Goal: Navigation & Orientation: Find specific page/section

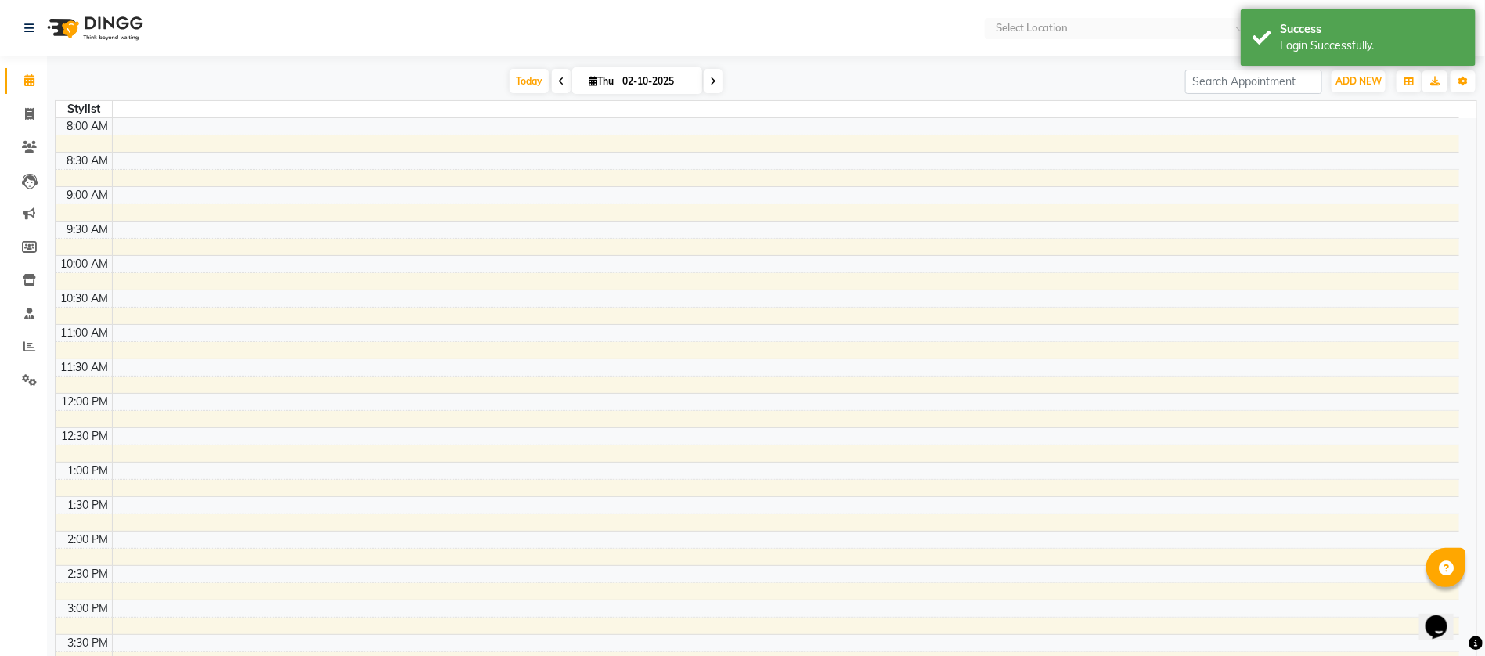
select select "en"
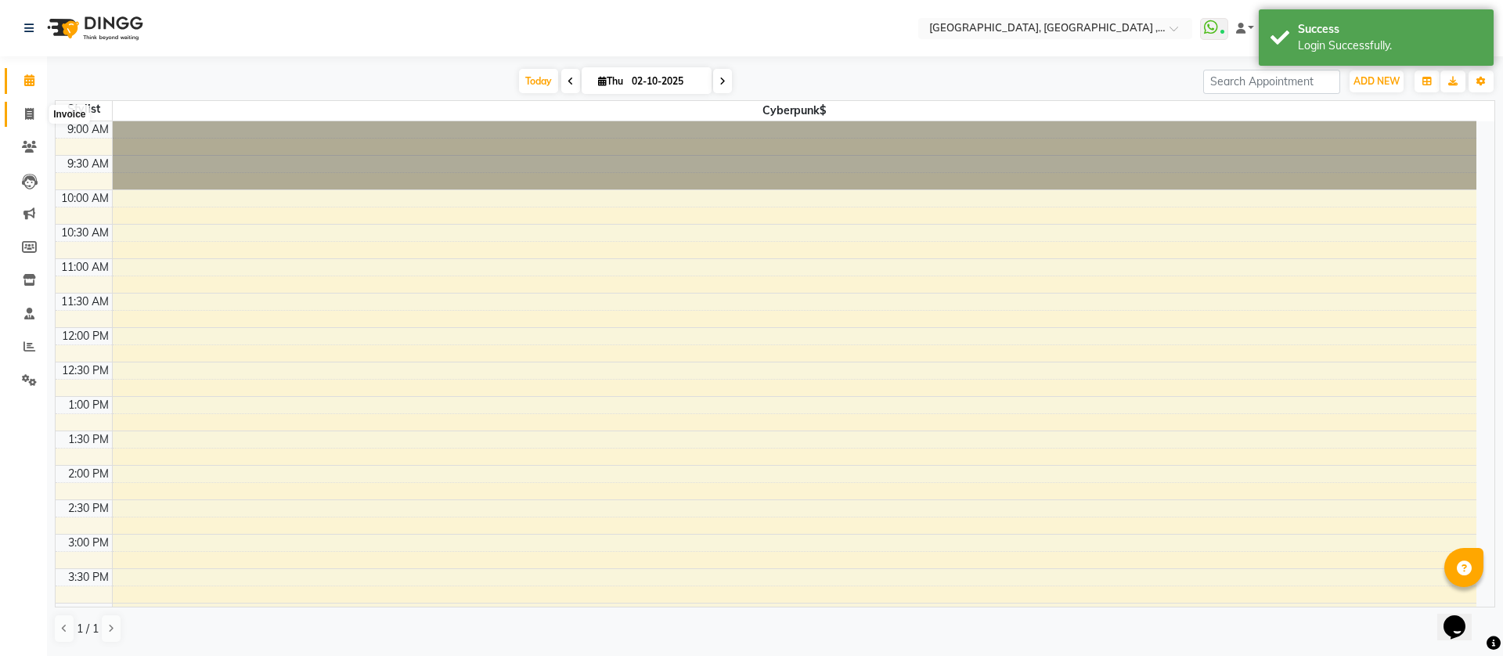
click at [34, 109] on span at bounding box center [29, 115] width 27 height 18
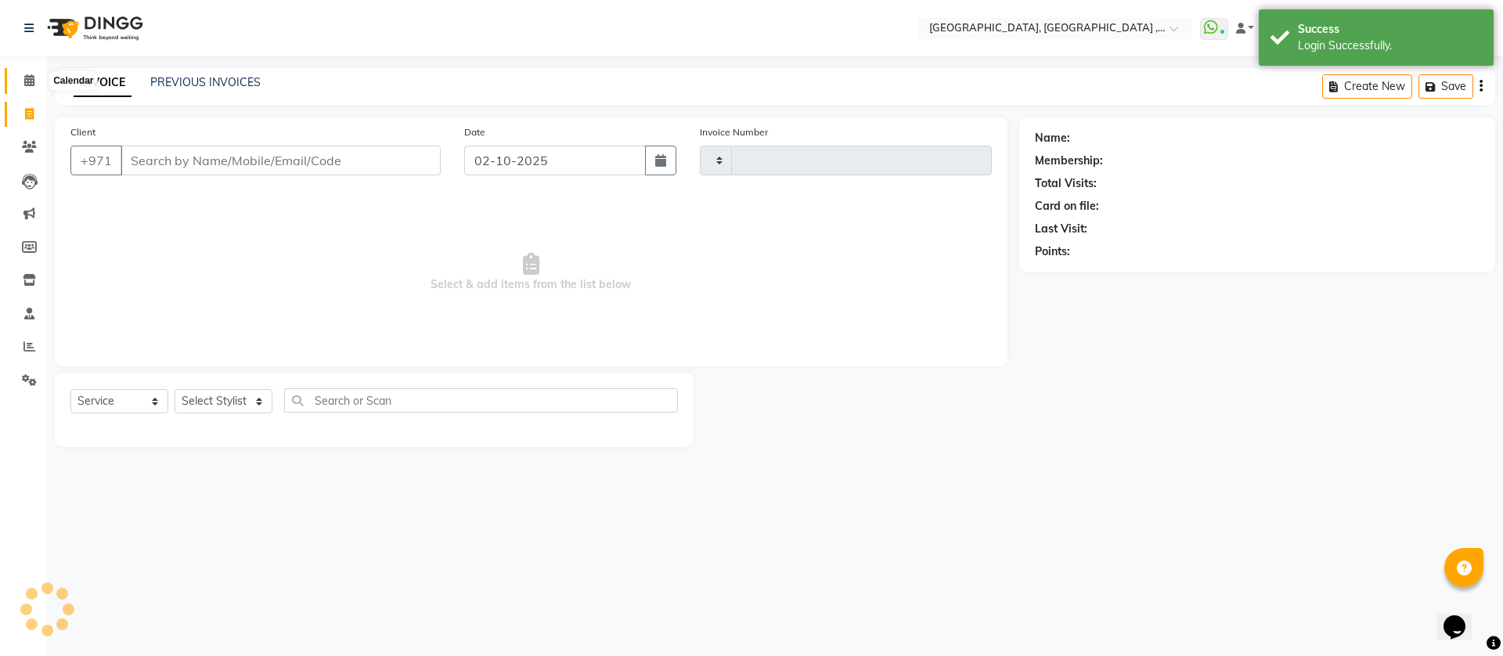
click at [28, 73] on span at bounding box center [29, 81] width 27 height 18
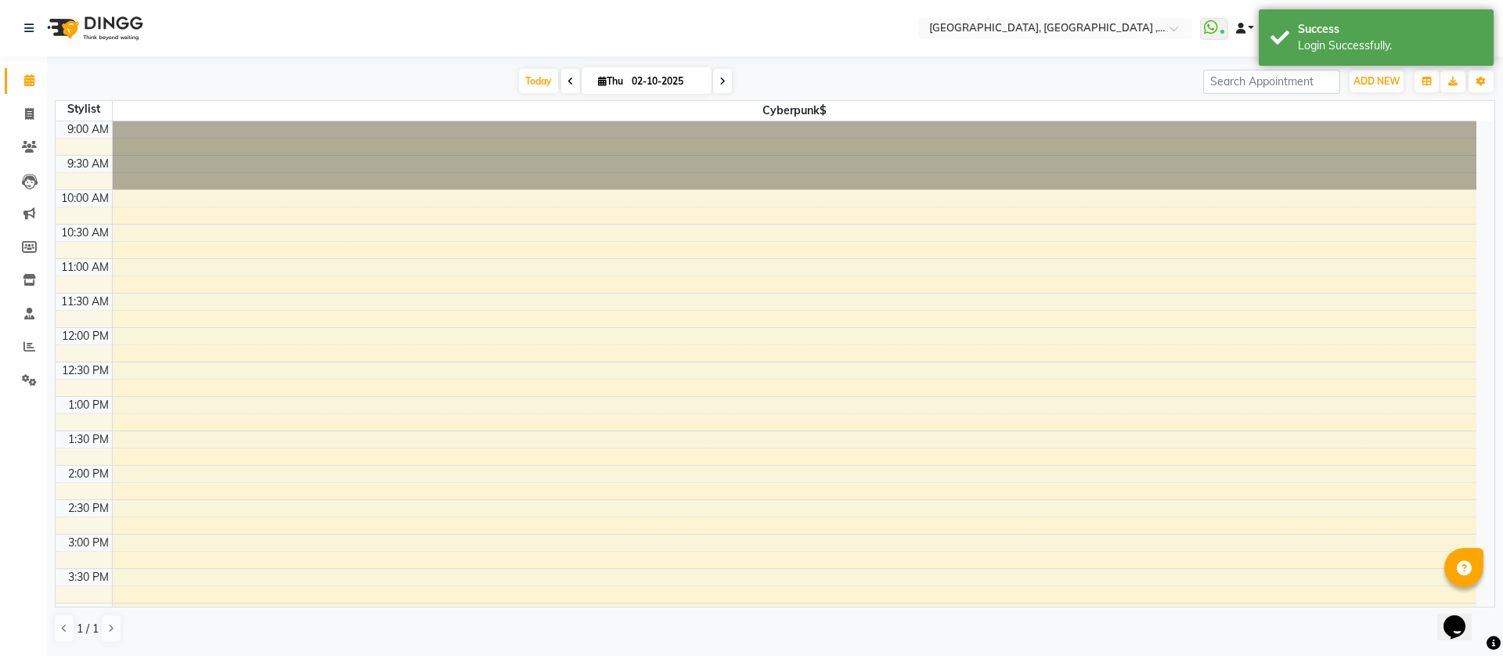
click at [1240, 31] on span at bounding box center [1240, 28] width 9 height 11
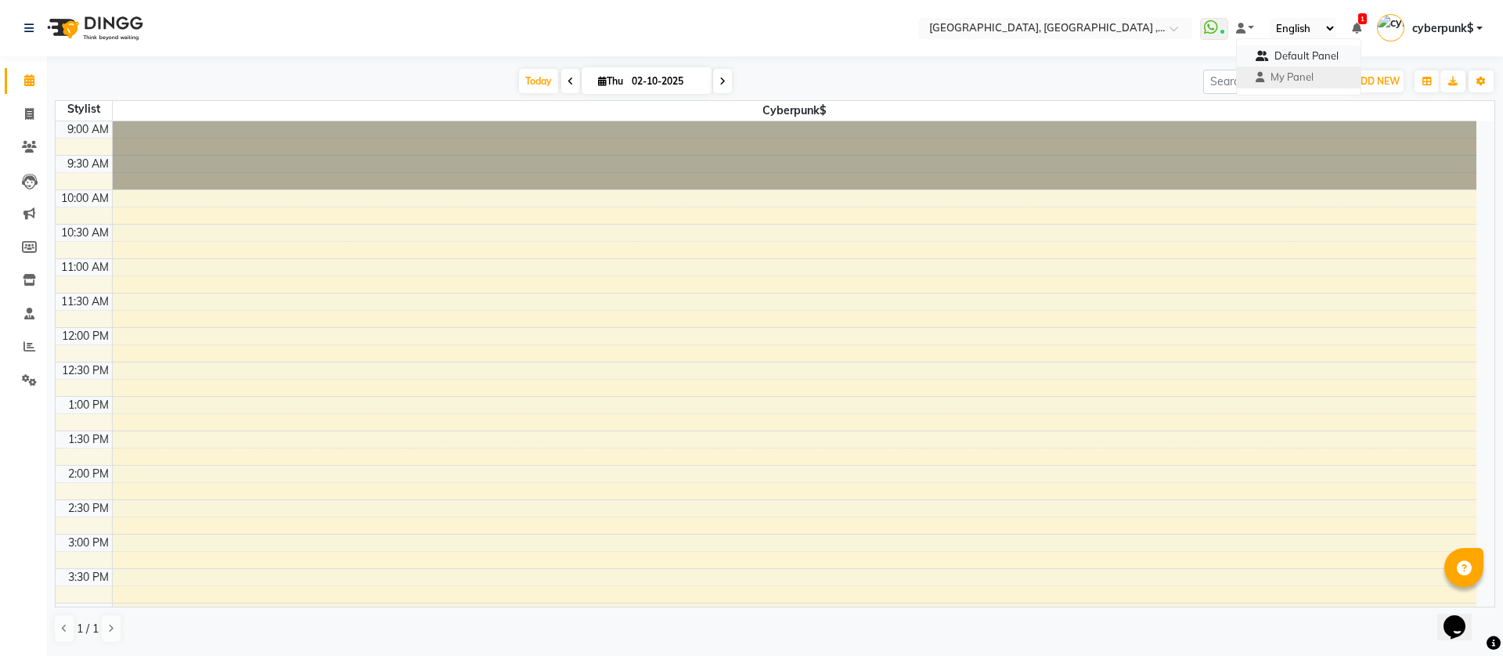
click at [1261, 54] on icon at bounding box center [1262, 56] width 13 height 10
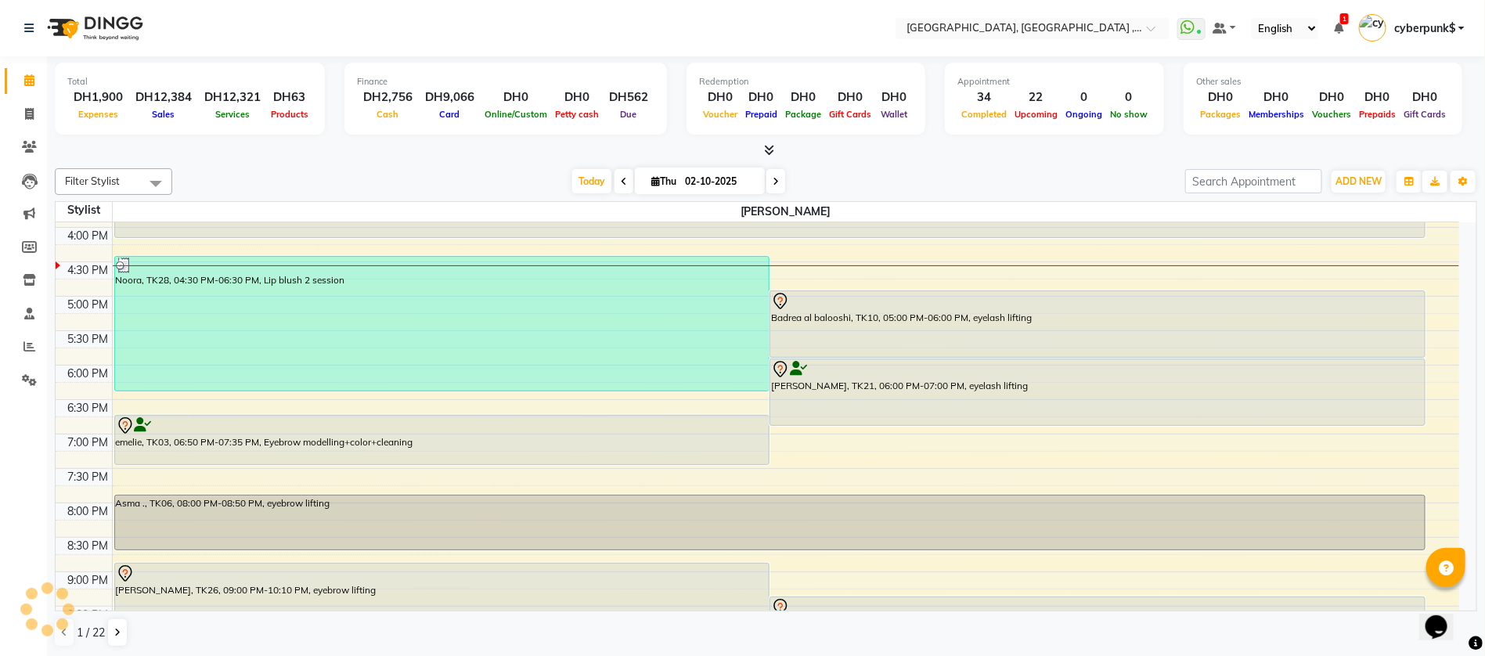
click at [85, 179] on span "Filter Stylist" at bounding box center [92, 181] width 55 height 13
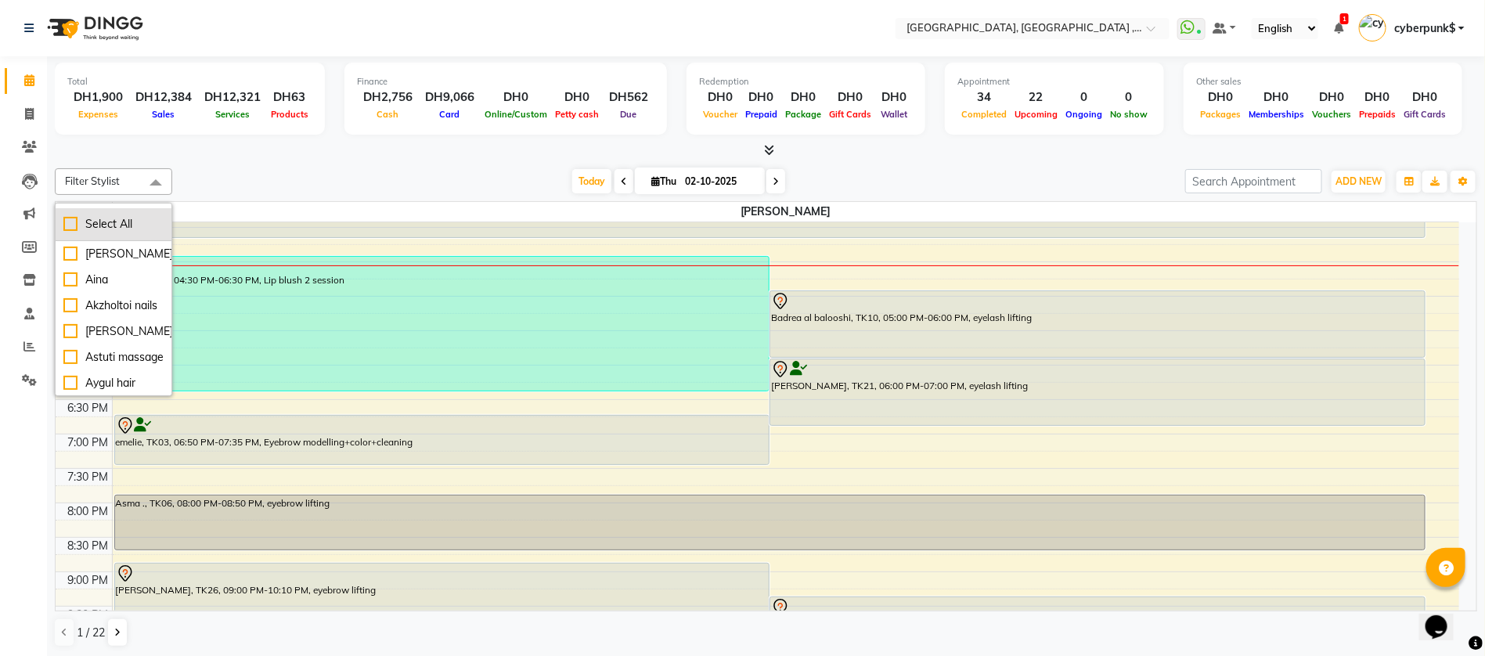
click at [111, 225] on div "Select All" at bounding box center [113, 224] width 100 height 16
checkbox input "true"
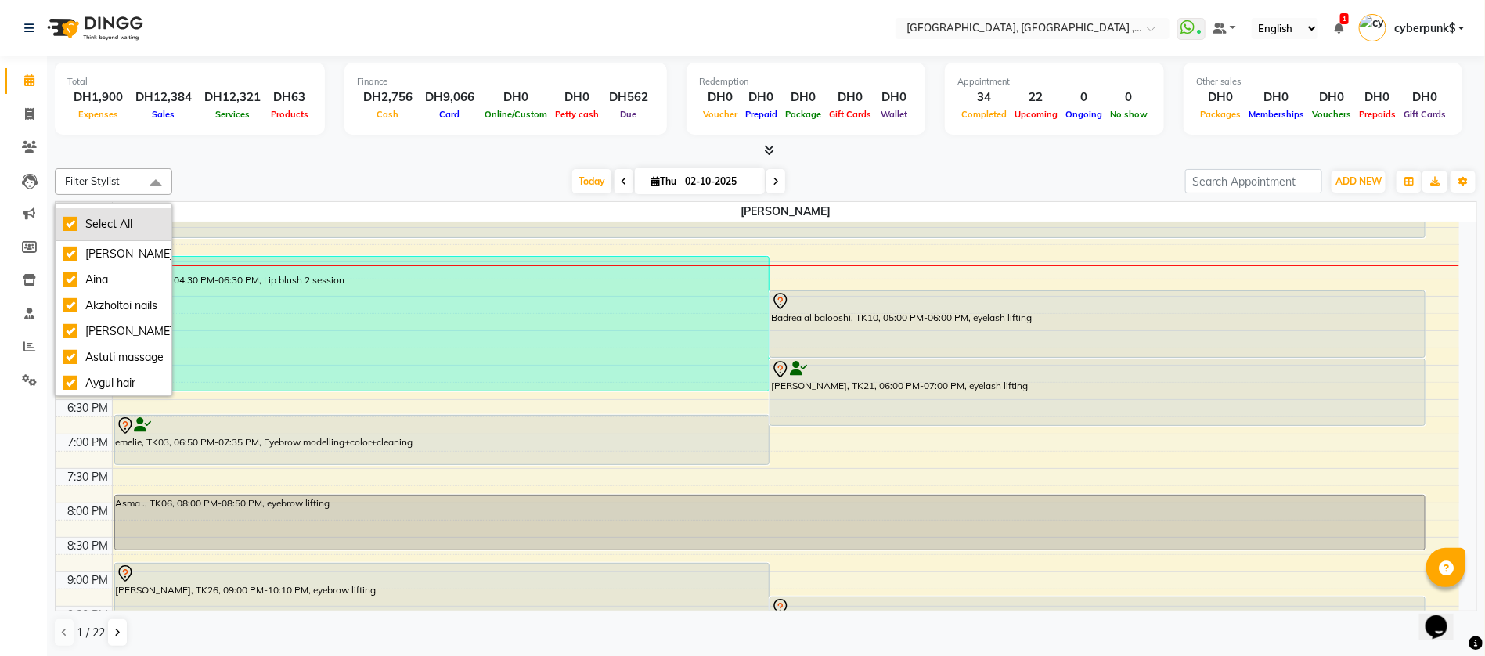
checkbox input "true"
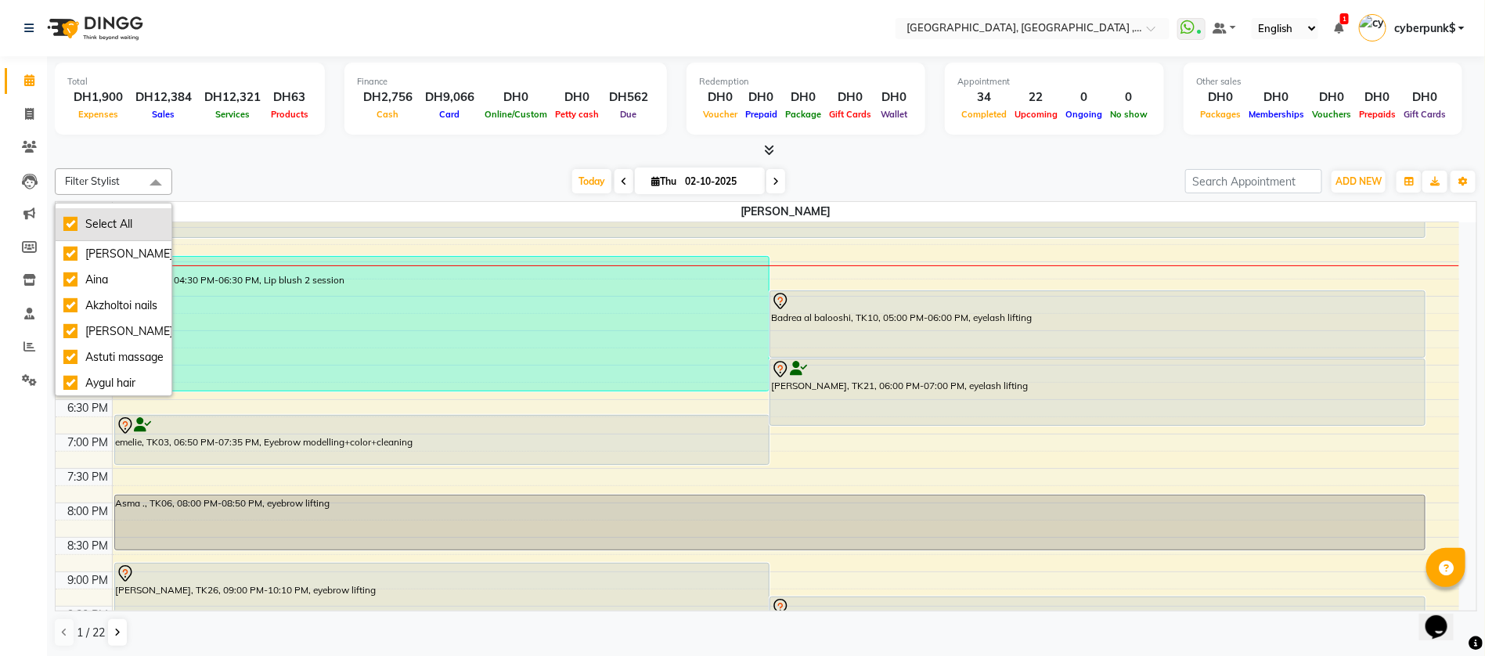
checkbox input "true"
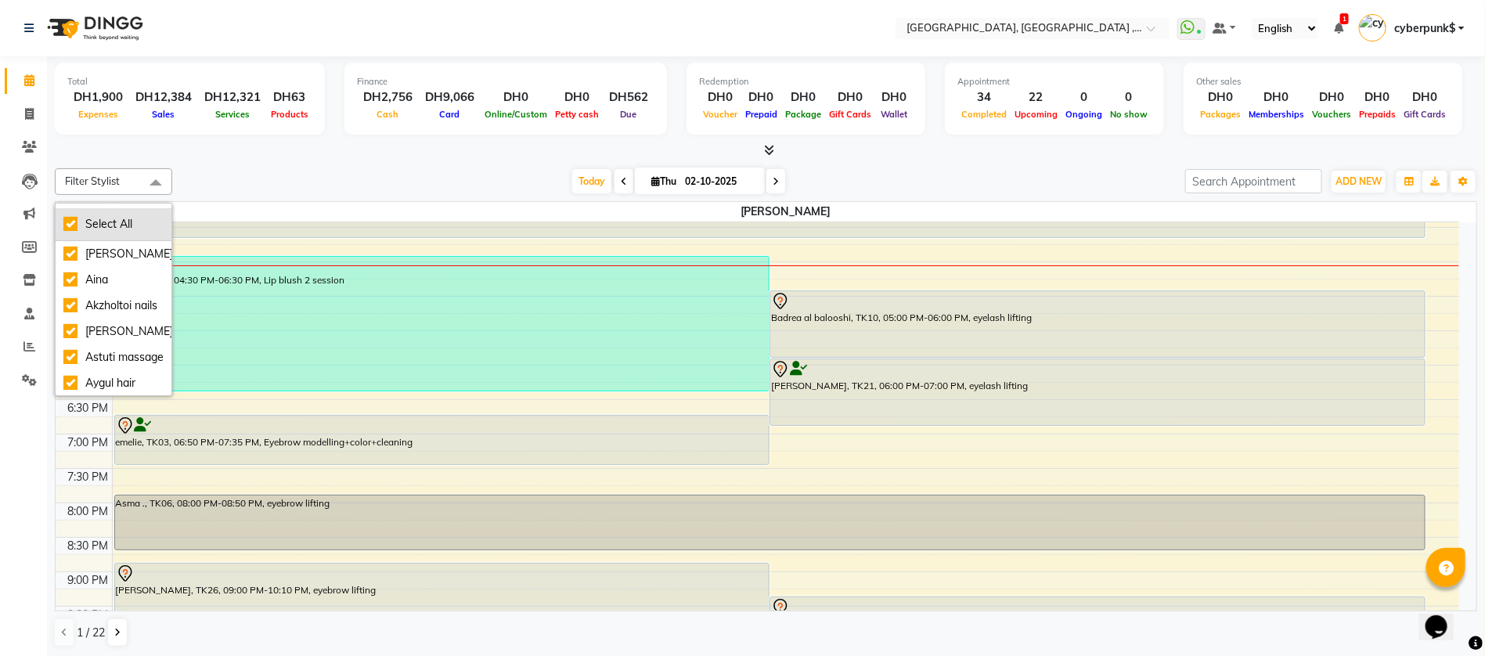
checkbox input "true"
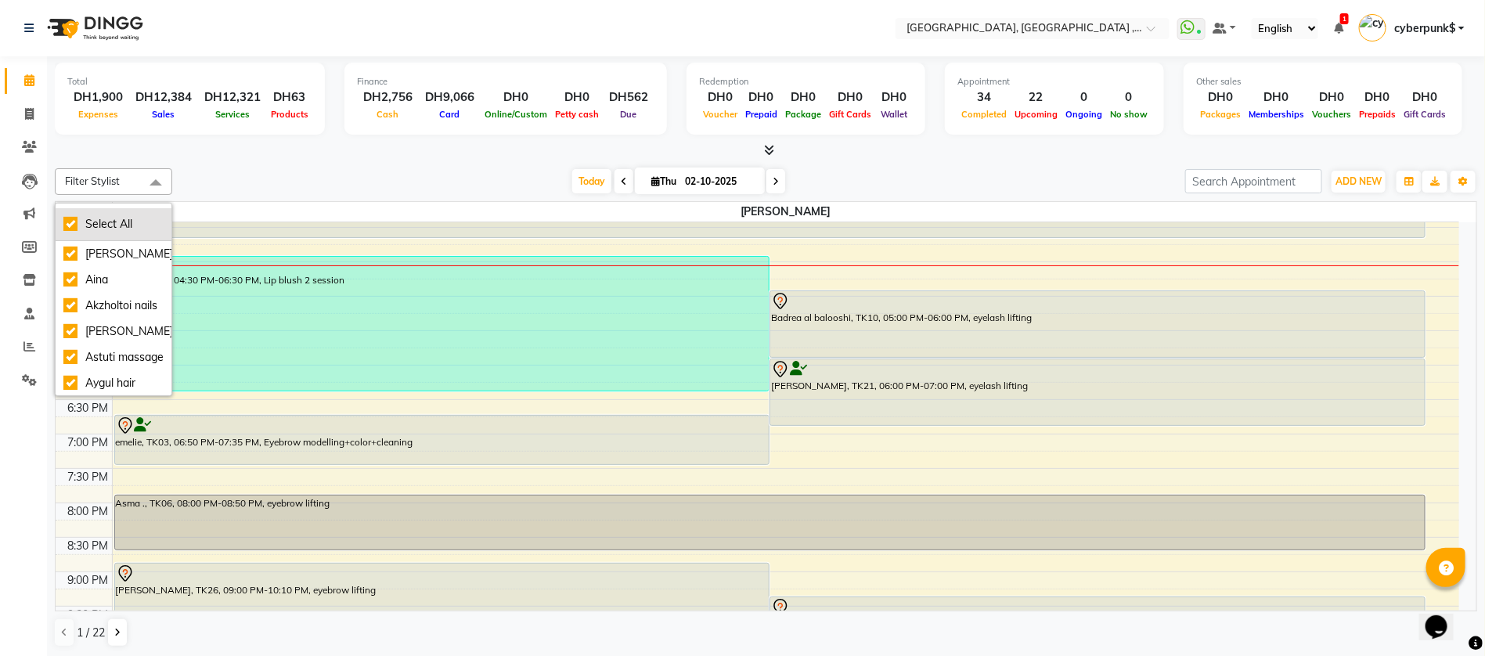
checkbox input "true"
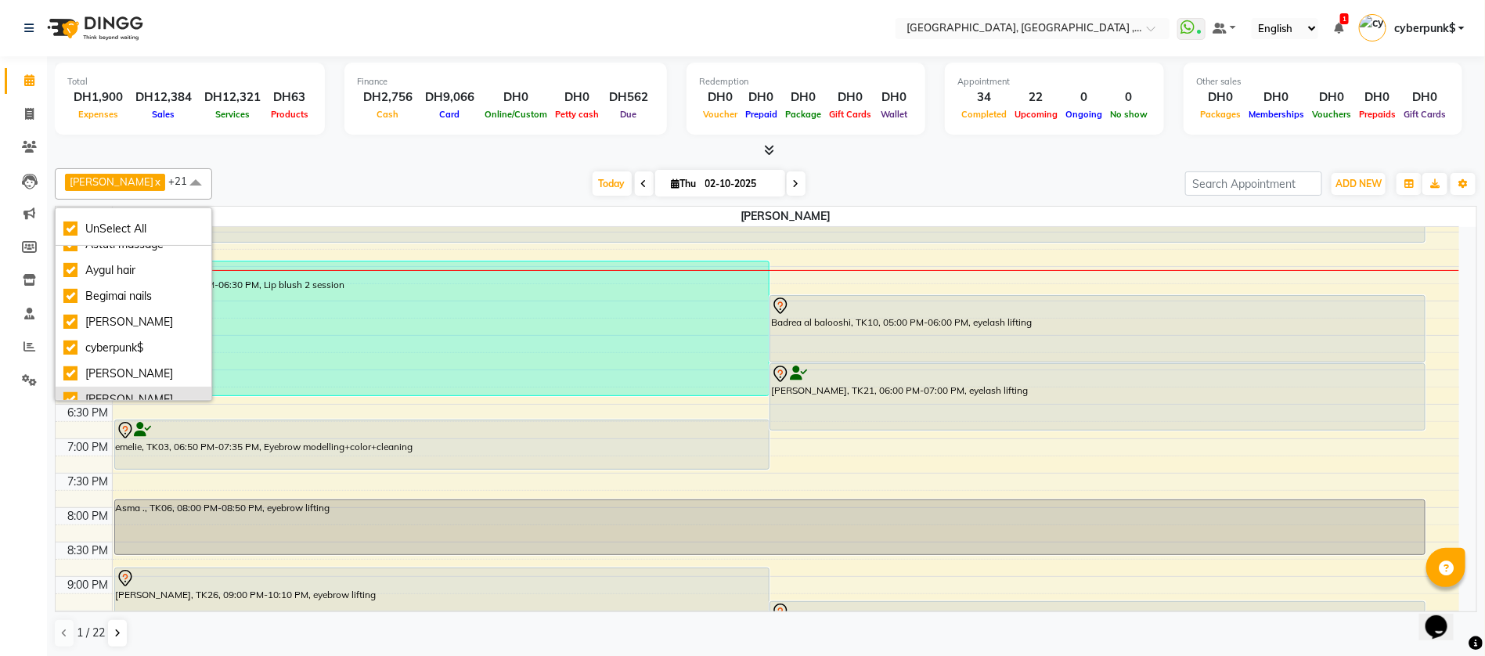
scroll to position [235, 0]
click at [135, 239] on div "cyberpunk$" at bounding box center [133, 230] width 140 height 16
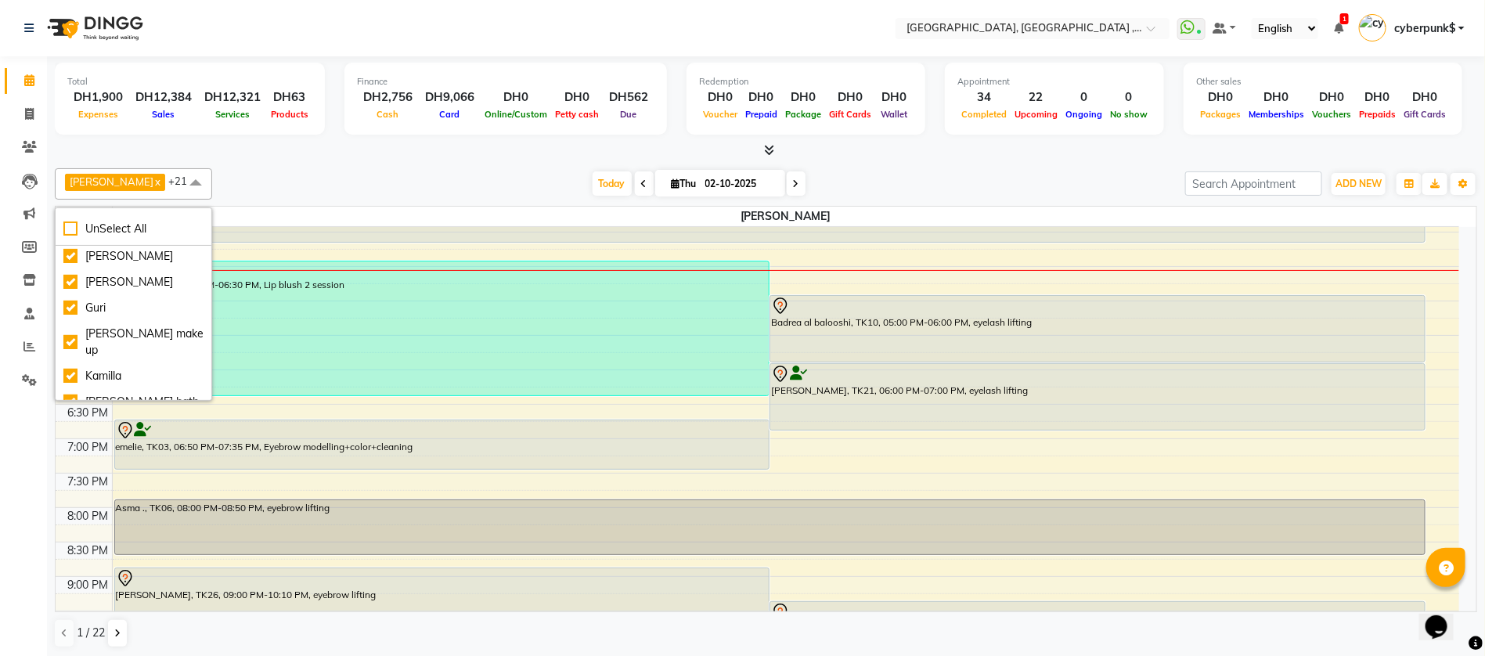
checkbox input "false"
click at [125, 316] on div "Guri" at bounding box center [133, 308] width 140 height 16
checkbox input "false"
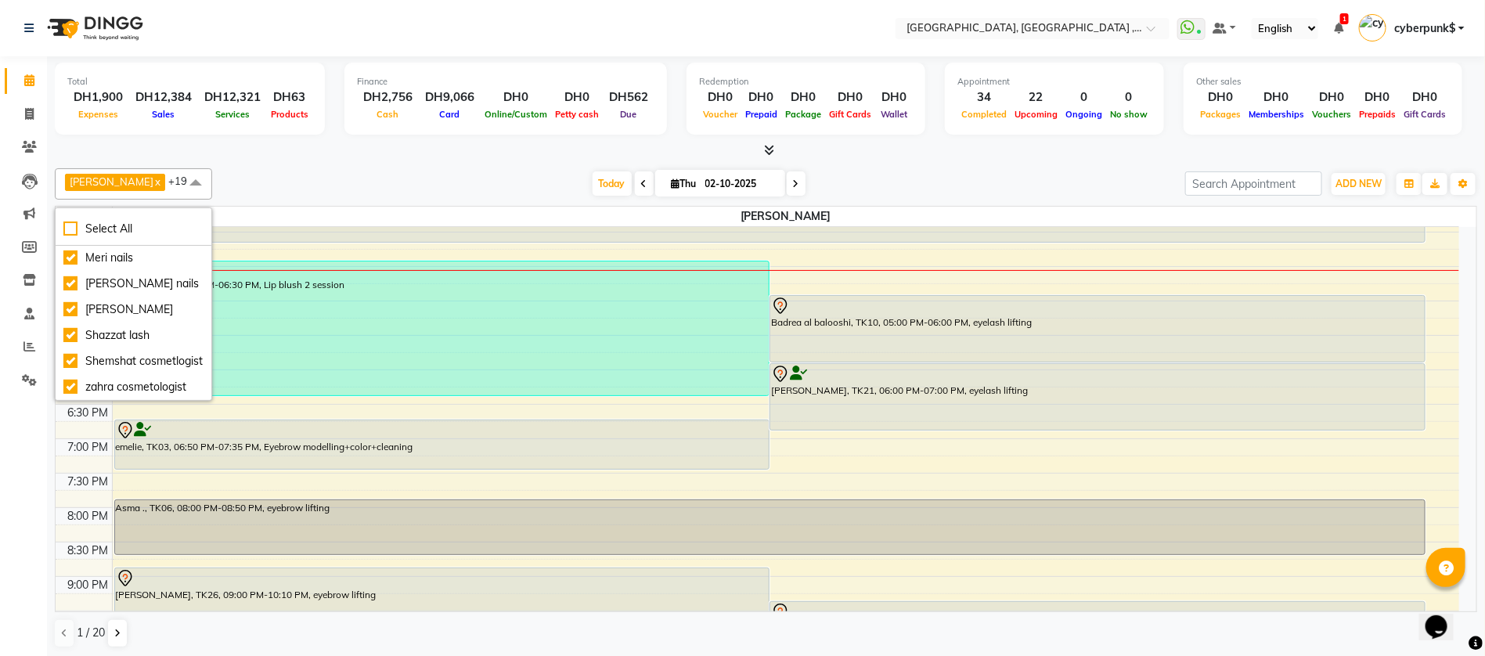
click at [266, 174] on div "[DATE] [DATE]" at bounding box center [699, 183] width 958 height 23
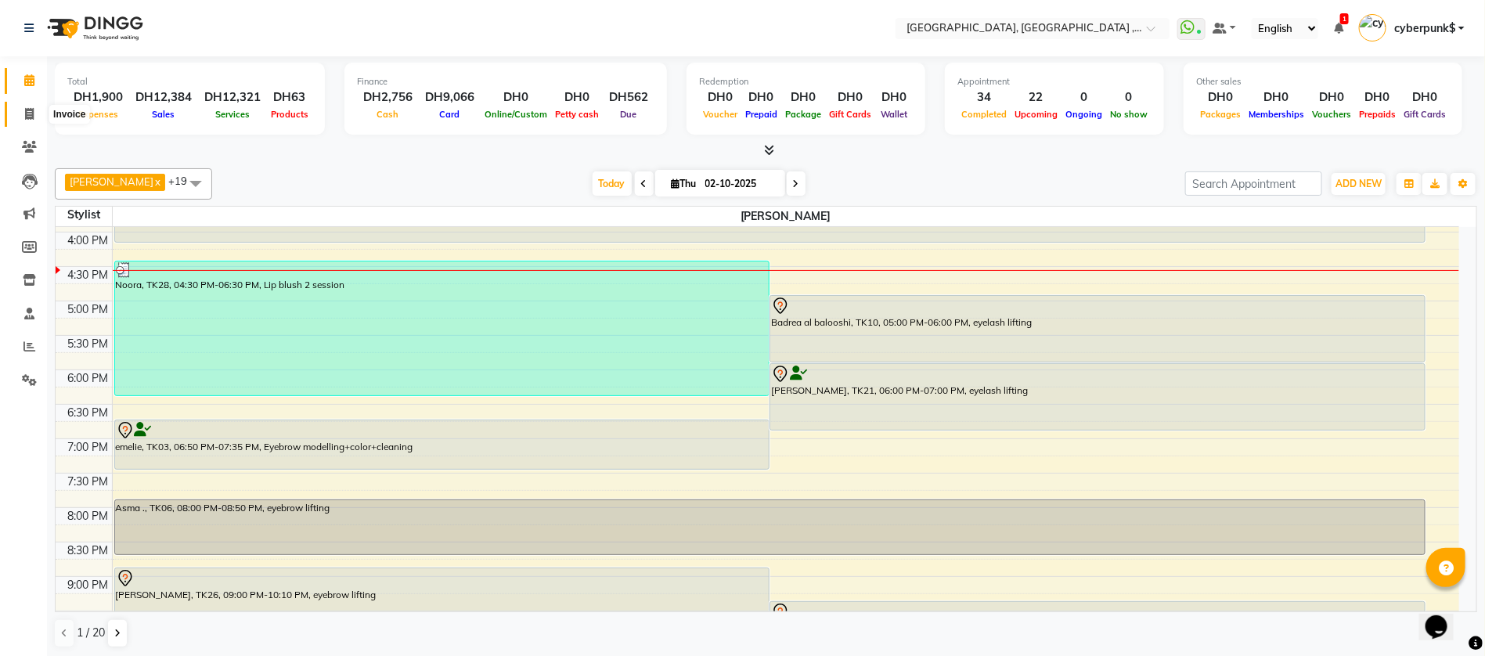
click at [28, 106] on span at bounding box center [29, 115] width 27 height 18
select select "service"
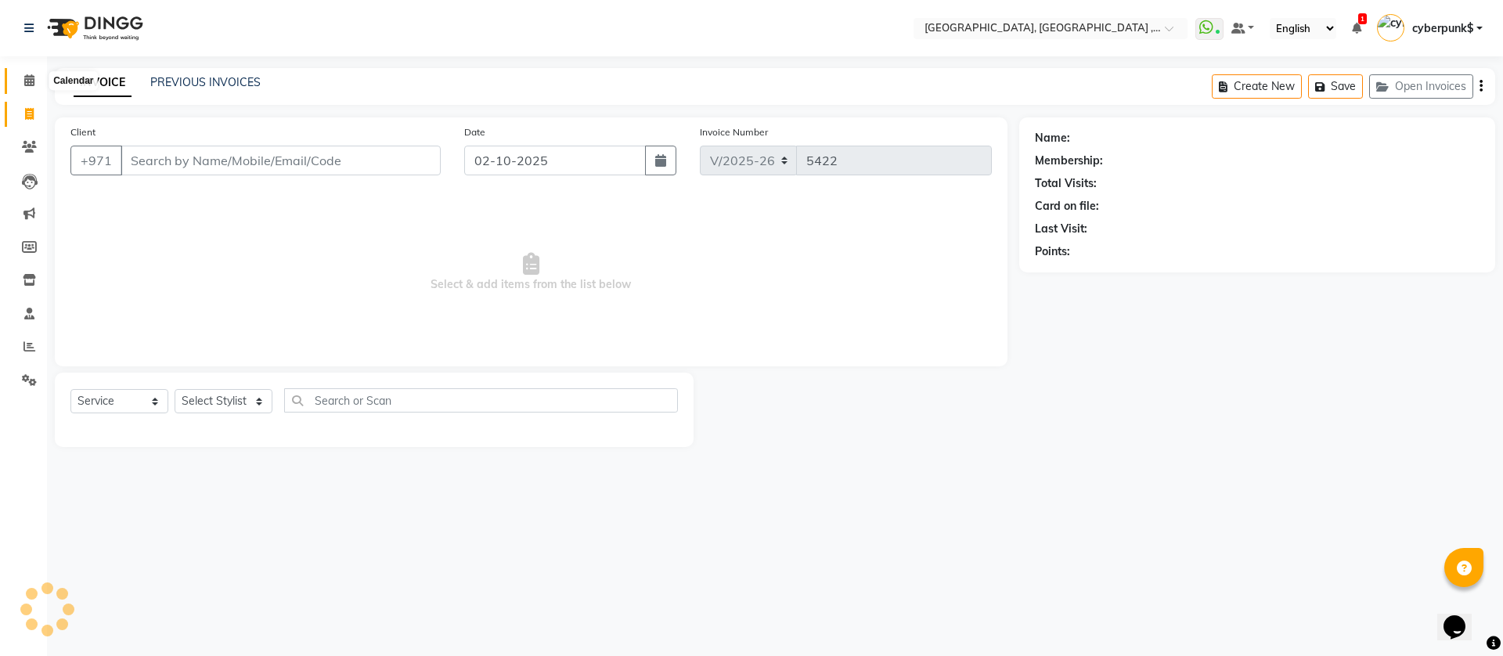
click at [26, 76] on icon at bounding box center [29, 80] width 10 height 12
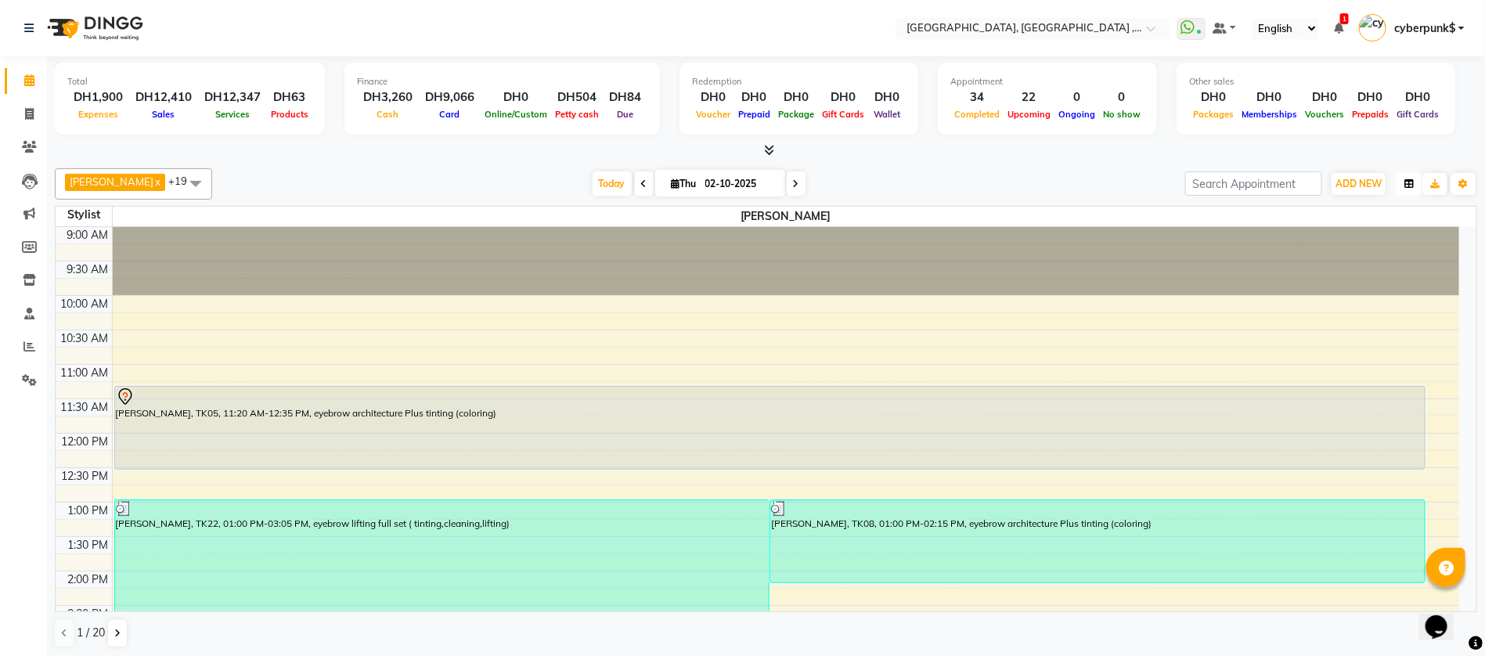
click at [1409, 186] on icon "button" at bounding box center [1409, 183] width 9 height 9
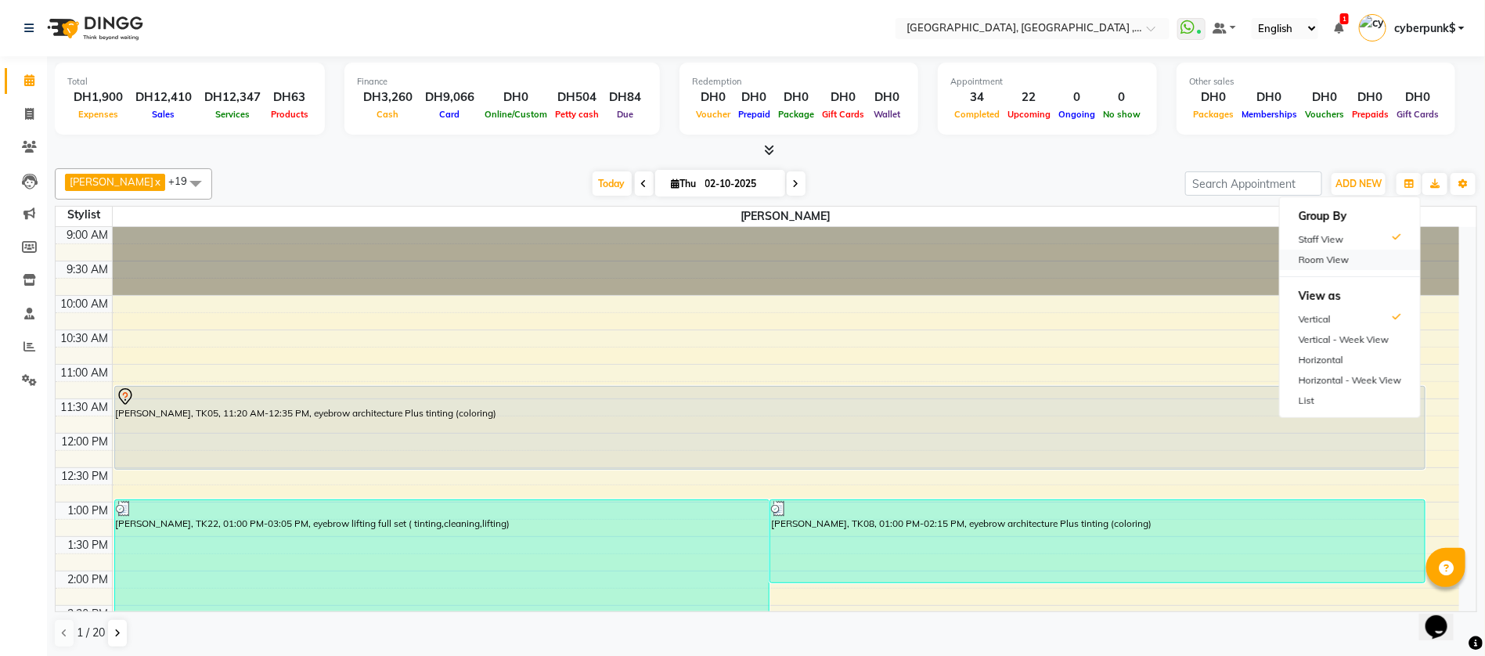
click at [1313, 258] on div "Room View" at bounding box center [1350, 260] width 140 height 20
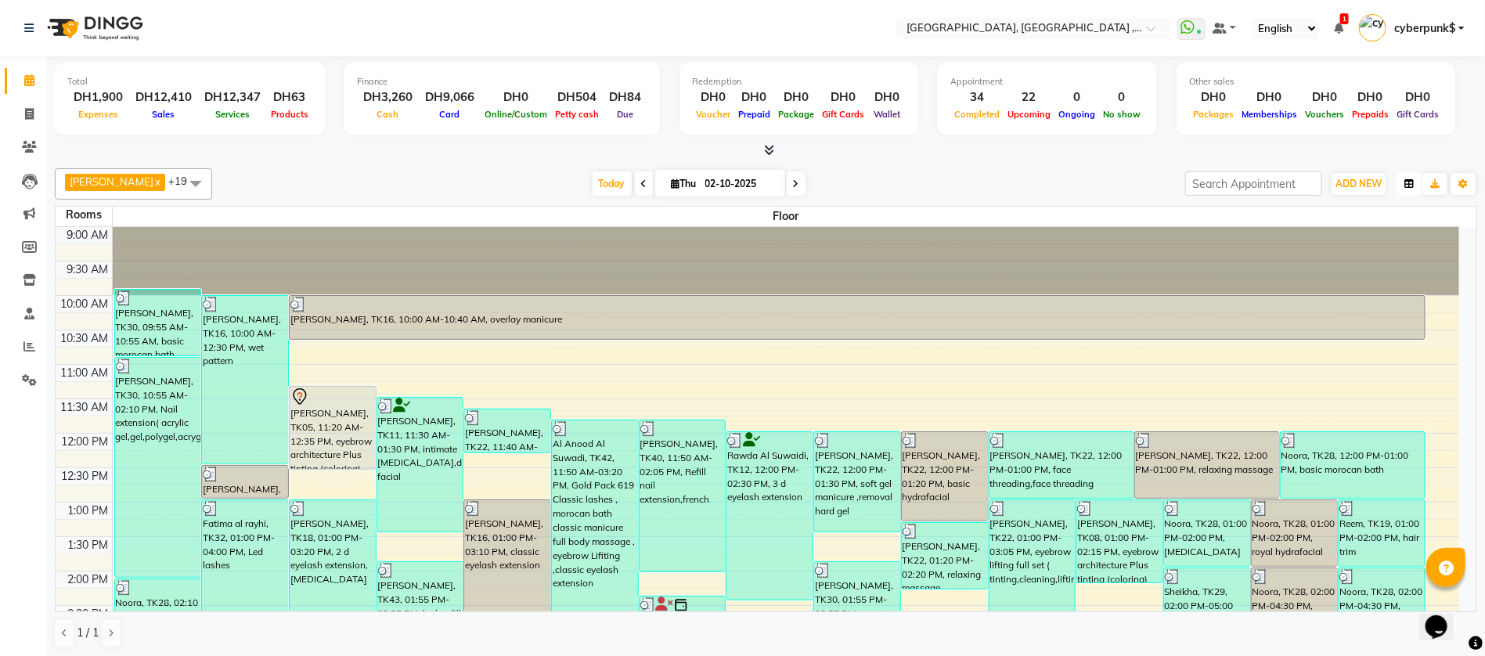
click at [1405, 188] on button "button" at bounding box center [1409, 184] width 25 height 22
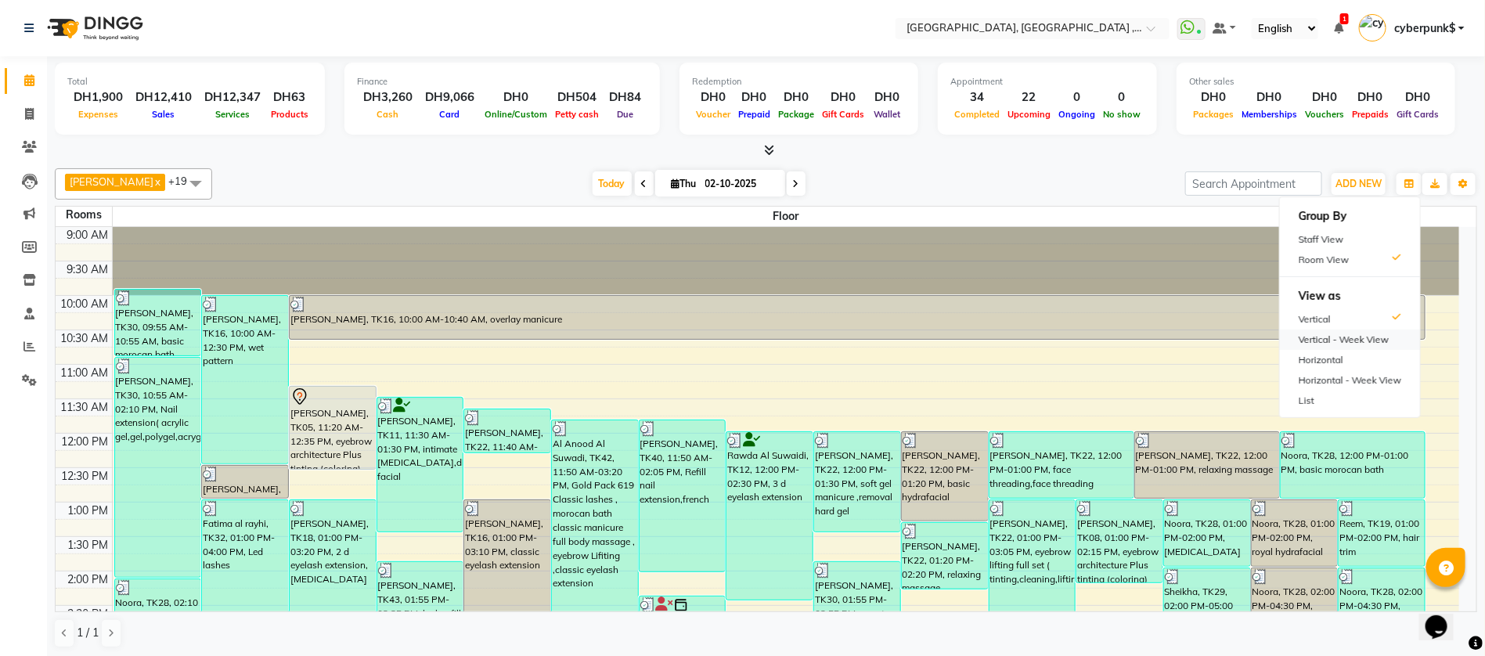
click at [1370, 340] on div "Vertical - Week View" at bounding box center [1350, 340] width 140 height 20
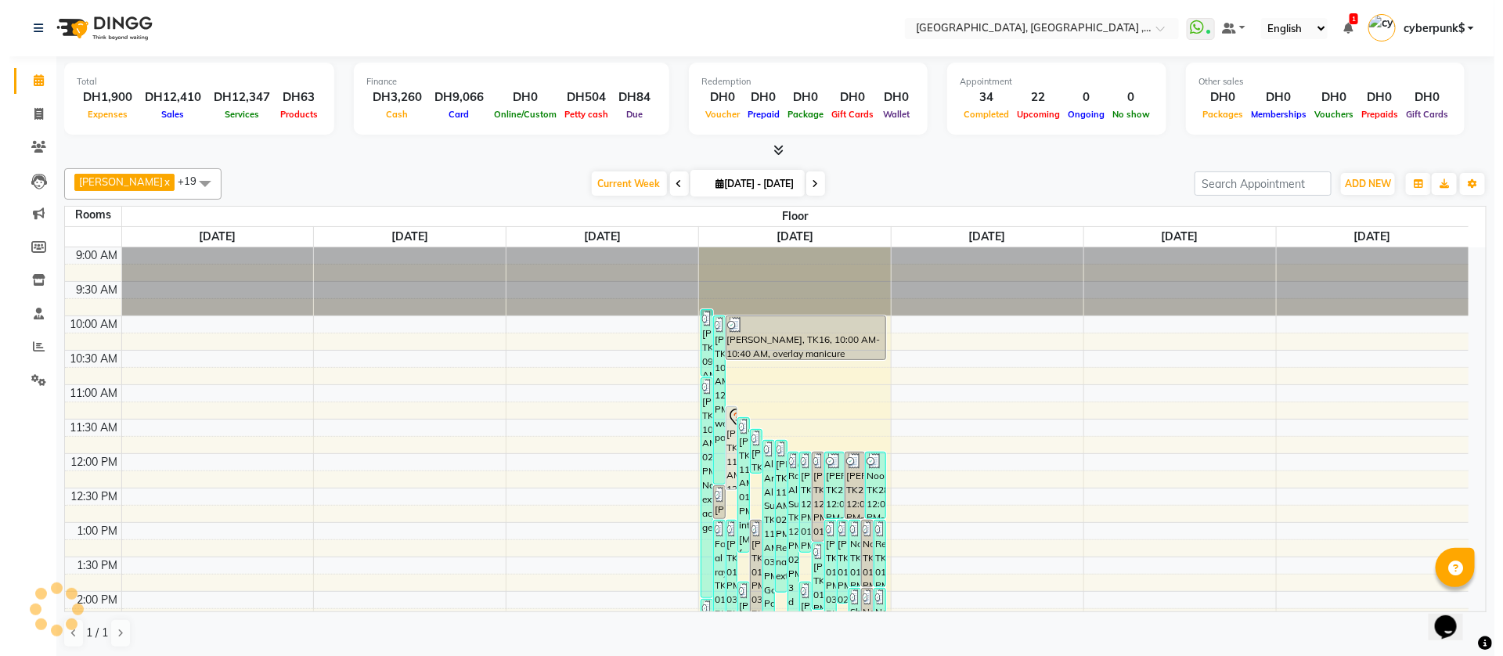
scroll to position [477, 0]
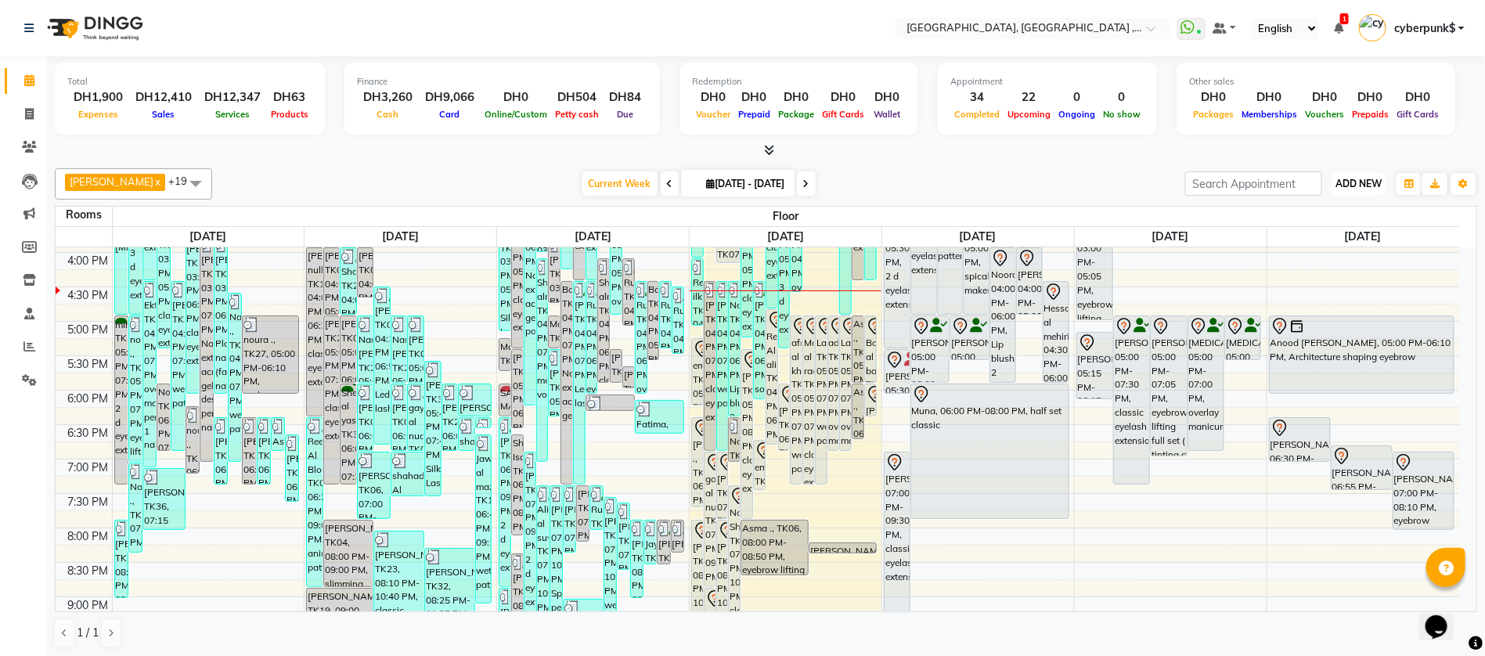
click at [1367, 185] on span "ADD NEW" at bounding box center [1359, 184] width 46 height 12
click at [1413, 176] on button "button" at bounding box center [1409, 184] width 25 height 22
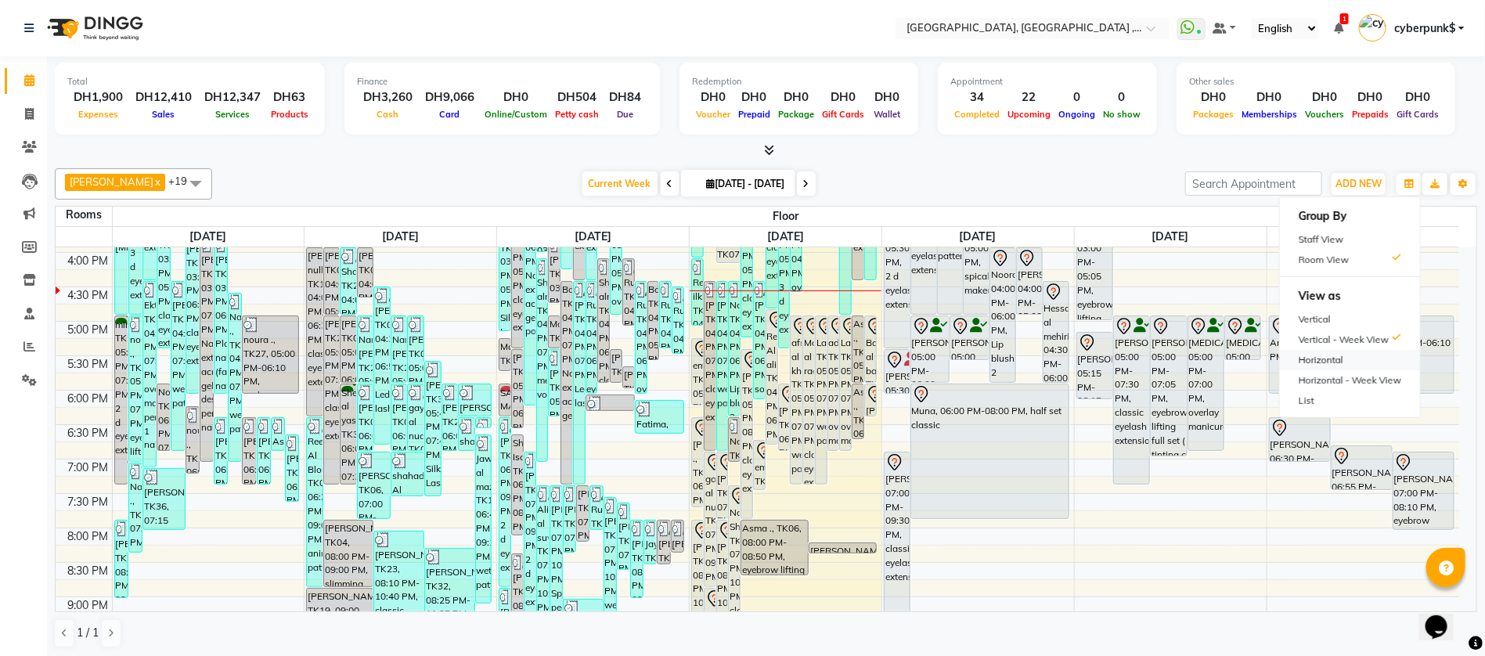
click at [1355, 363] on div "Horizontal" at bounding box center [1350, 360] width 140 height 20
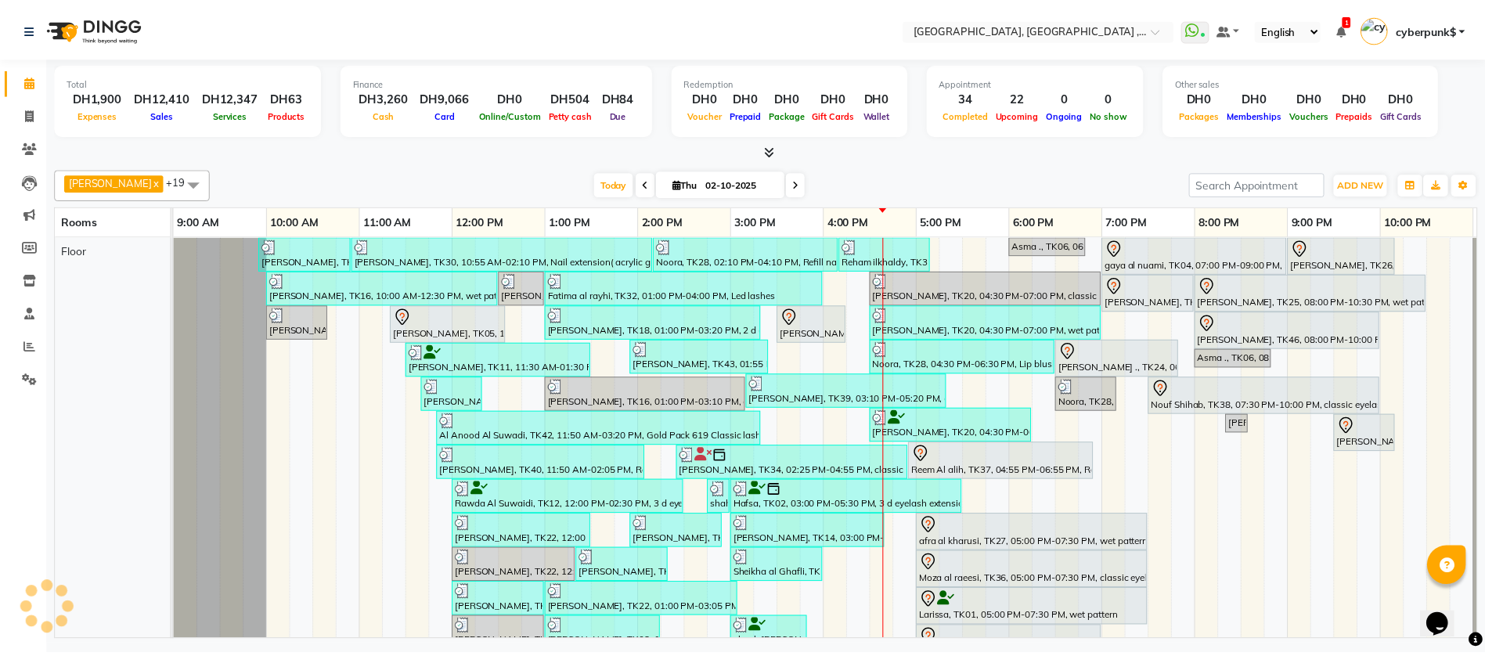
scroll to position [0, 89]
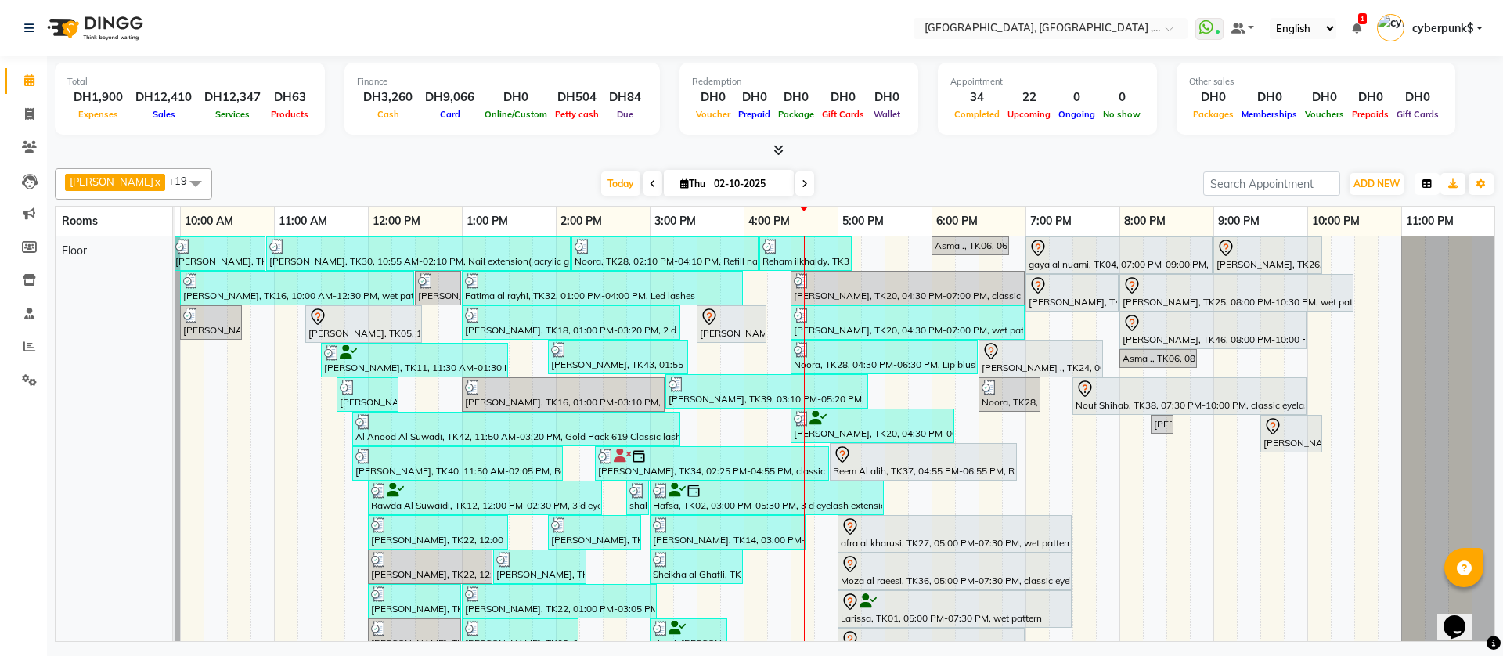
click at [1426, 189] on button "button" at bounding box center [1427, 184] width 25 height 22
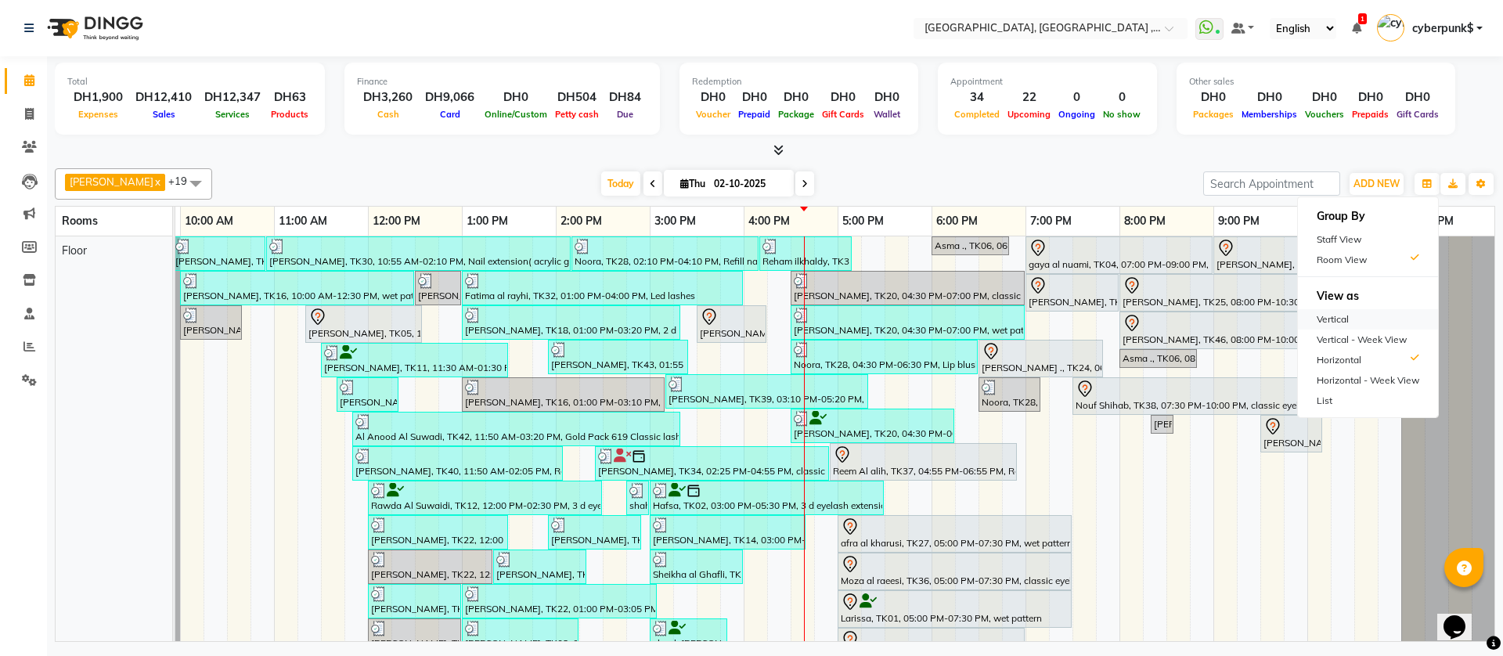
click at [1381, 318] on div "Vertical" at bounding box center [1368, 319] width 140 height 20
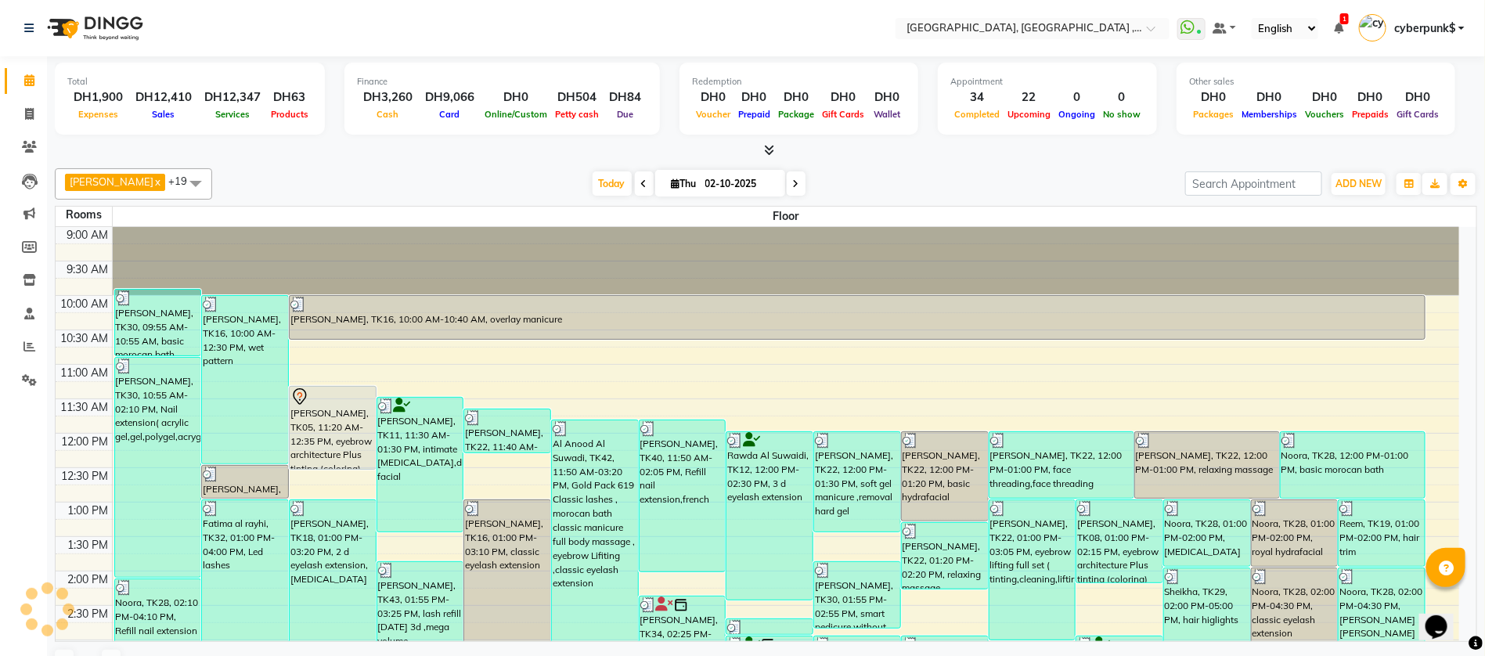
scroll to position [477, 0]
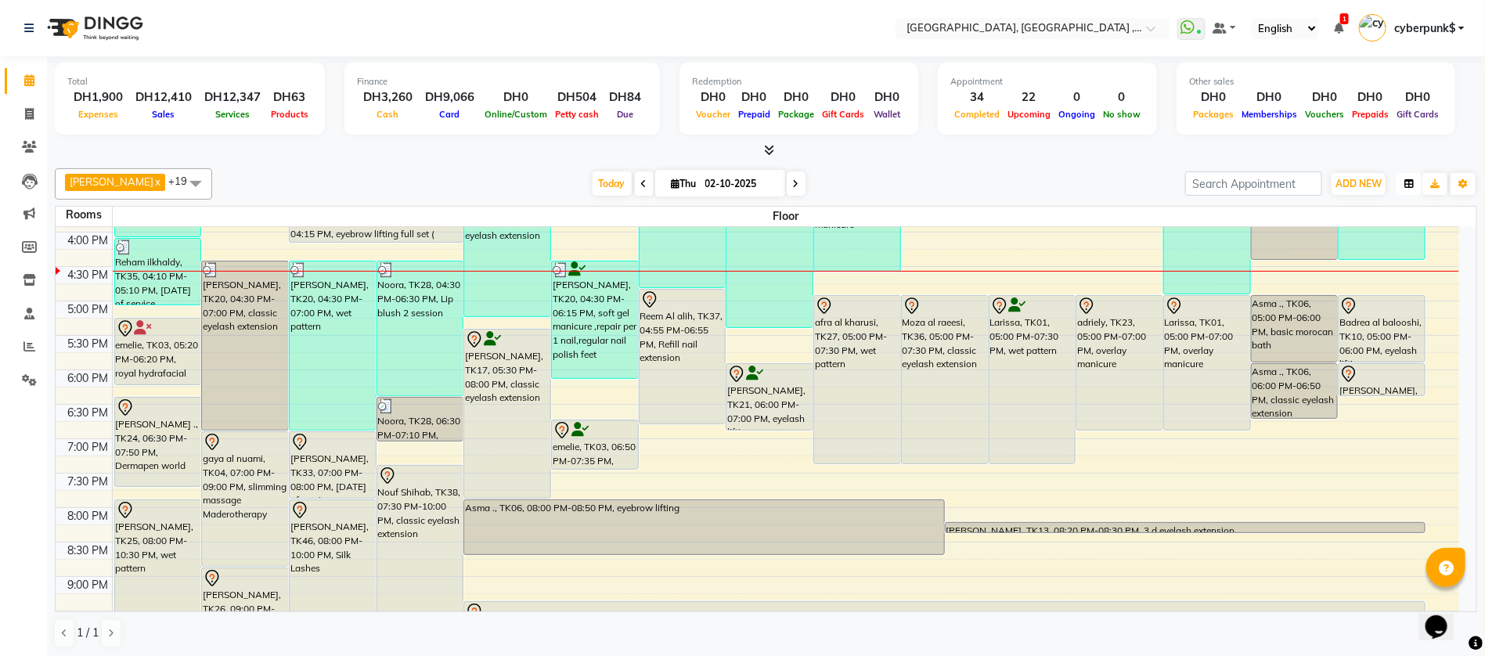
click at [1413, 188] on button "button" at bounding box center [1409, 184] width 25 height 22
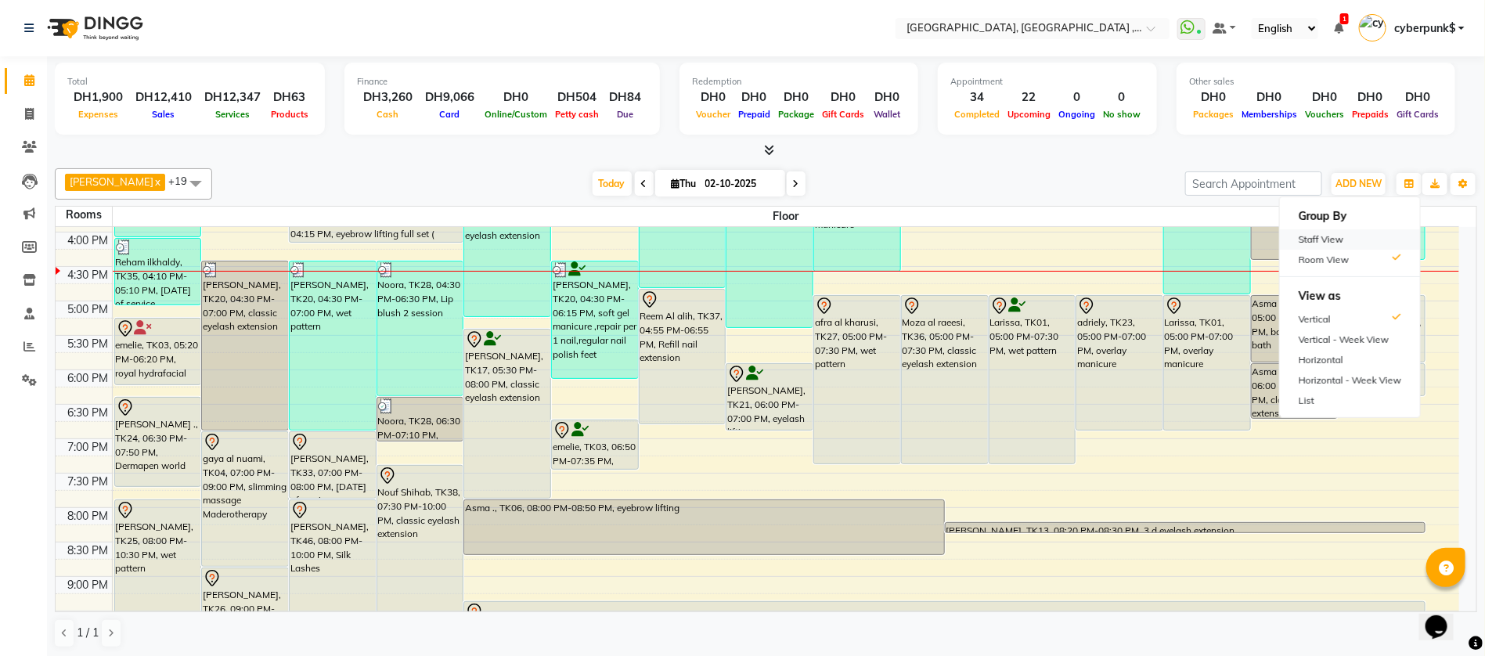
click at [1389, 236] on div "Staff View" at bounding box center [1350, 239] width 140 height 20
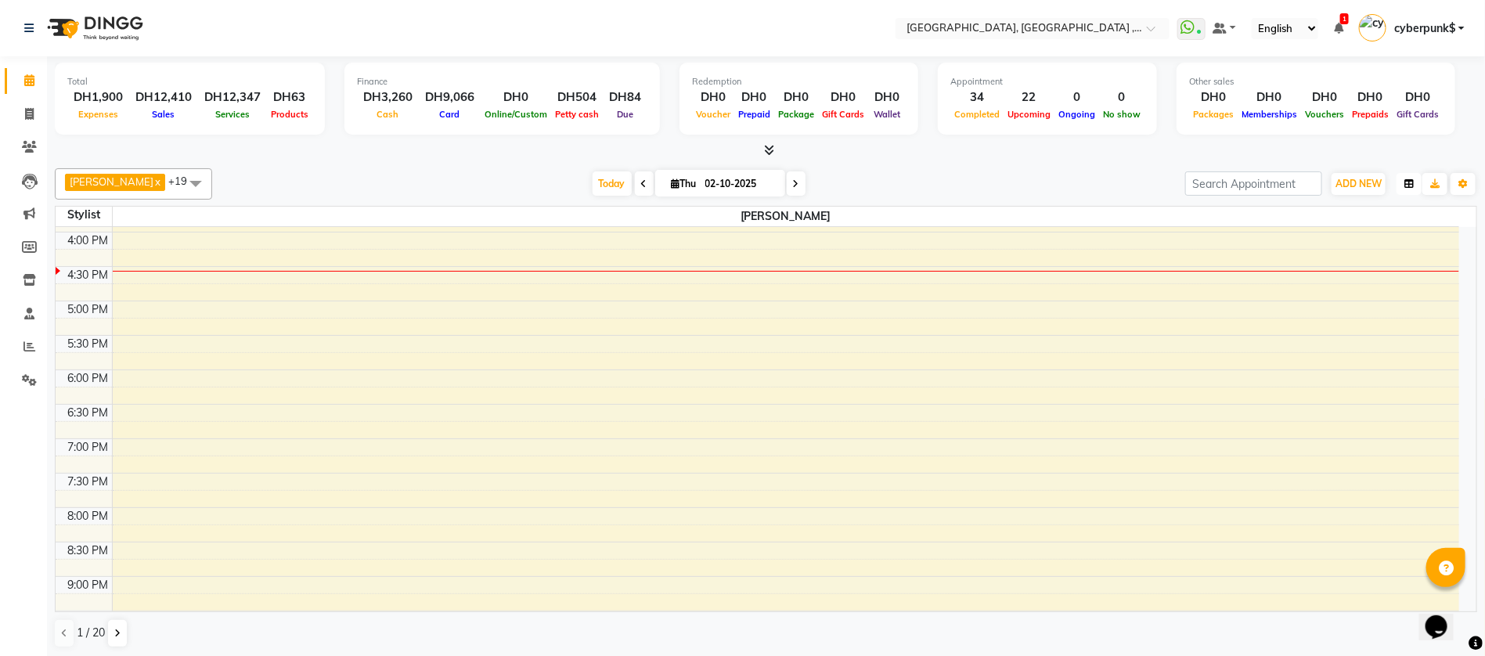
click at [1409, 186] on icon "button" at bounding box center [1409, 183] width 9 height 9
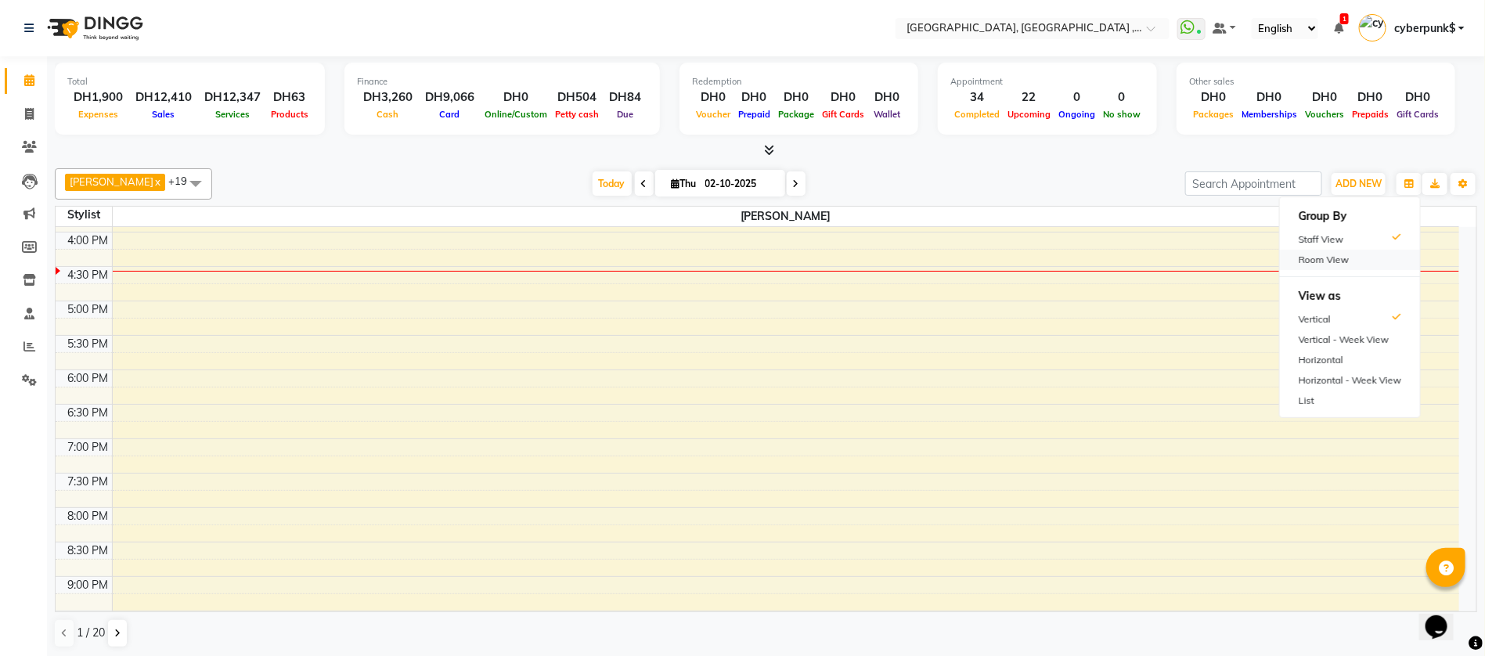
click at [1400, 260] on div "Room View" at bounding box center [1350, 260] width 140 height 20
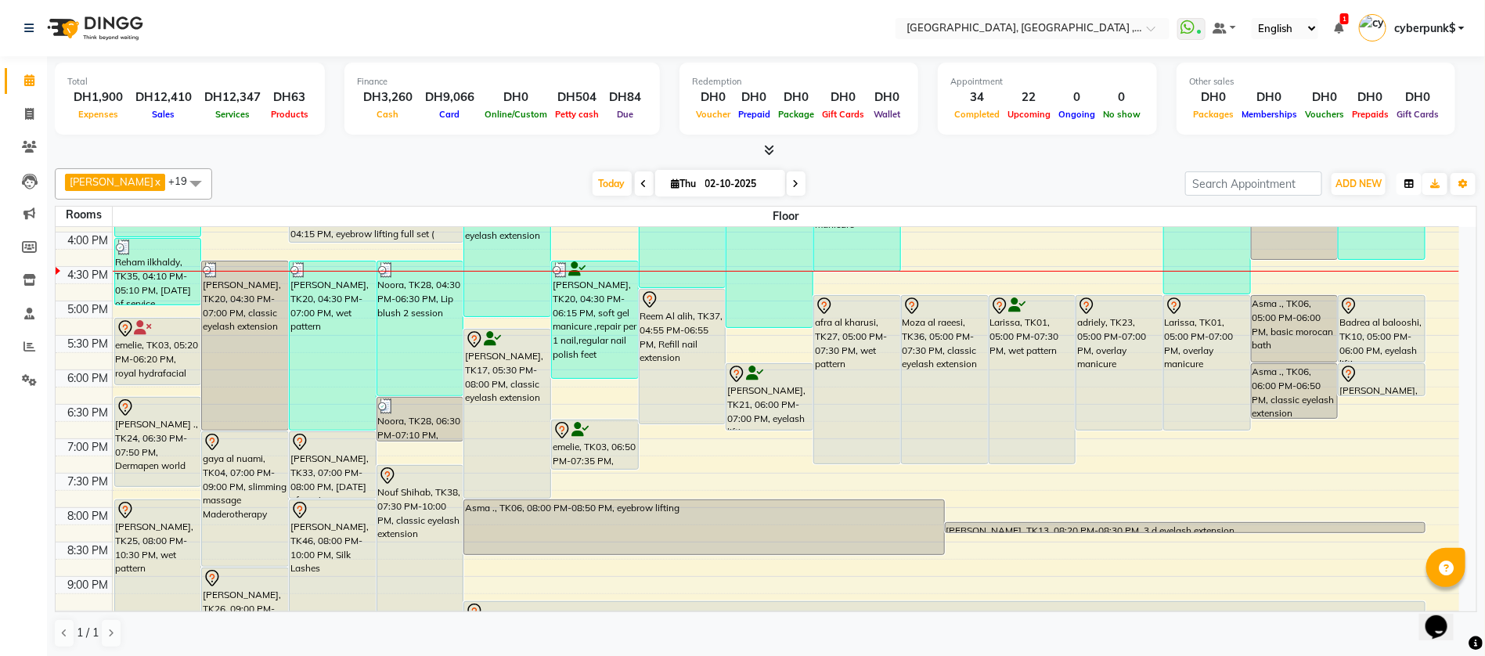
click at [1406, 185] on icon "button" at bounding box center [1409, 183] width 9 height 9
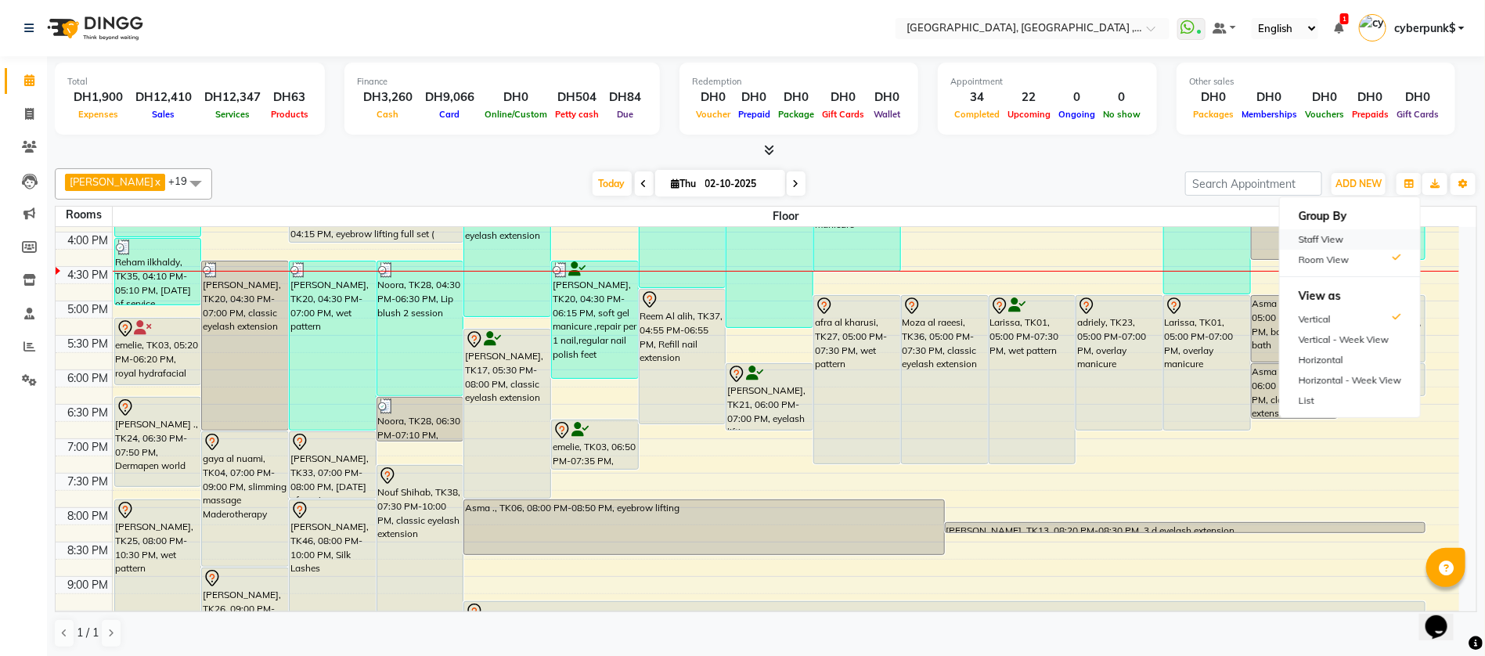
click at [1382, 244] on div "Staff View" at bounding box center [1350, 239] width 140 height 20
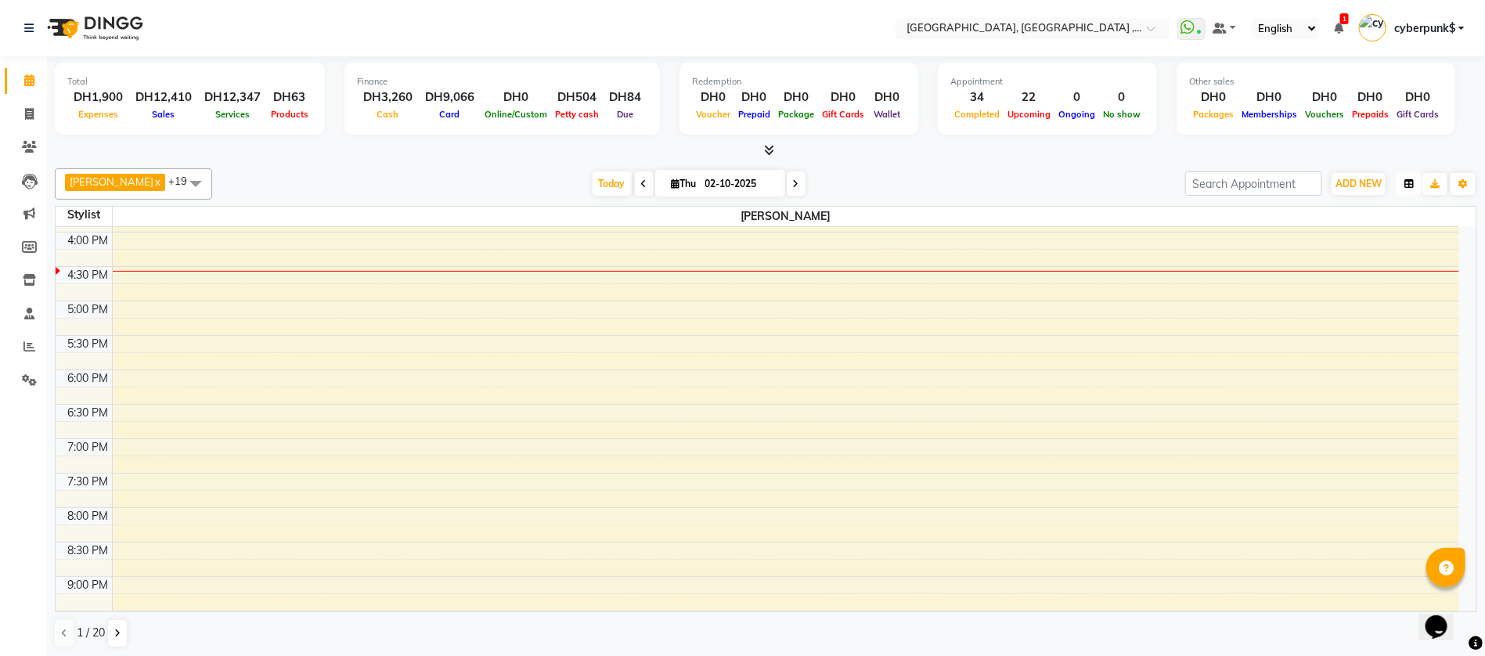
click at [1409, 182] on icon "button" at bounding box center [1409, 183] width 9 height 9
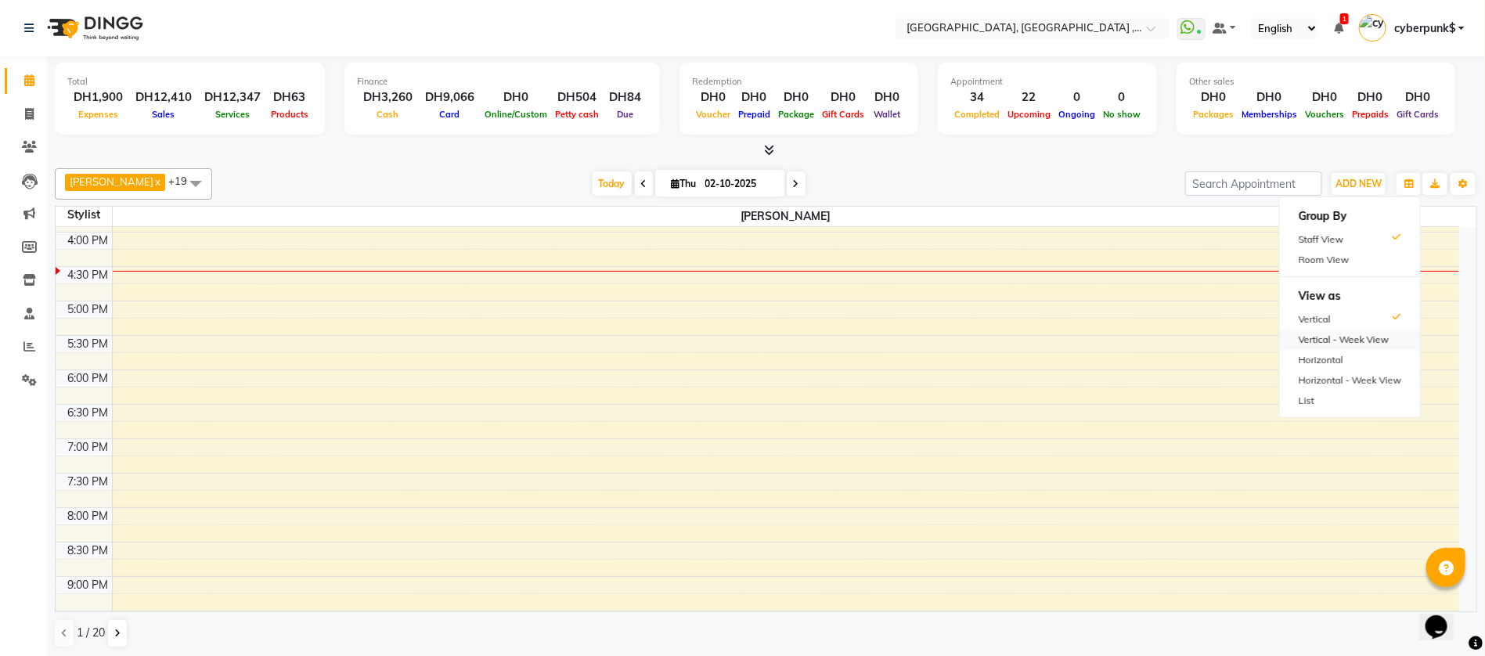
click at [1394, 330] on div "Vertical - Week View" at bounding box center [1350, 340] width 140 height 20
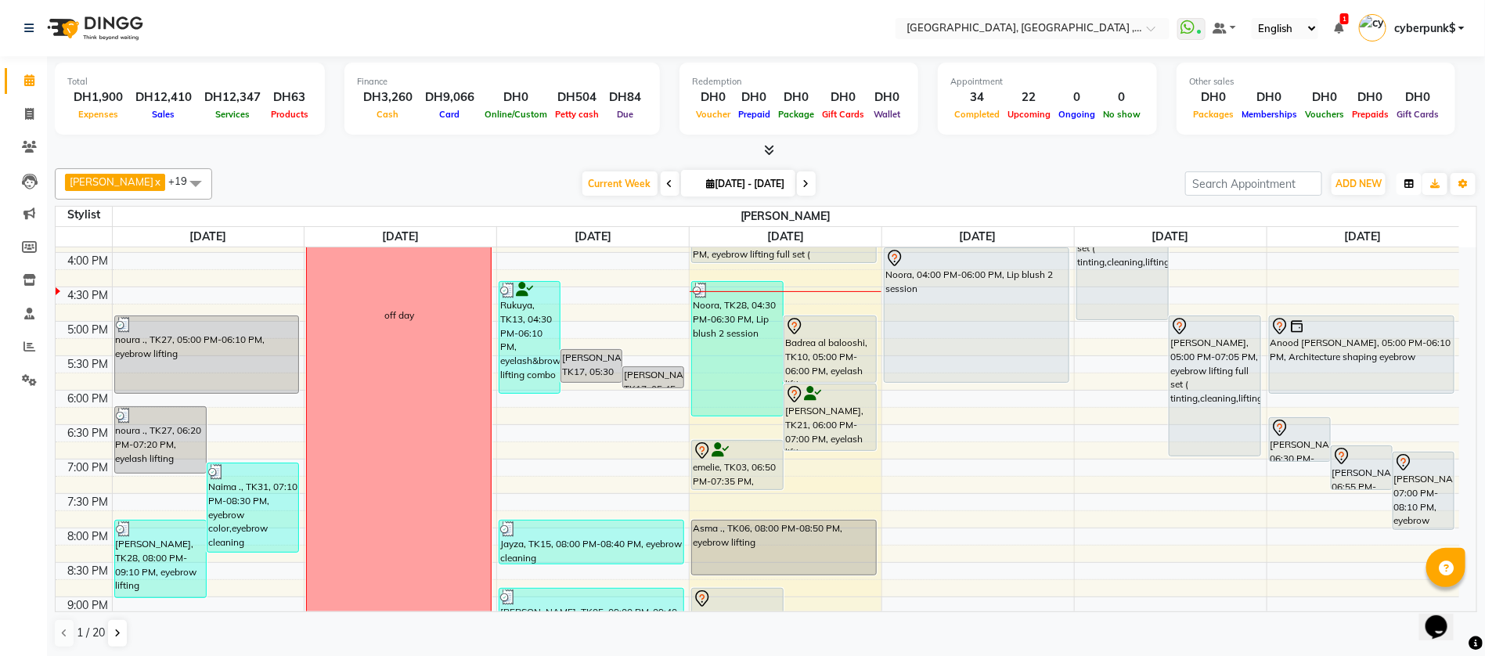
click at [1405, 185] on icon "button" at bounding box center [1409, 183] width 9 height 9
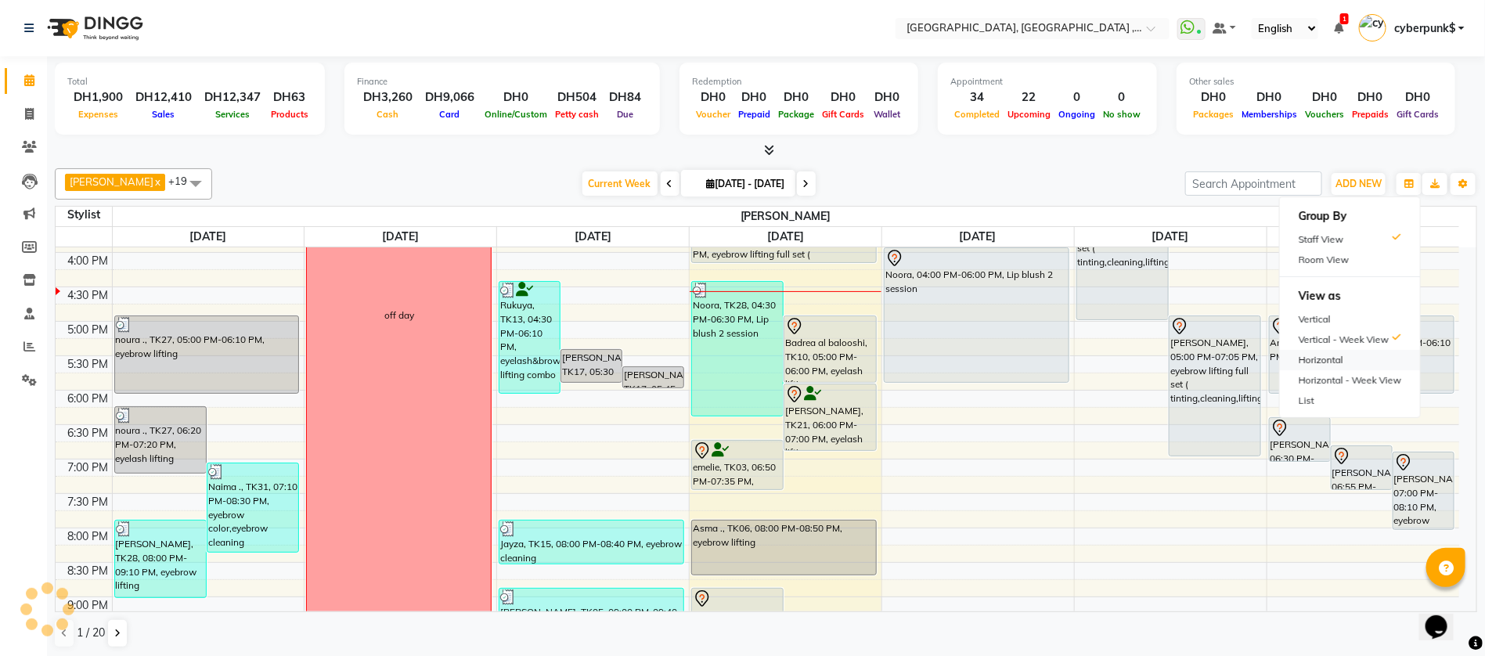
click at [1383, 358] on div "Horizontal" at bounding box center [1350, 360] width 140 height 20
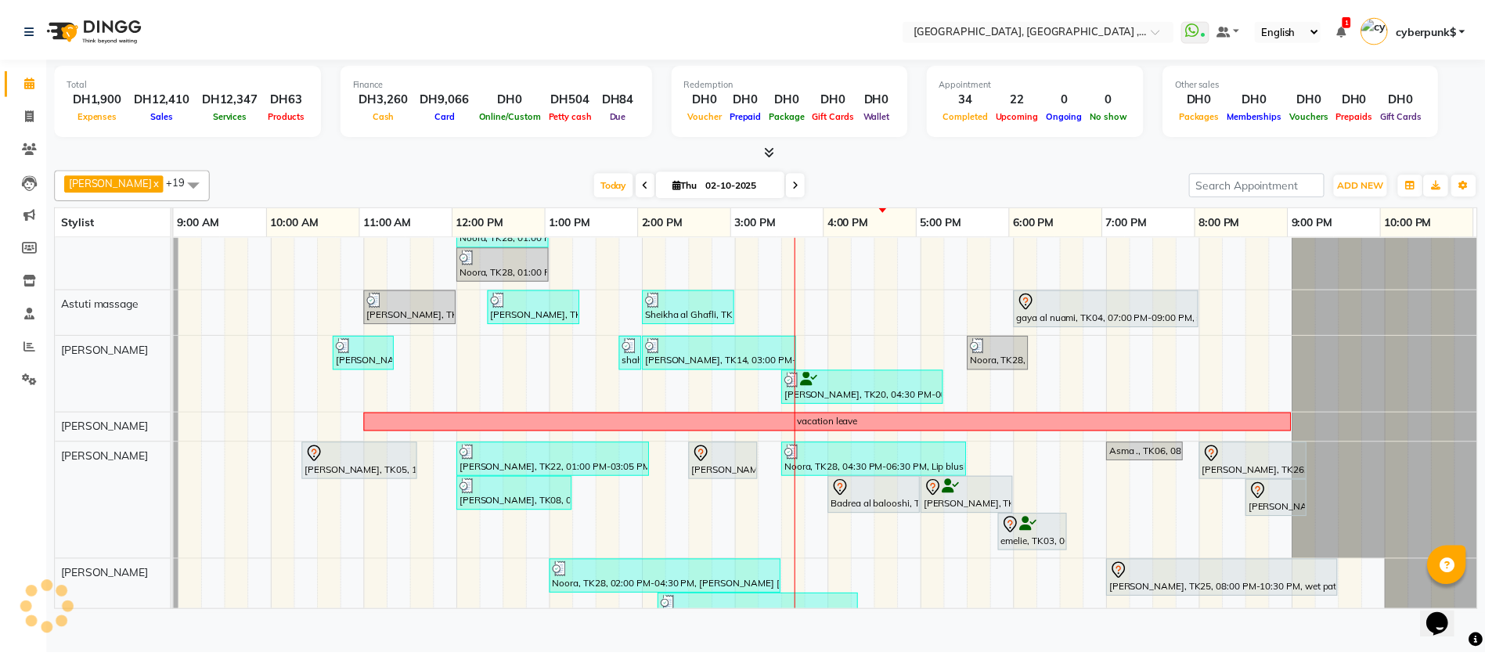
scroll to position [0, 89]
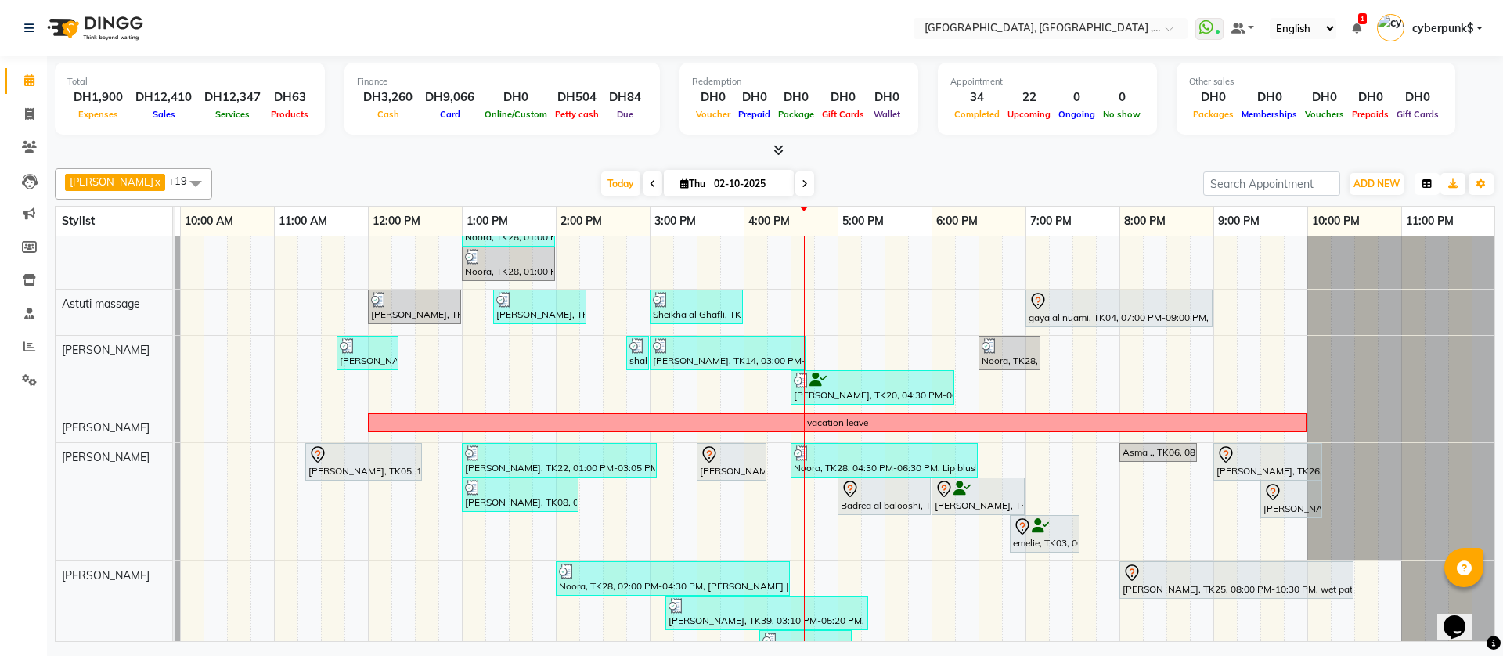
click at [1434, 175] on button "button" at bounding box center [1427, 184] width 25 height 22
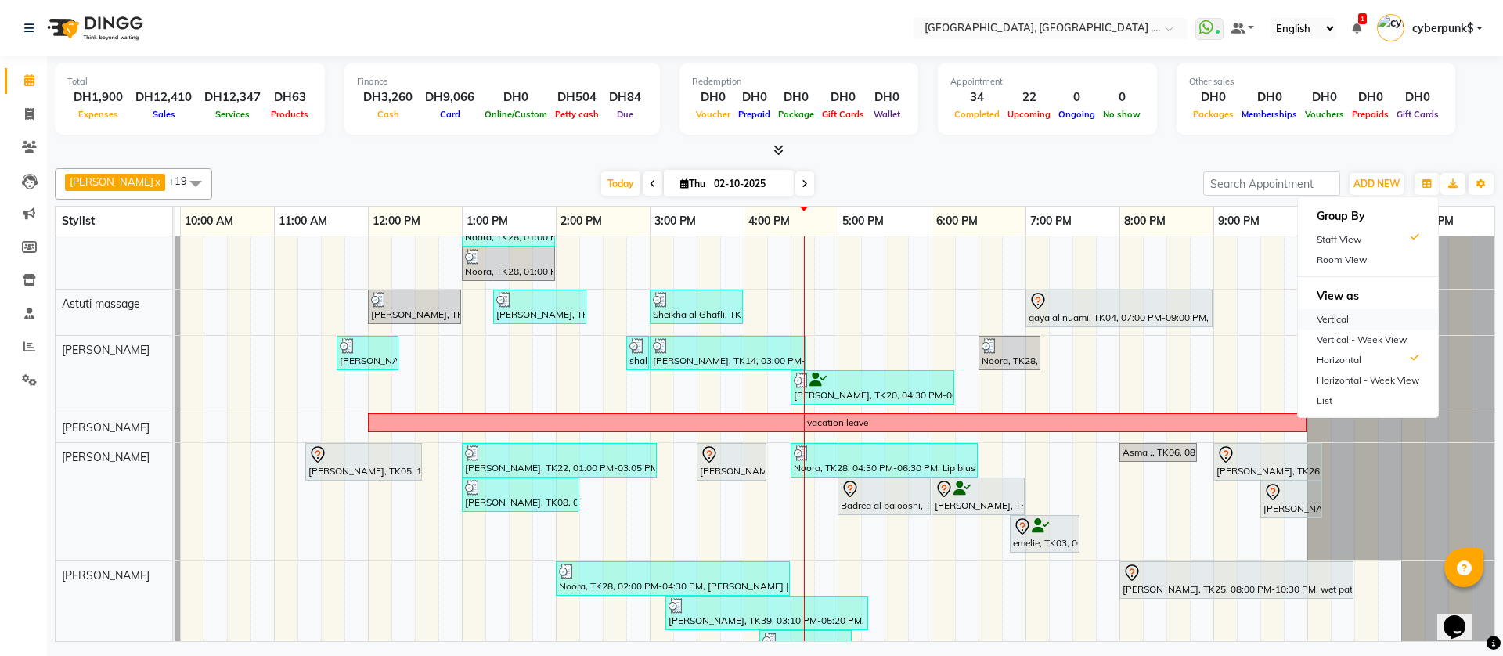
click at [1391, 322] on div "Vertical" at bounding box center [1368, 319] width 140 height 20
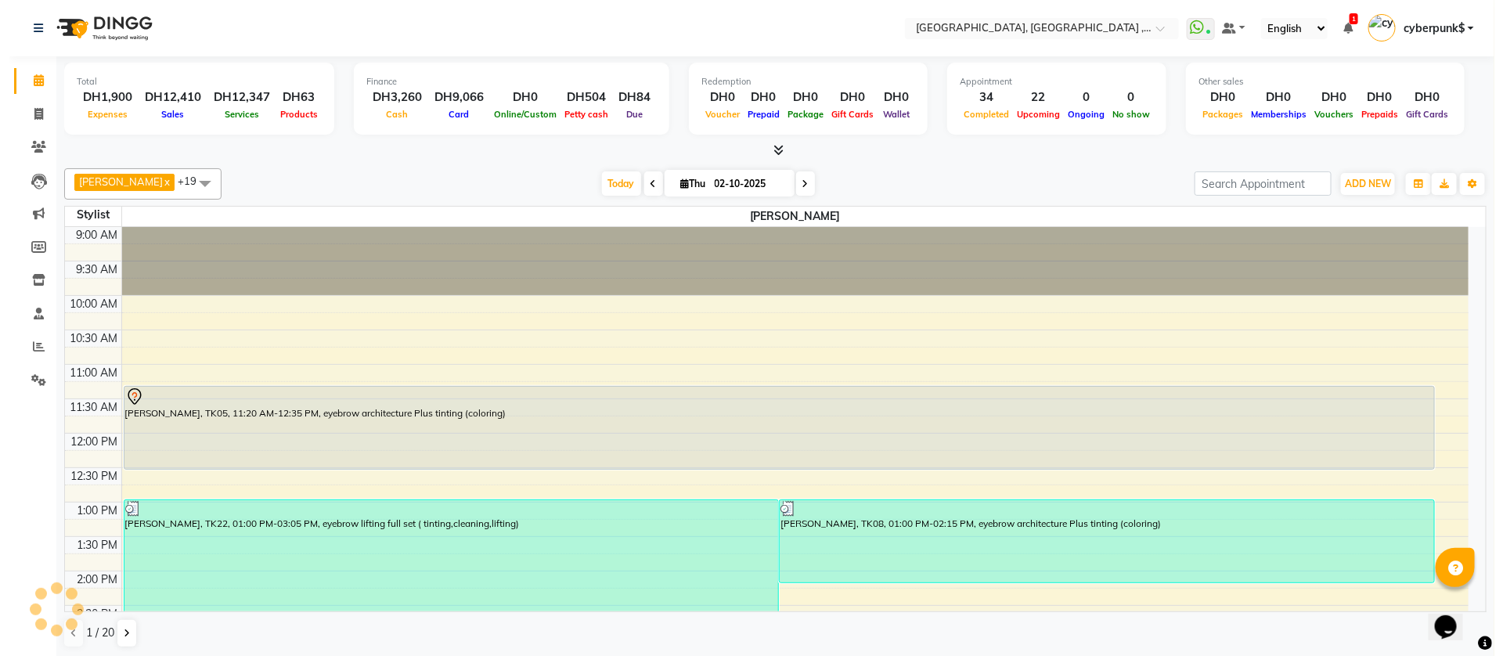
scroll to position [477, 0]
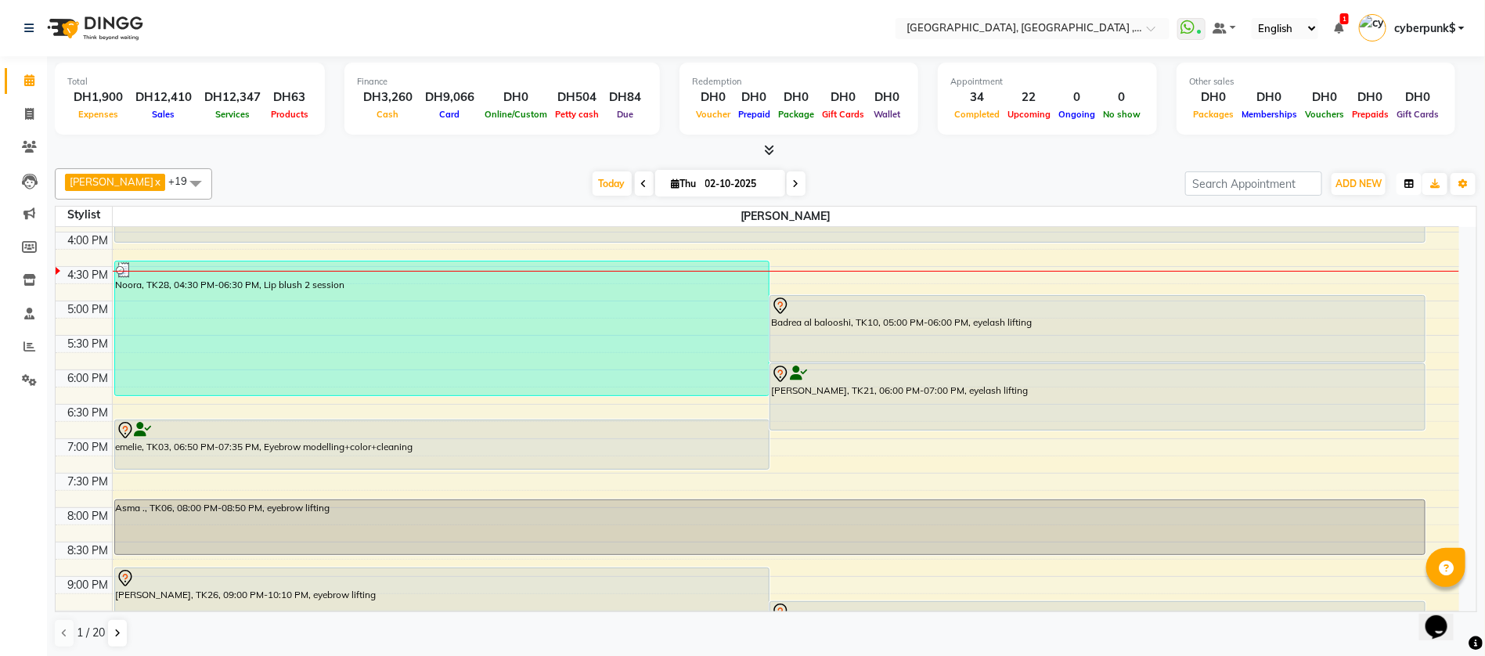
click at [1409, 183] on icon "button" at bounding box center [1409, 183] width 9 height 9
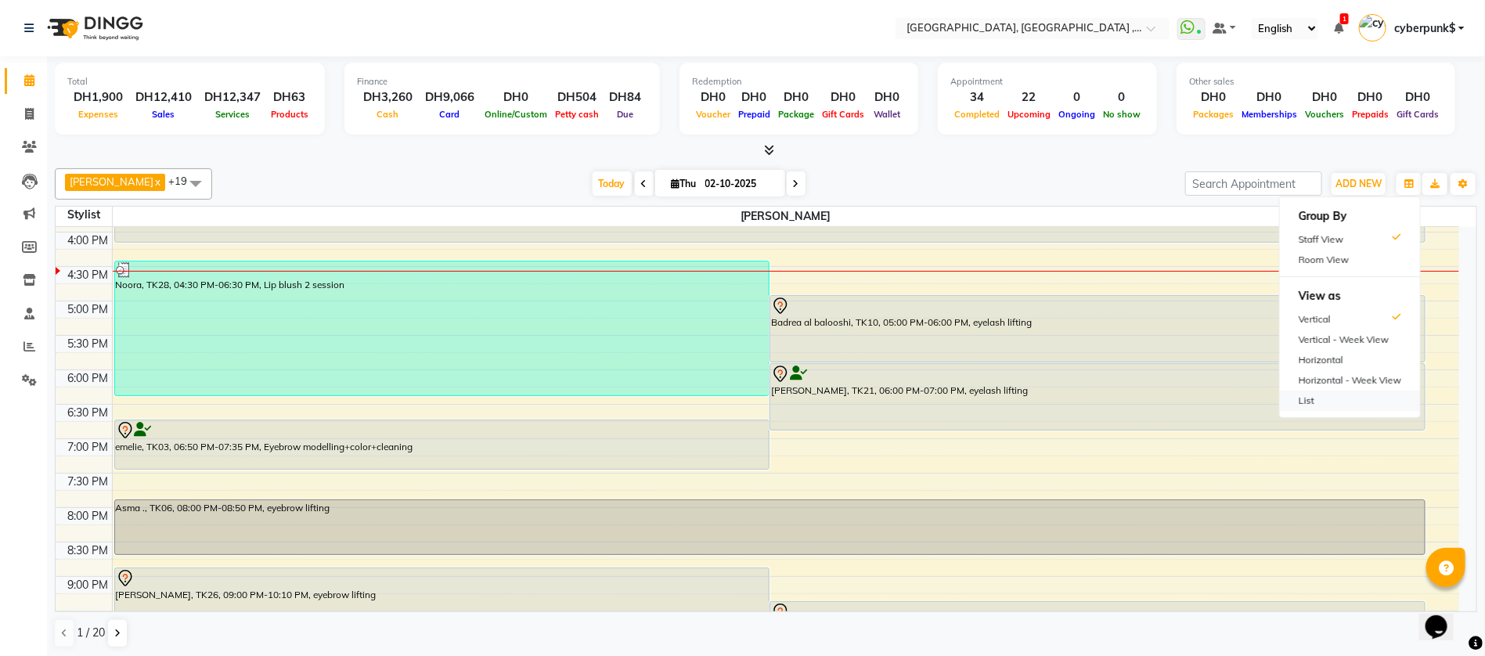
click at [1364, 392] on div "List" at bounding box center [1350, 401] width 140 height 20
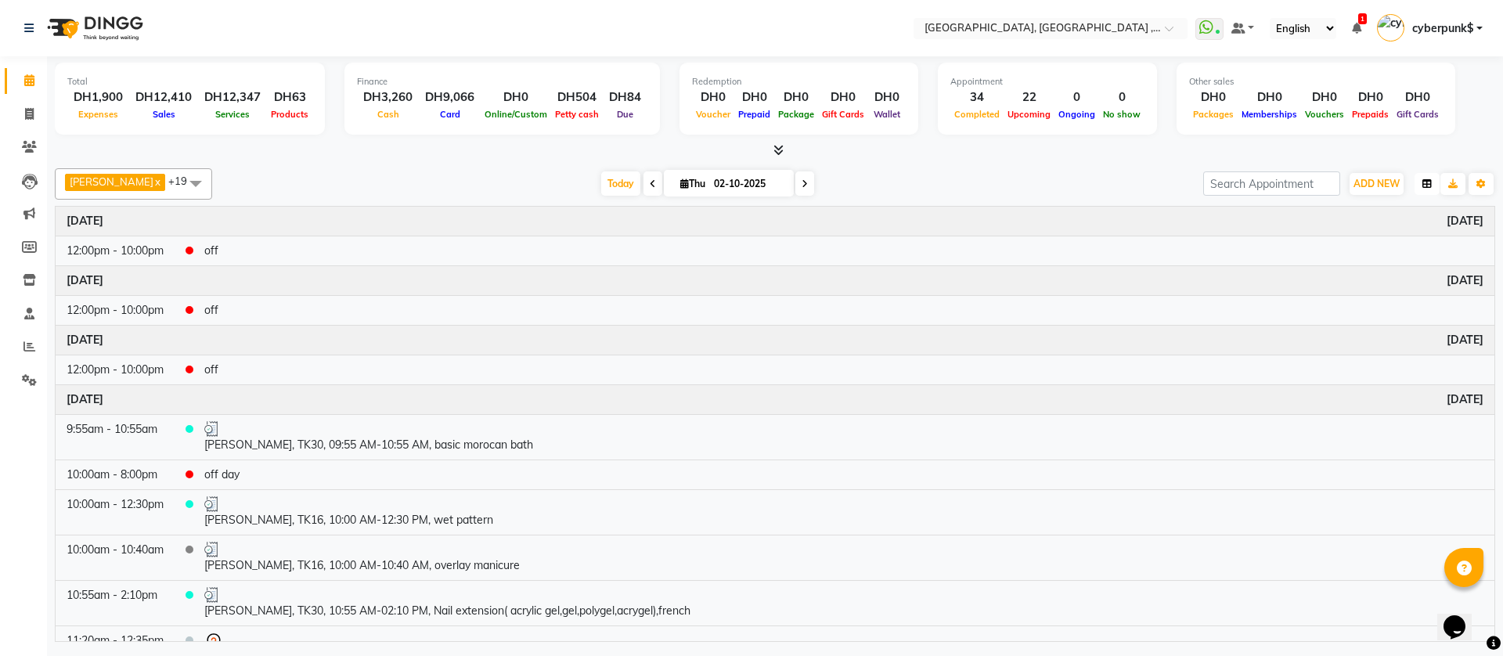
click at [1427, 186] on icon "button" at bounding box center [1427, 183] width 9 height 9
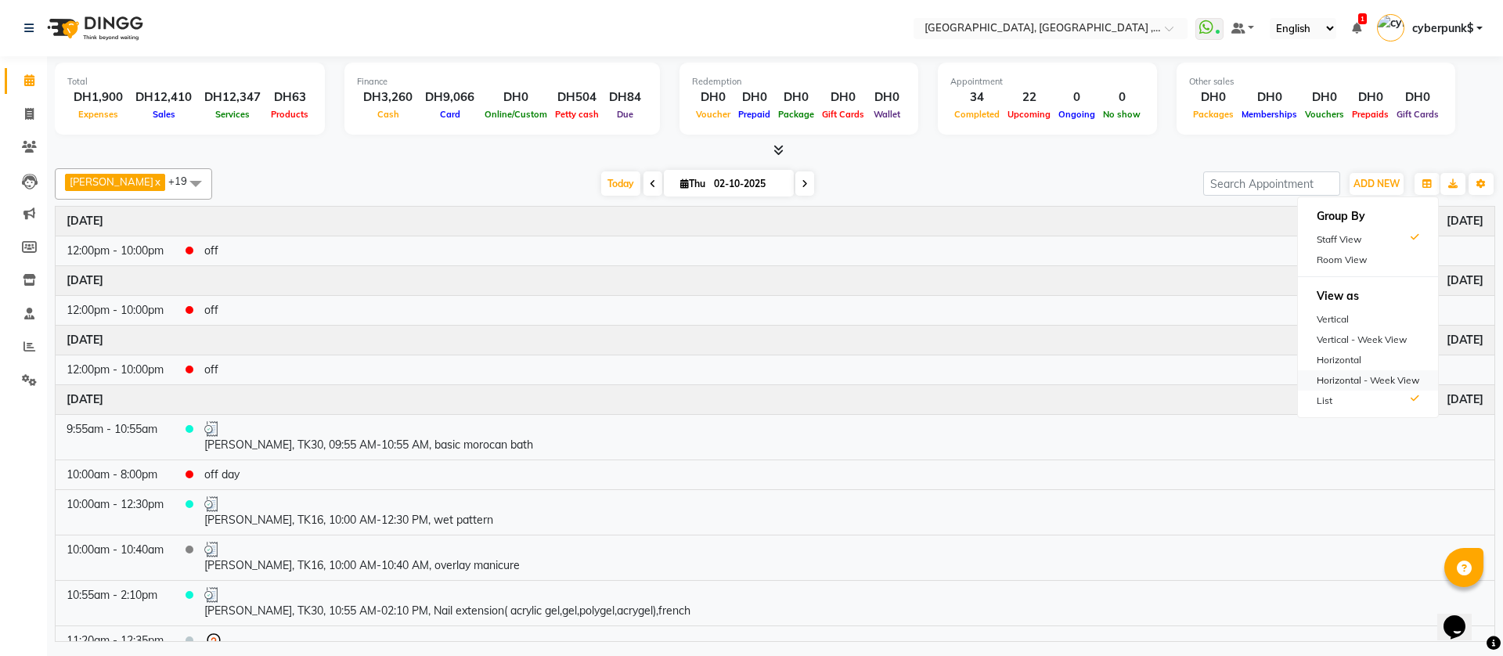
click at [1393, 370] on div "Horizontal - Week View" at bounding box center [1368, 380] width 140 height 20
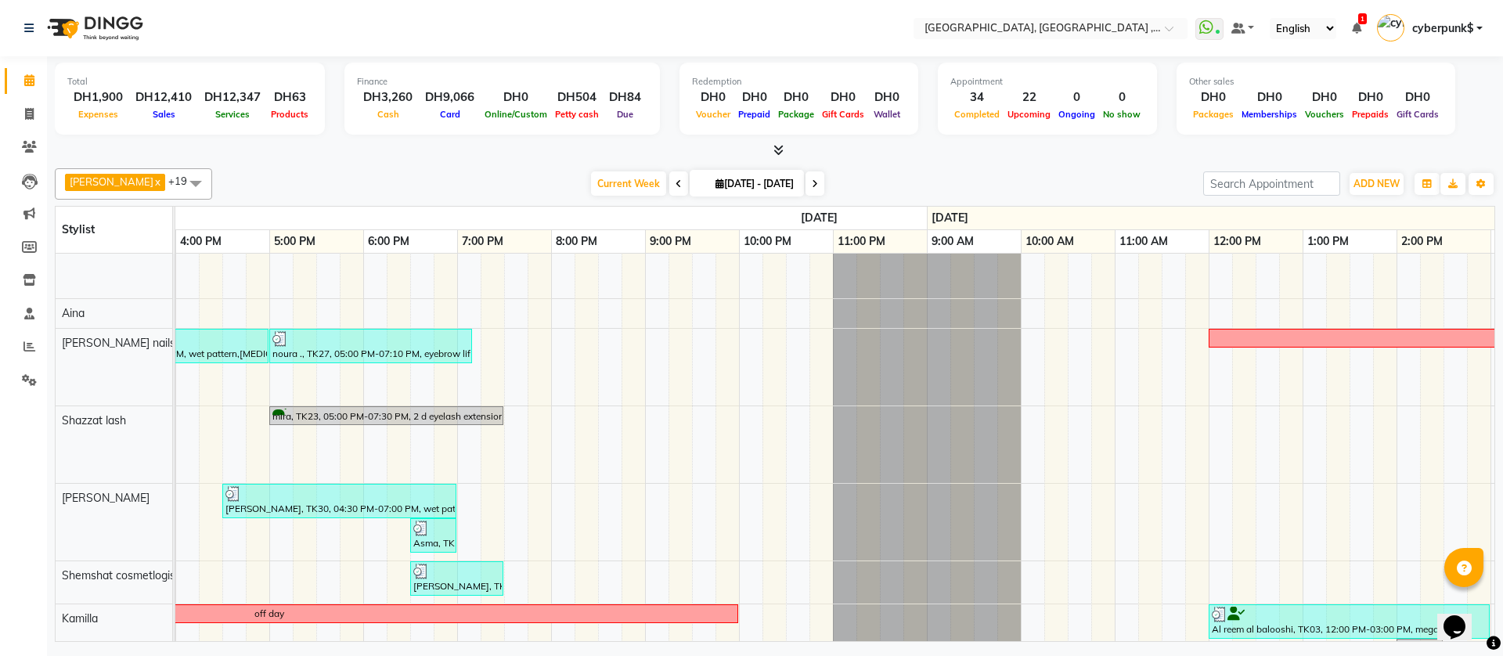
scroll to position [1227, 0]
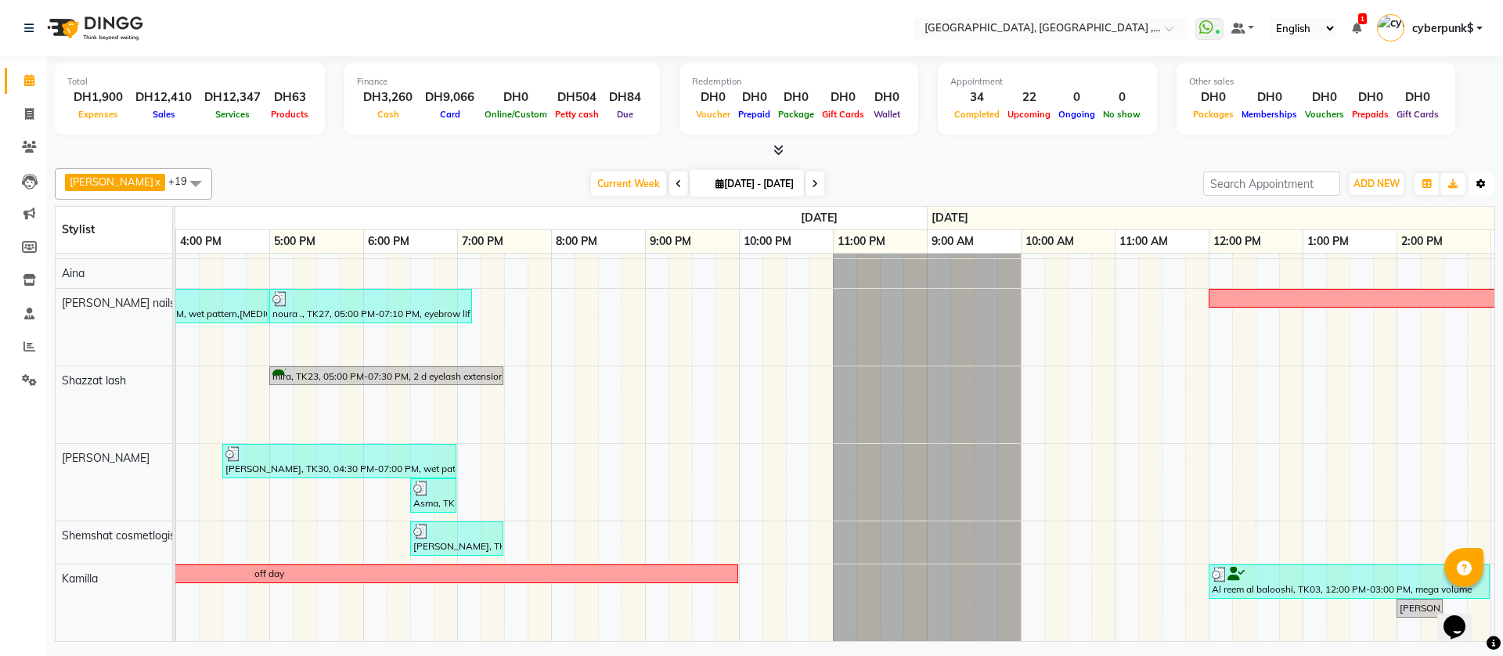
click at [1485, 181] on button "Toggle Dropdown" at bounding box center [1481, 184] width 25 height 22
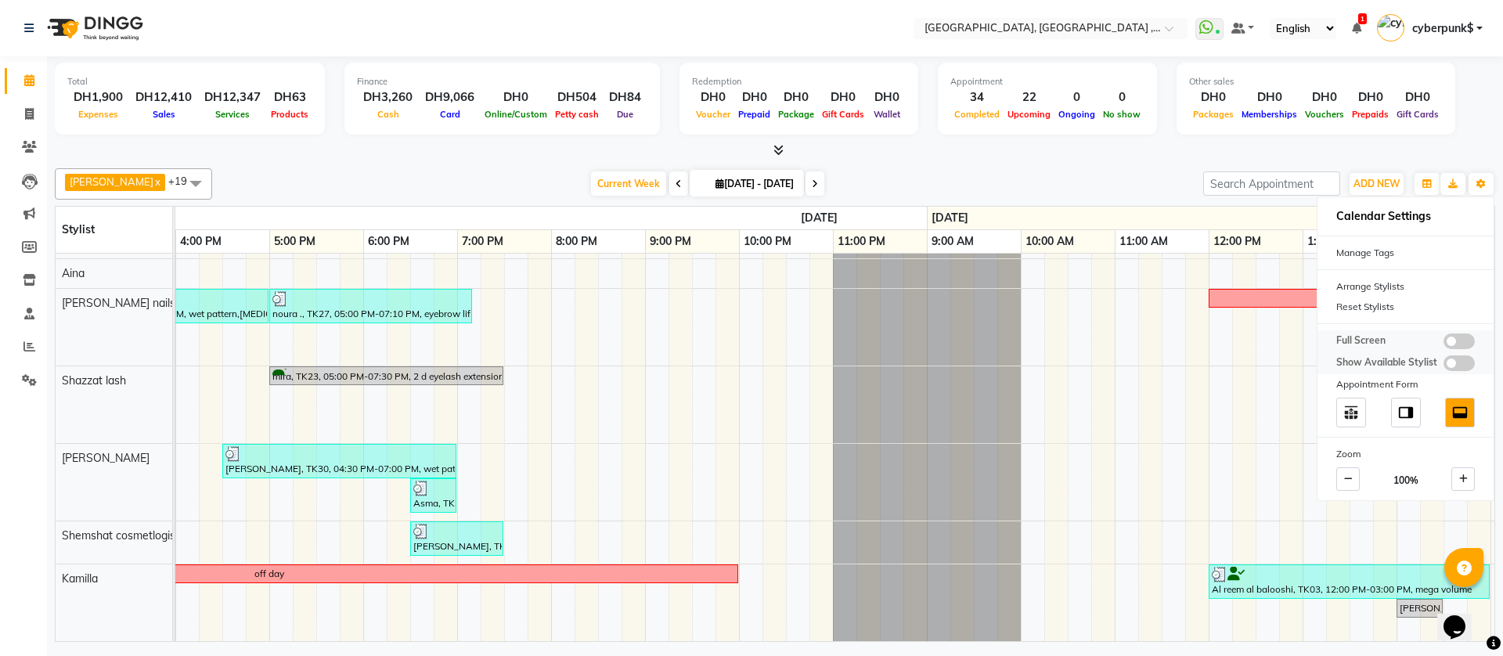
click at [1449, 338] on span at bounding box center [1459, 342] width 31 height 16
click at [1444, 344] on input "checkbox" at bounding box center [1444, 344] width 0 height 0
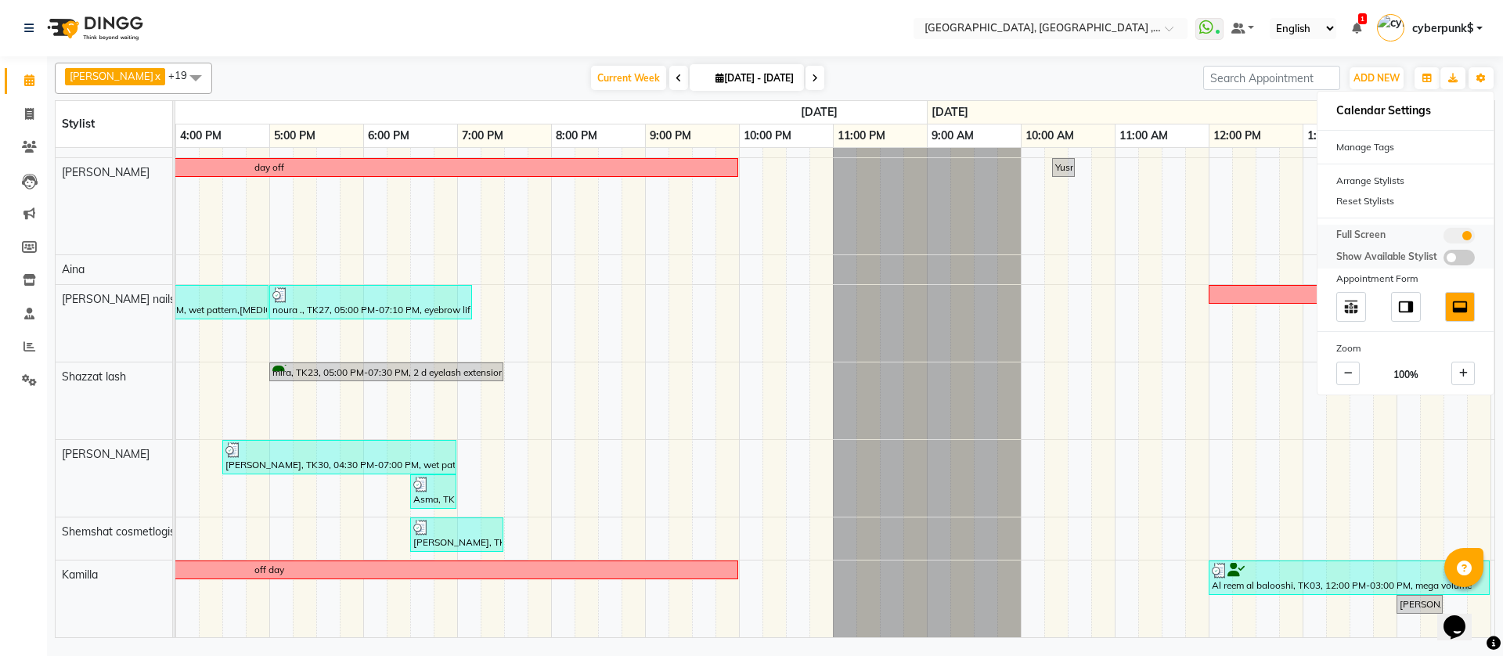
scroll to position [1125, 658]
click at [1452, 235] on span at bounding box center [1459, 236] width 31 height 16
click at [1444, 238] on input "checkbox" at bounding box center [1444, 238] width 0 height 0
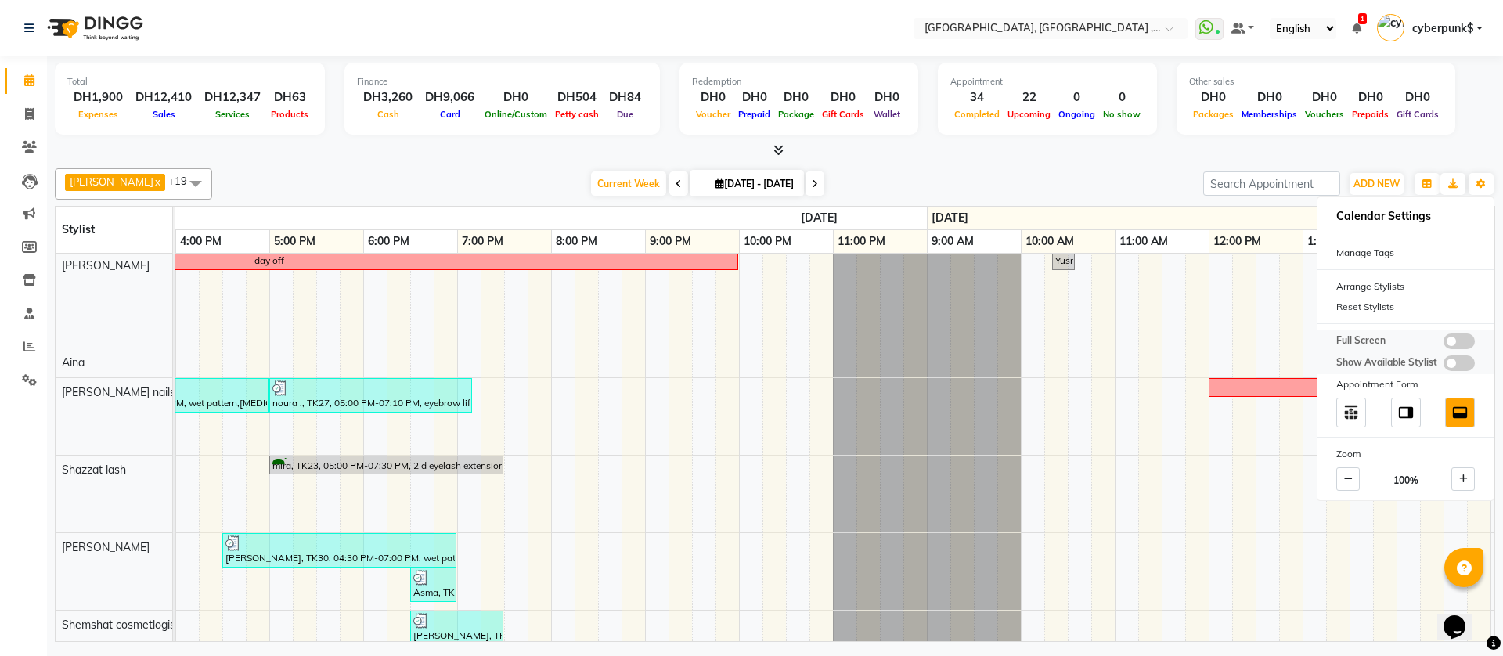
scroll to position [1227, 658]
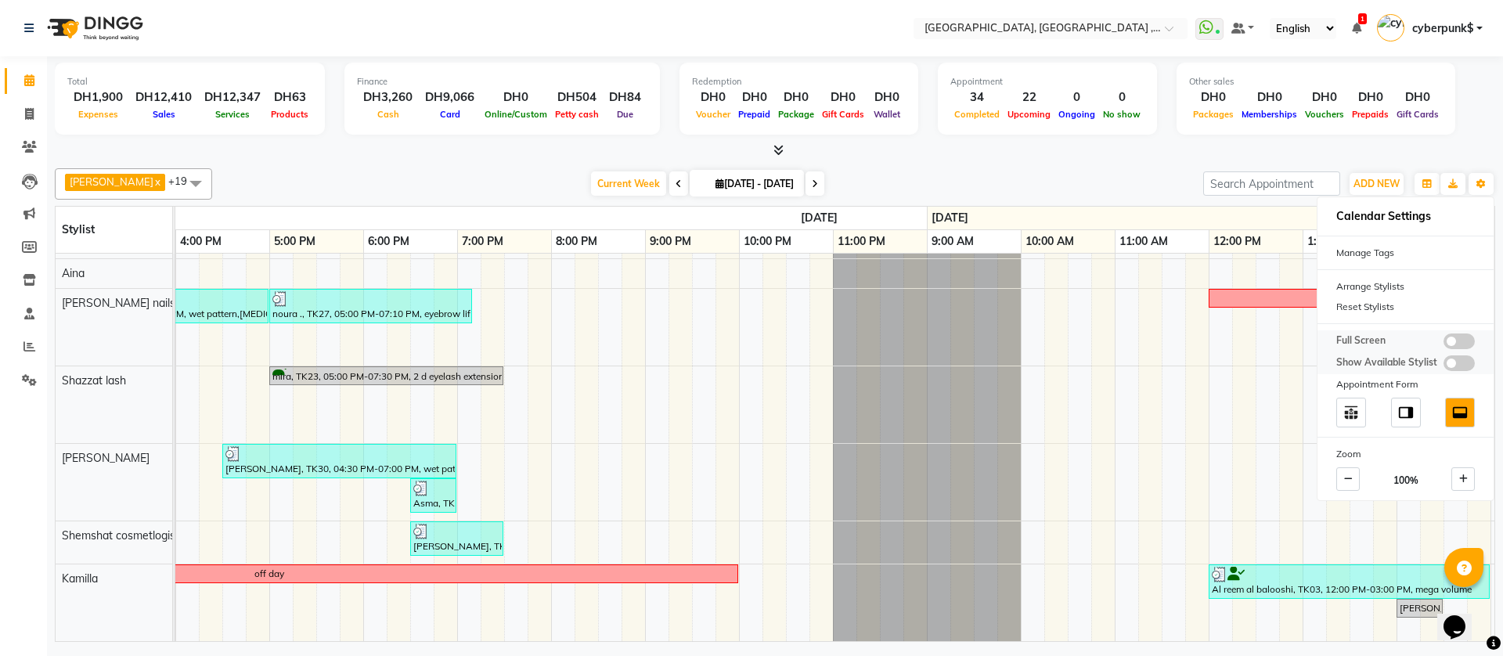
click at [1454, 359] on span at bounding box center [1459, 363] width 31 height 16
click at [1444, 366] on input "checkbox" at bounding box center [1444, 366] width 0 height 0
click at [1402, 409] on img at bounding box center [1406, 412] width 17 height 17
click at [1348, 407] on img at bounding box center [1351, 412] width 17 height 17
click at [1462, 405] on img at bounding box center [1460, 412] width 17 height 17
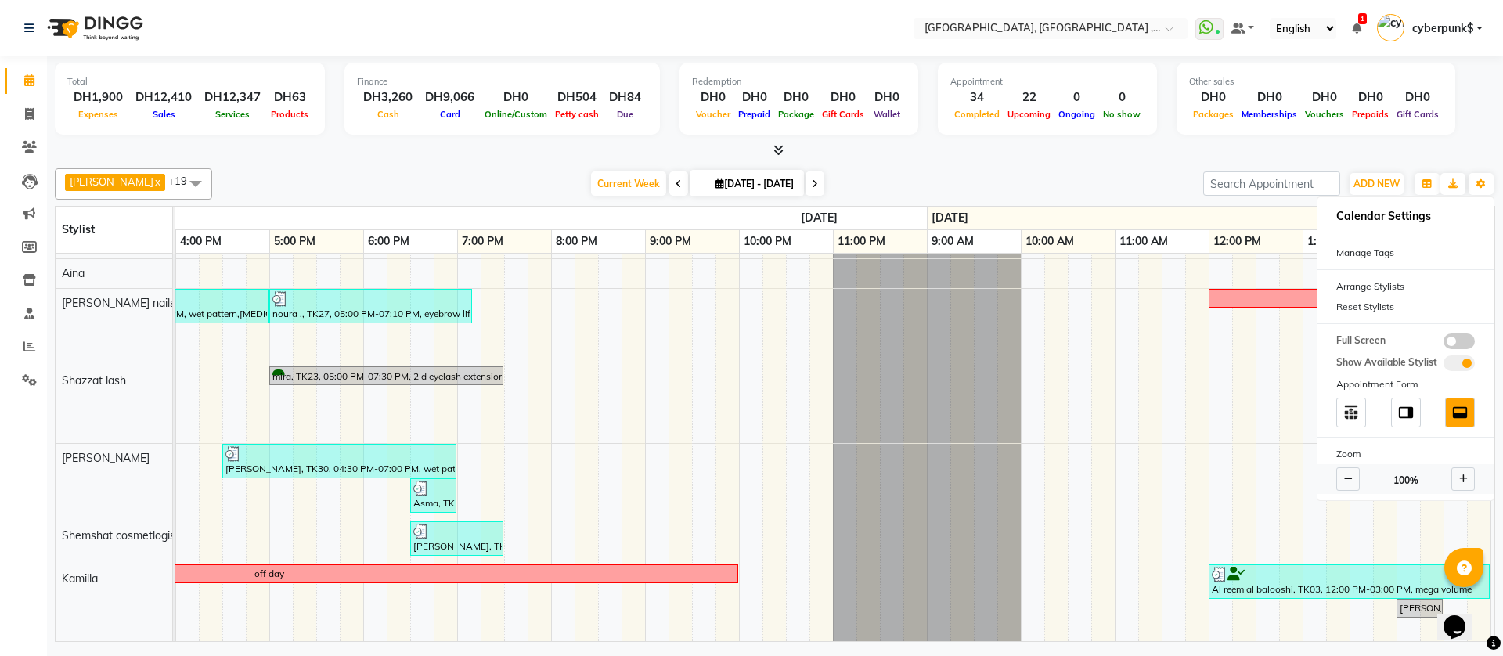
click at [1348, 479] on icon at bounding box center [1348, 478] width 9 height 9
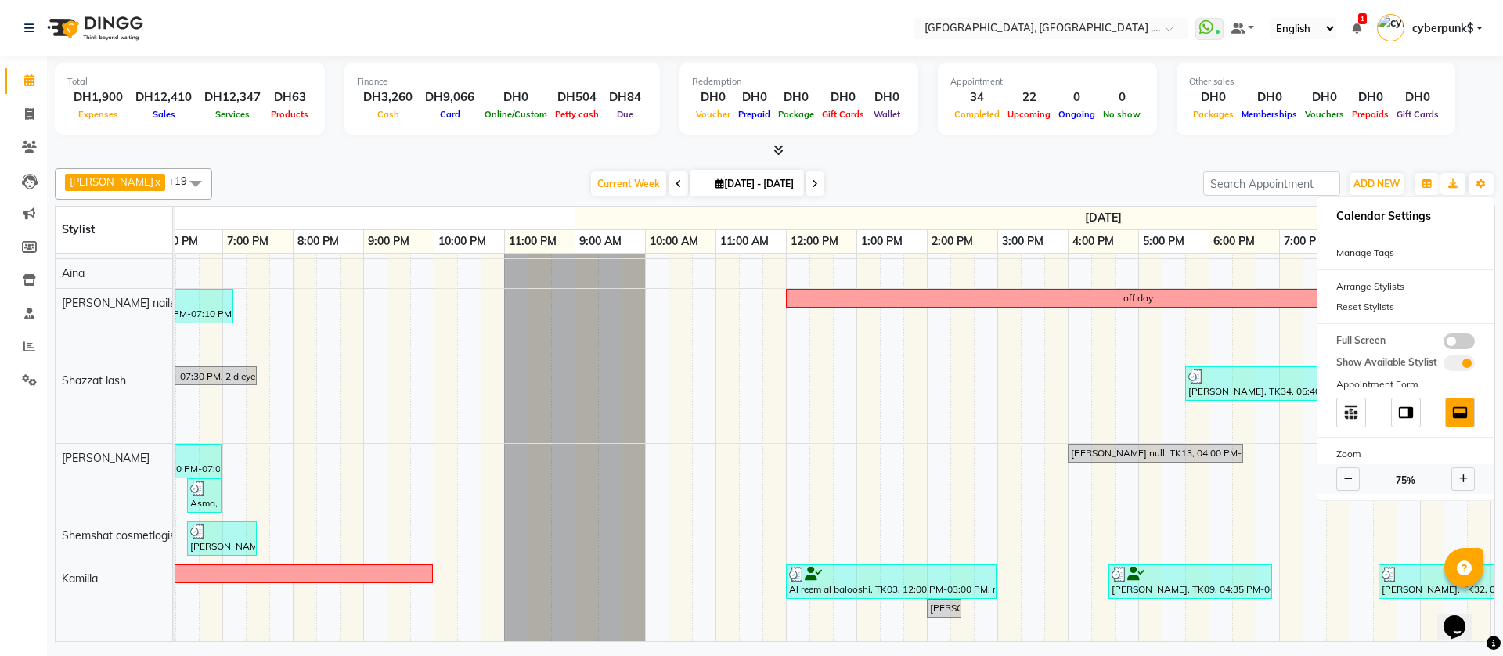
click at [1348, 479] on icon at bounding box center [1348, 478] width 9 height 9
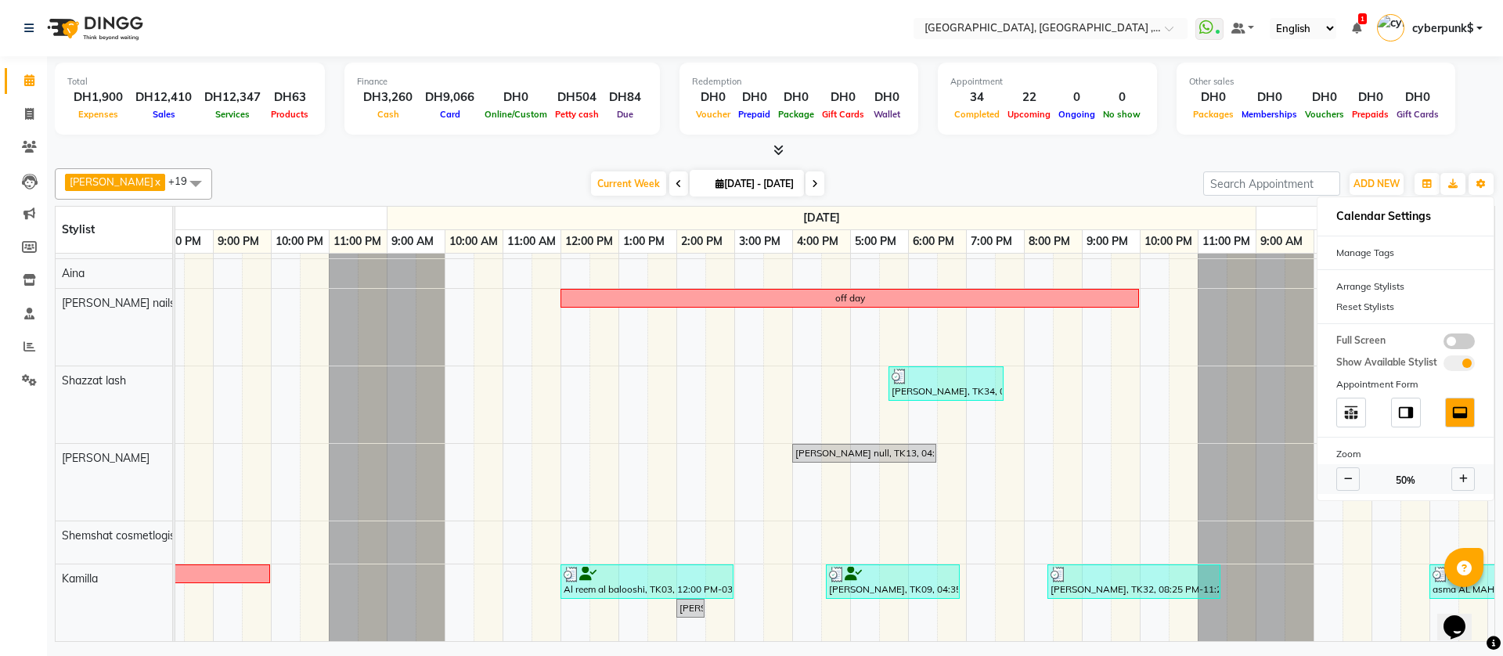
click at [1348, 479] on icon at bounding box center [1348, 478] width 9 height 9
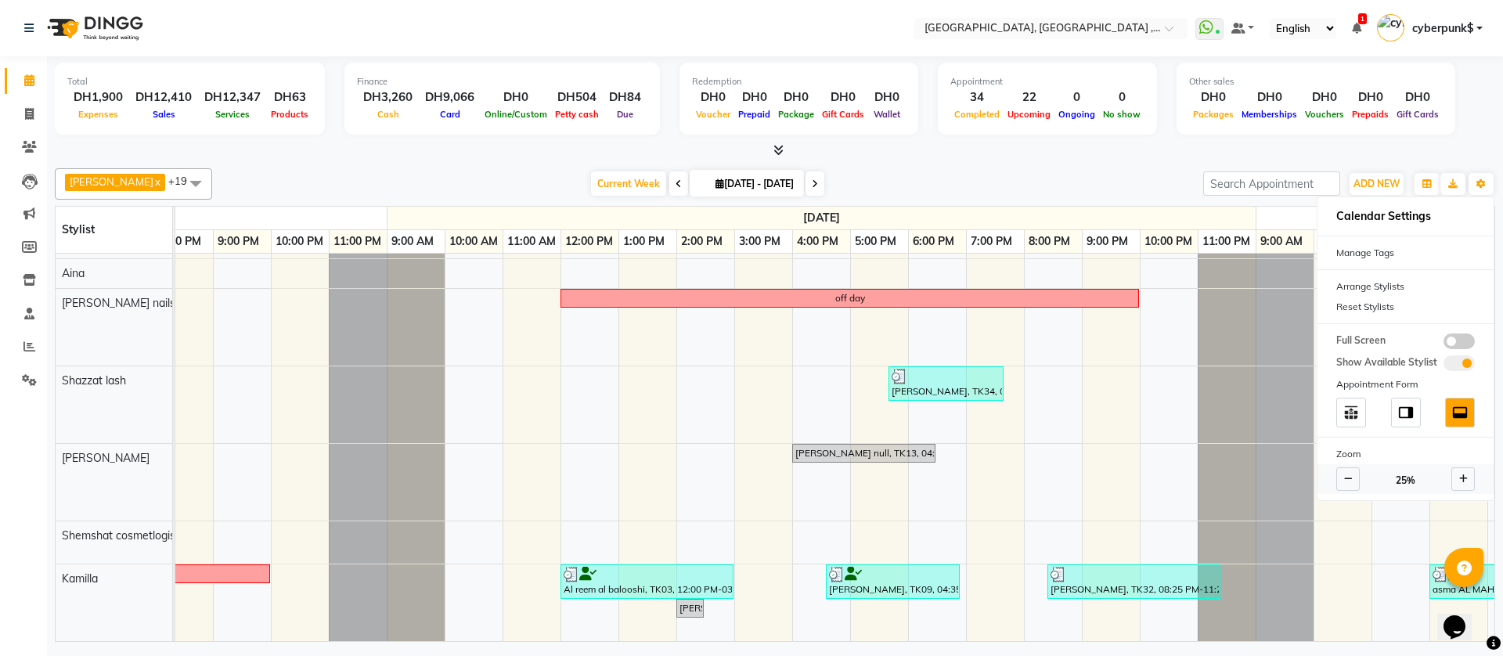
click at [1351, 478] on icon at bounding box center [1348, 478] width 9 height 9
click at [1127, 186] on div "Current Week [DATE] [DATE] - [DATE]" at bounding box center [708, 183] width 976 height 23
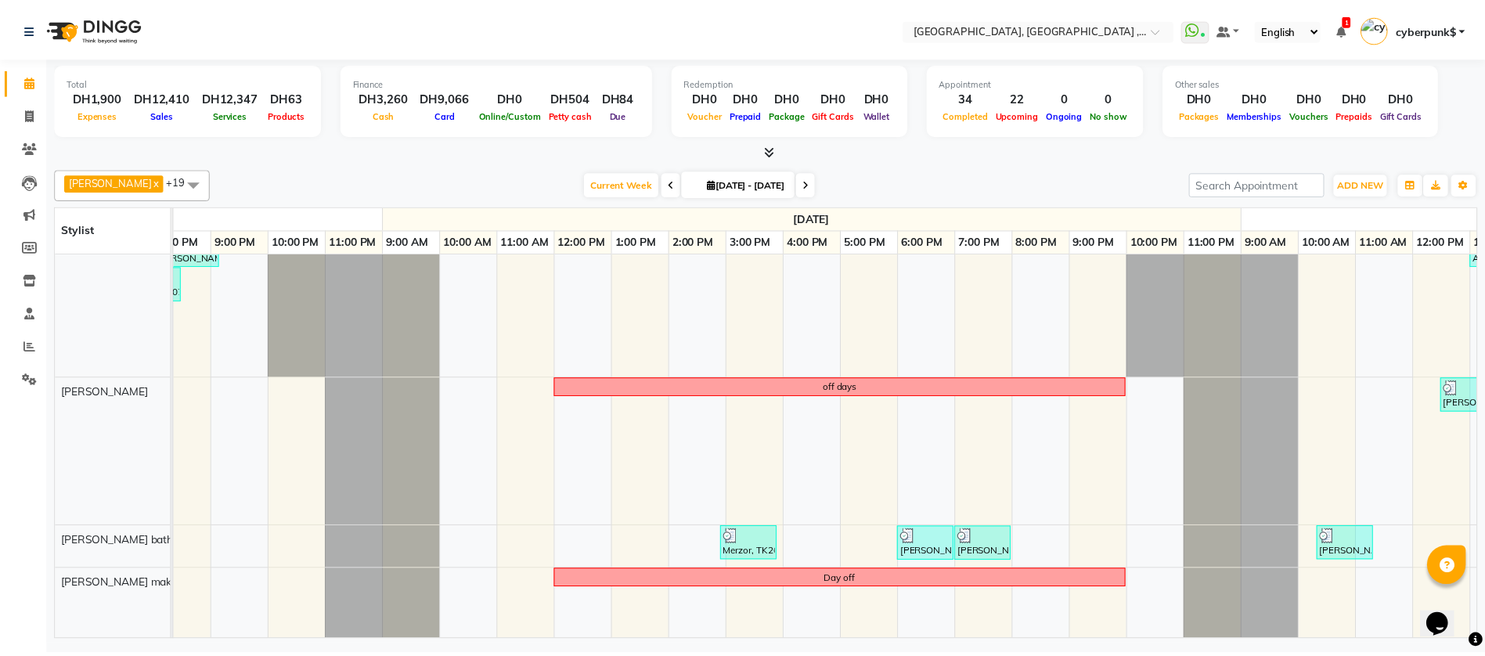
scroll to position [0, 0]
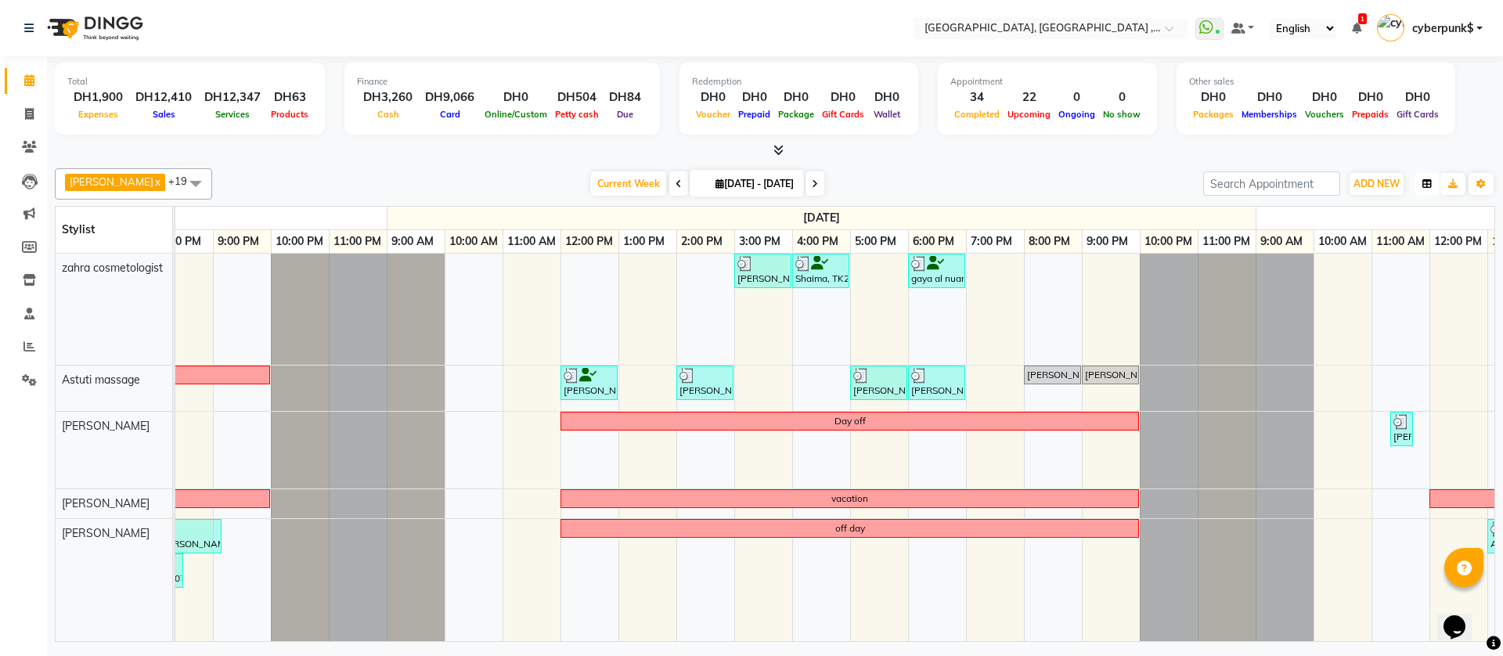
click at [1426, 183] on icon "button" at bounding box center [1427, 183] width 9 height 9
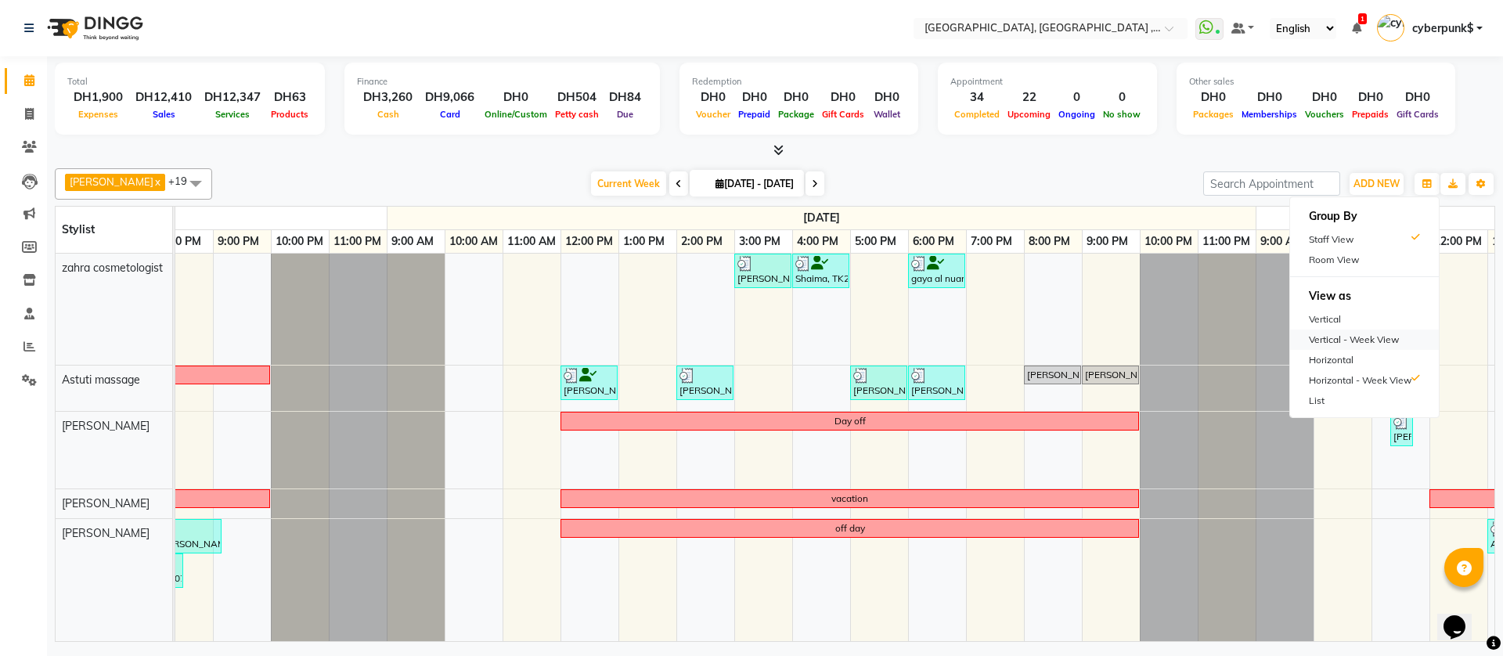
click at [1345, 338] on div "Vertical - Week View" at bounding box center [1364, 340] width 149 height 20
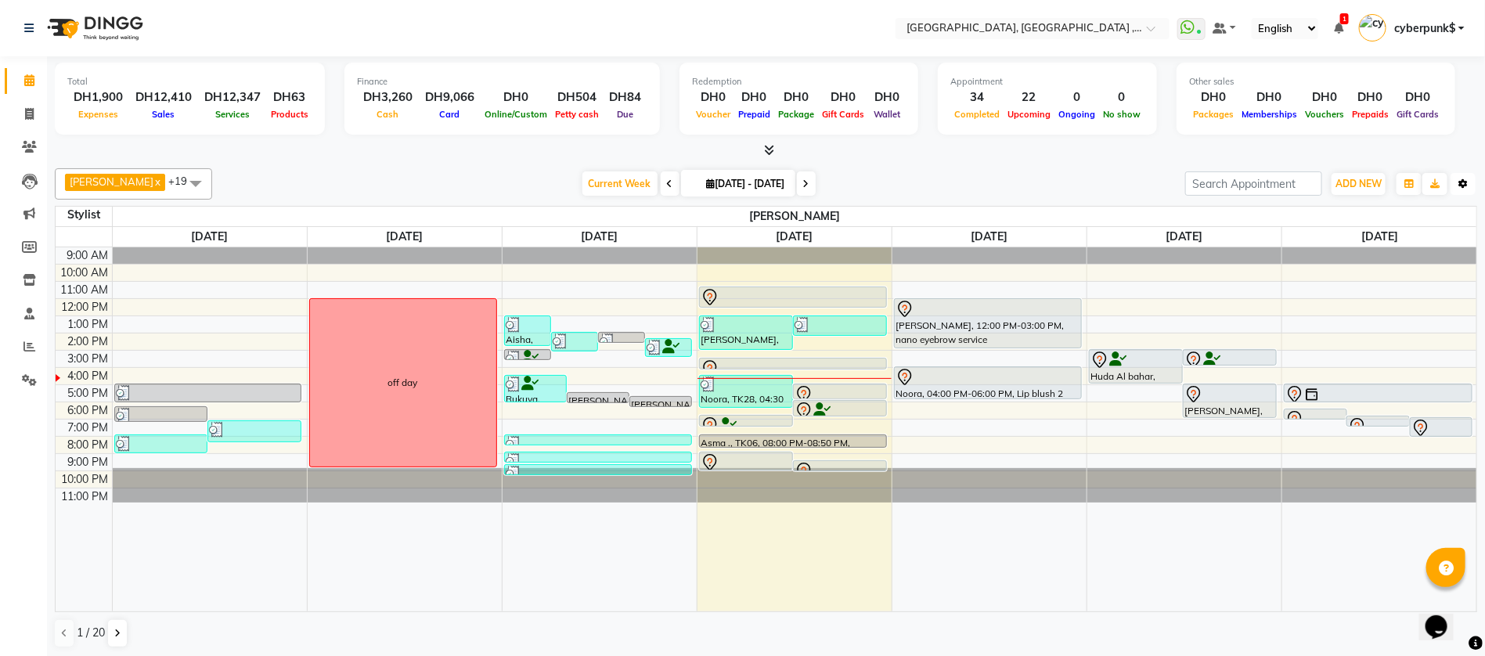
click at [1460, 192] on button "Toggle Dropdown" at bounding box center [1463, 184] width 25 height 22
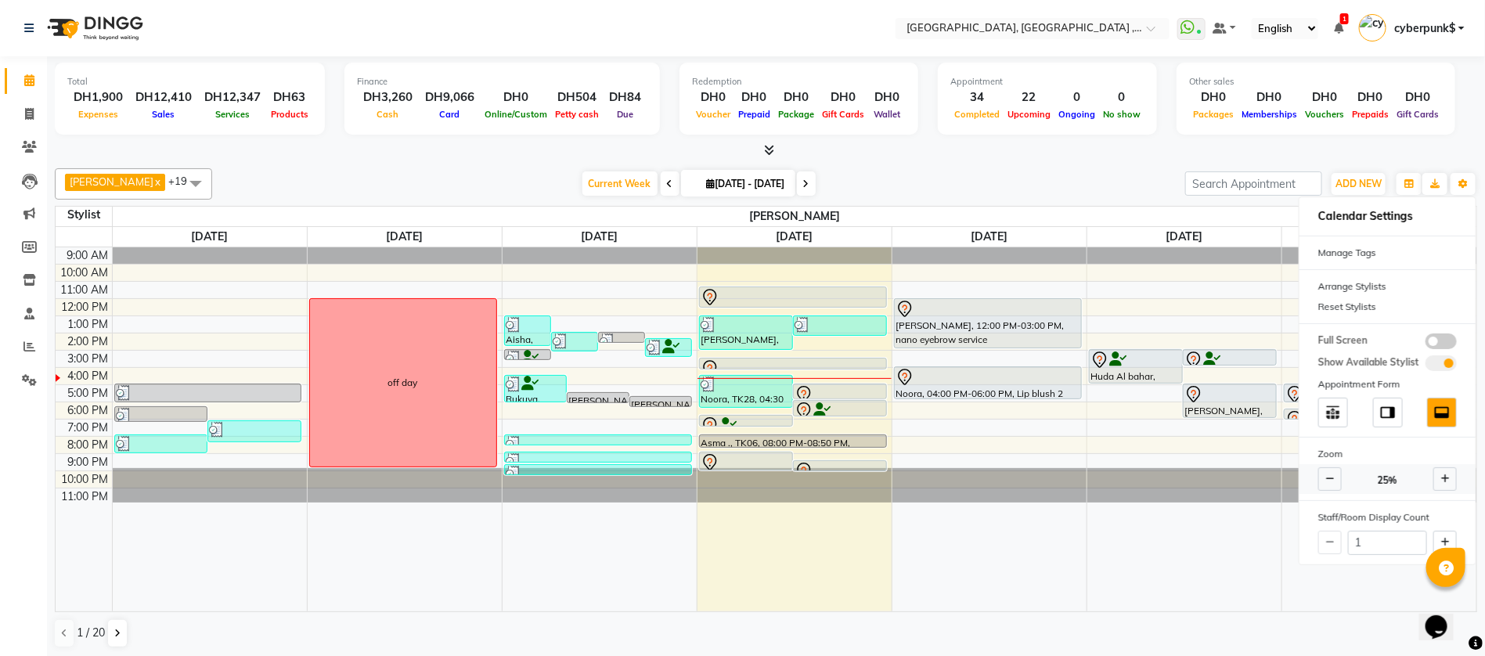
click at [1452, 477] on span at bounding box center [1445, 478] width 23 height 23
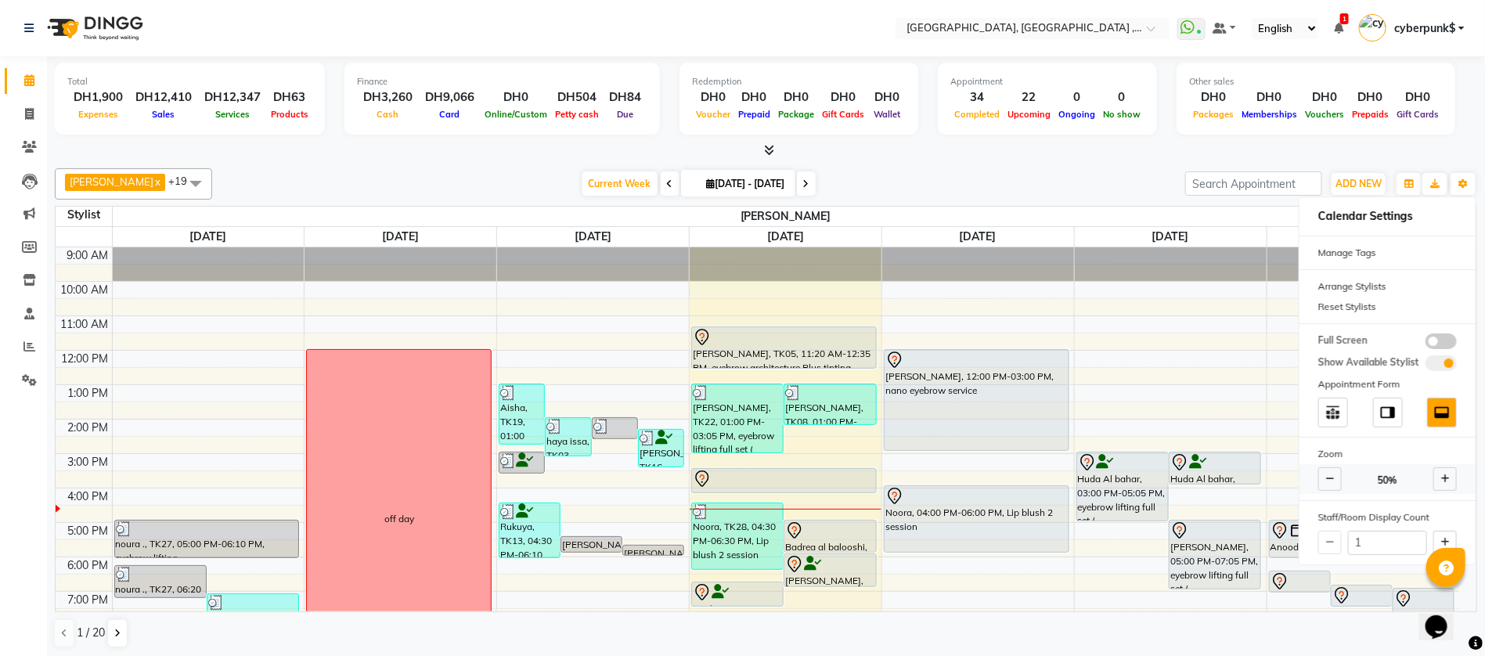
click at [1451, 477] on span at bounding box center [1445, 478] width 23 height 23
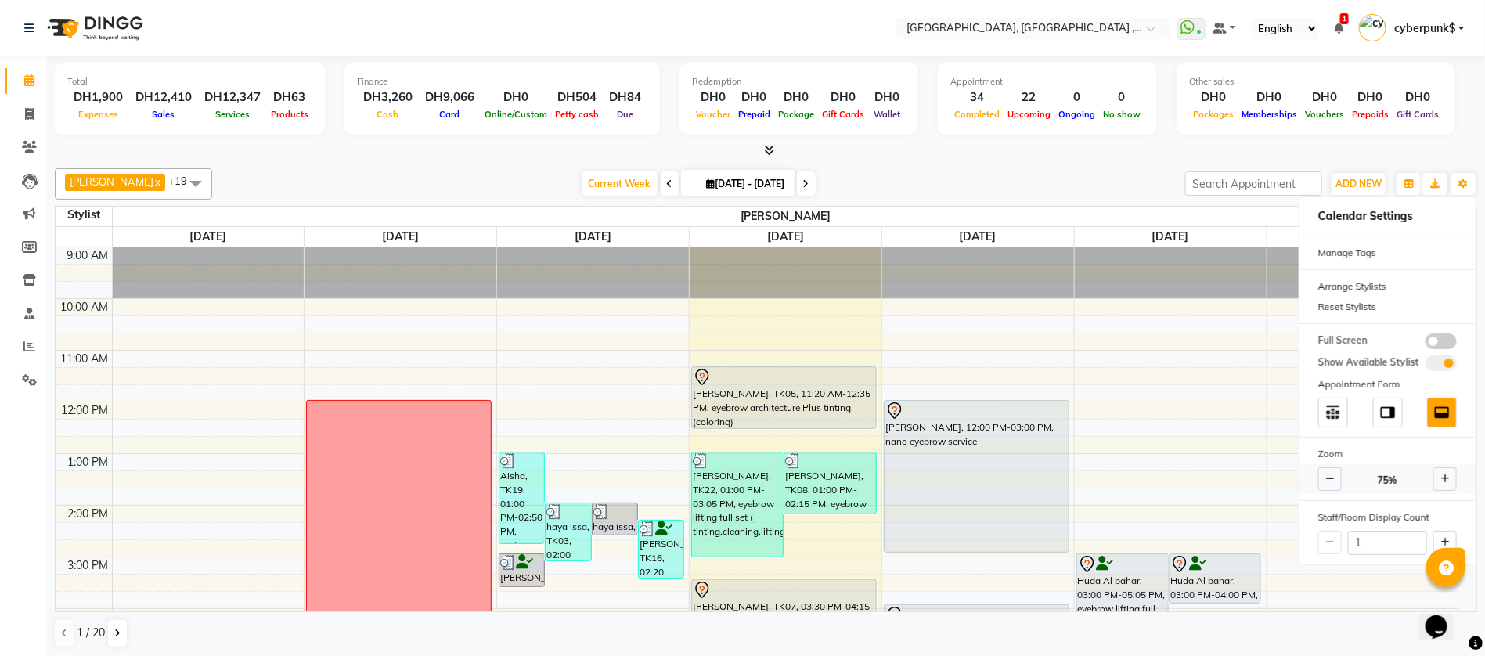
click at [1330, 480] on icon at bounding box center [1330, 478] width 9 height 9
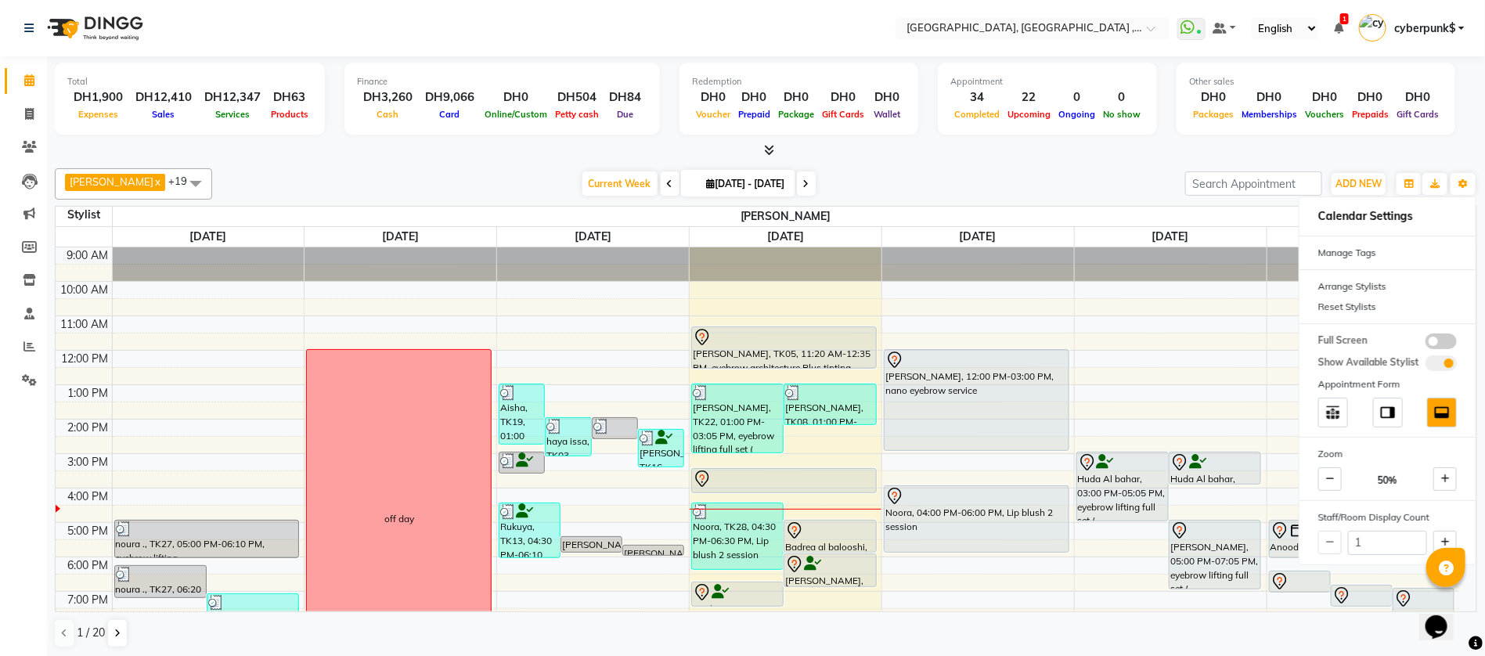
click at [1113, 172] on div "Current Week [DATE] [DATE] - [DATE]" at bounding box center [699, 183] width 958 height 23
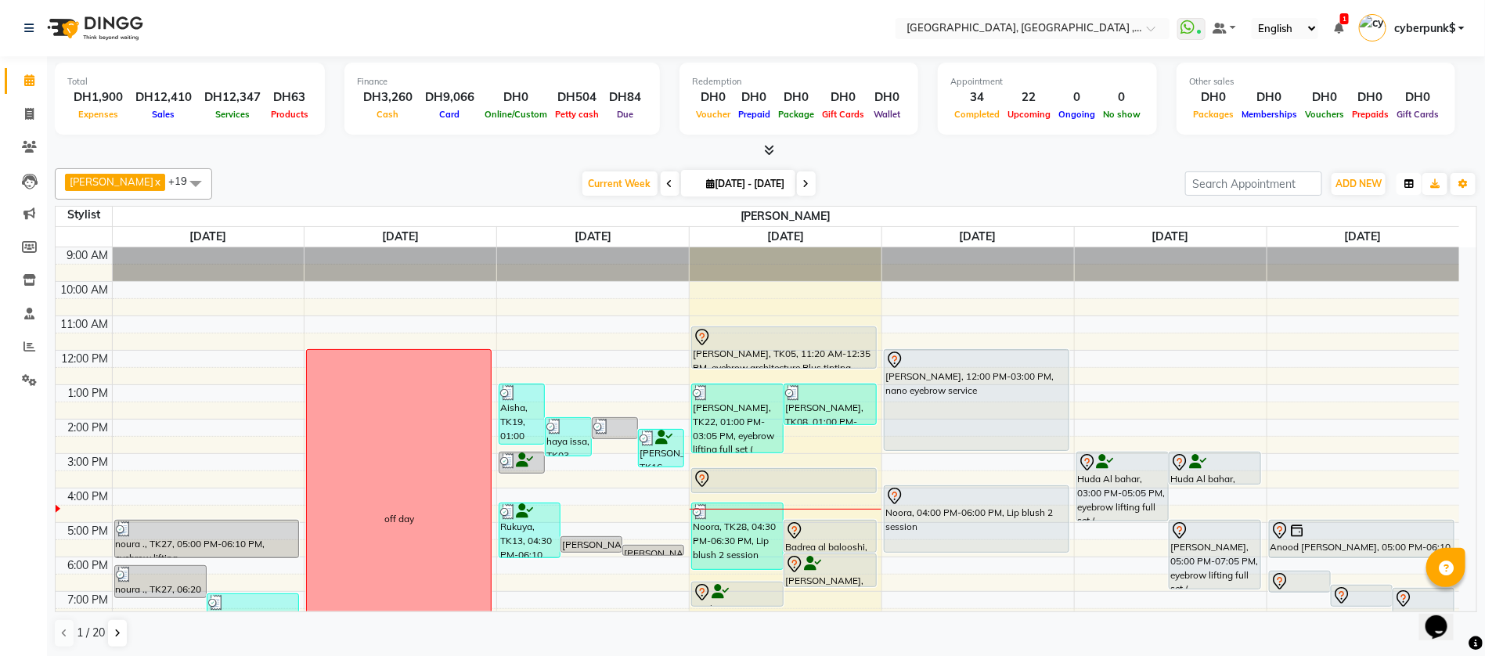
click at [1418, 188] on button "button" at bounding box center [1409, 184] width 25 height 22
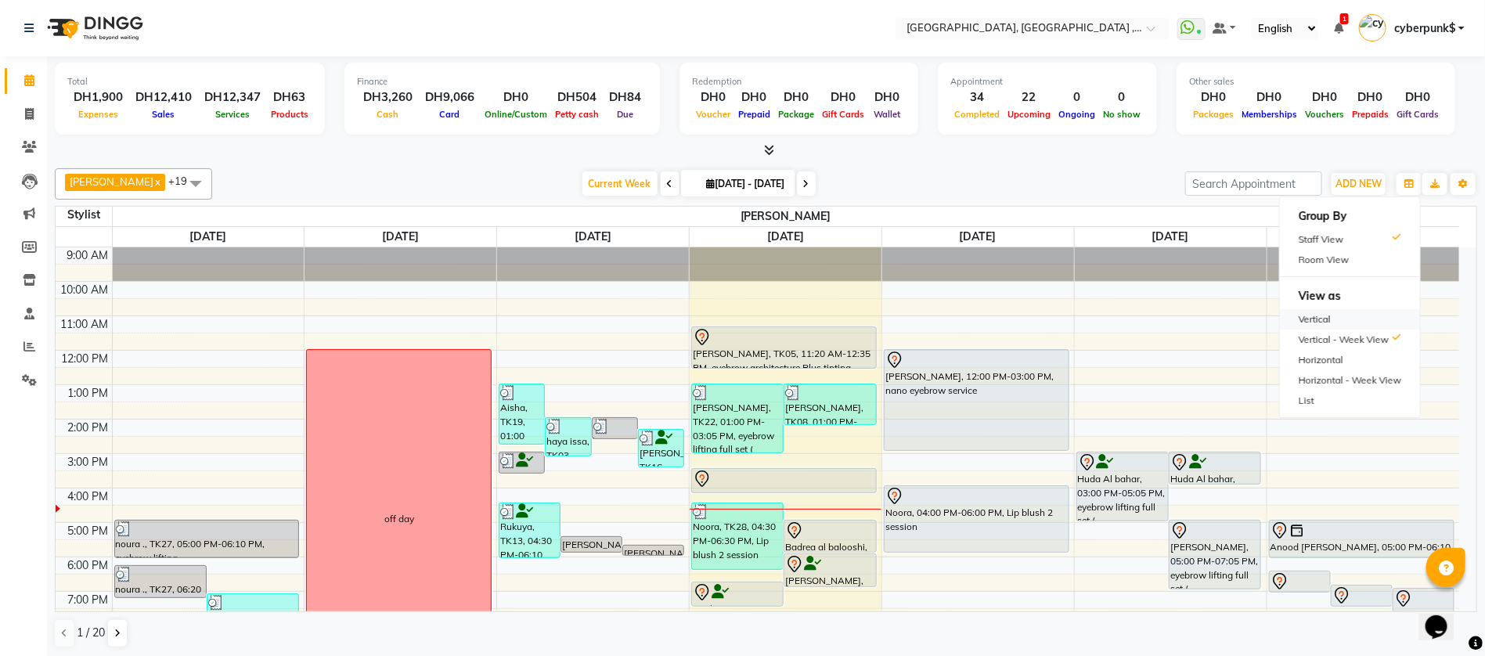
click at [1374, 327] on div "Vertical" at bounding box center [1350, 319] width 140 height 20
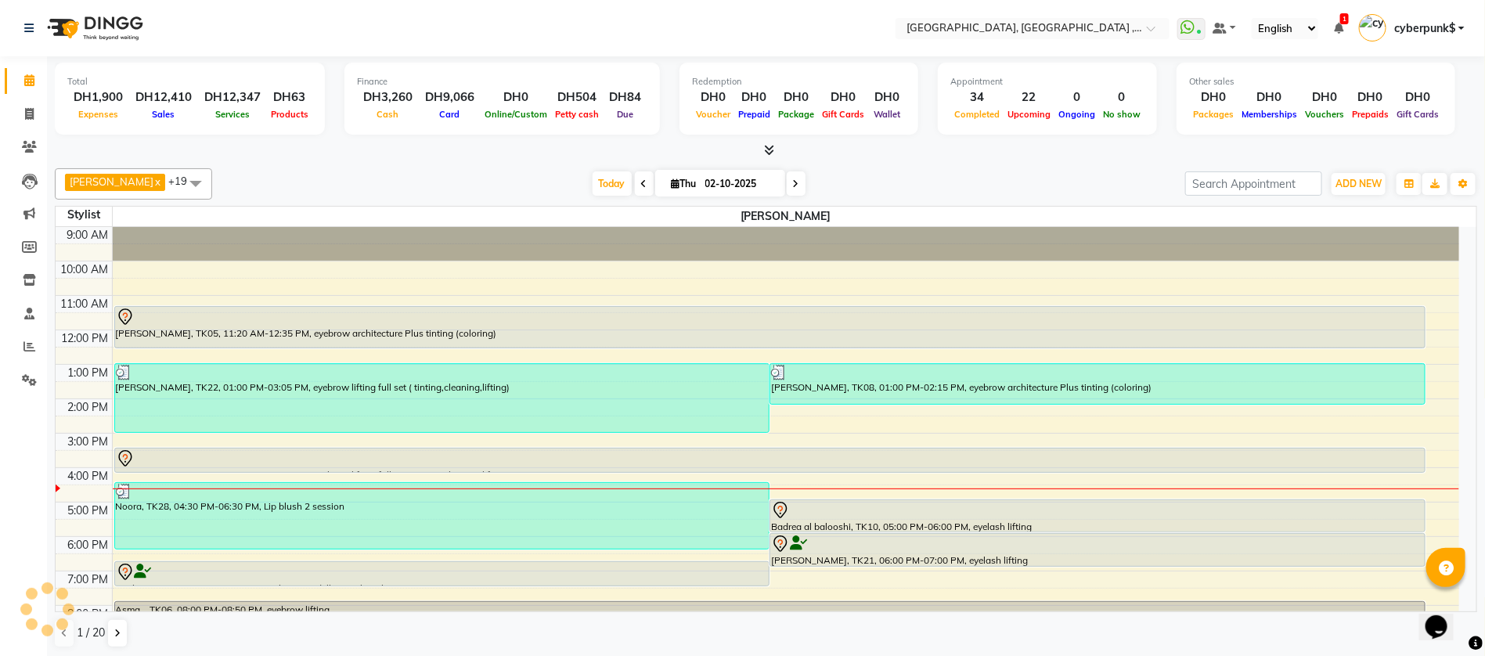
scroll to position [124, 0]
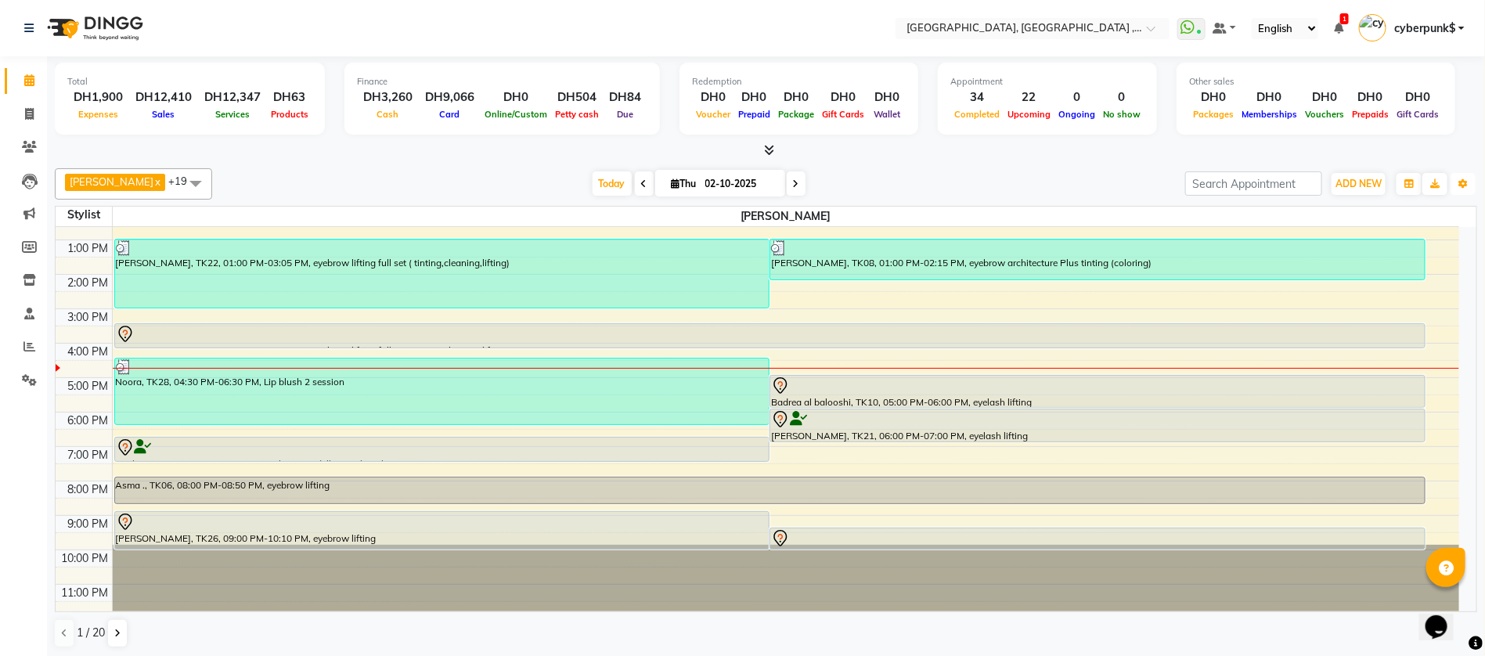
click at [1457, 196] on div "[PERSON_NAME] x Aina x Akzholtoi nails x [PERSON_NAME] x Astuti massage x Aygul…" at bounding box center [766, 183] width 1423 height 31
click at [1456, 188] on button "Toggle Dropdown" at bounding box center [1463, 184] width 25 height 22
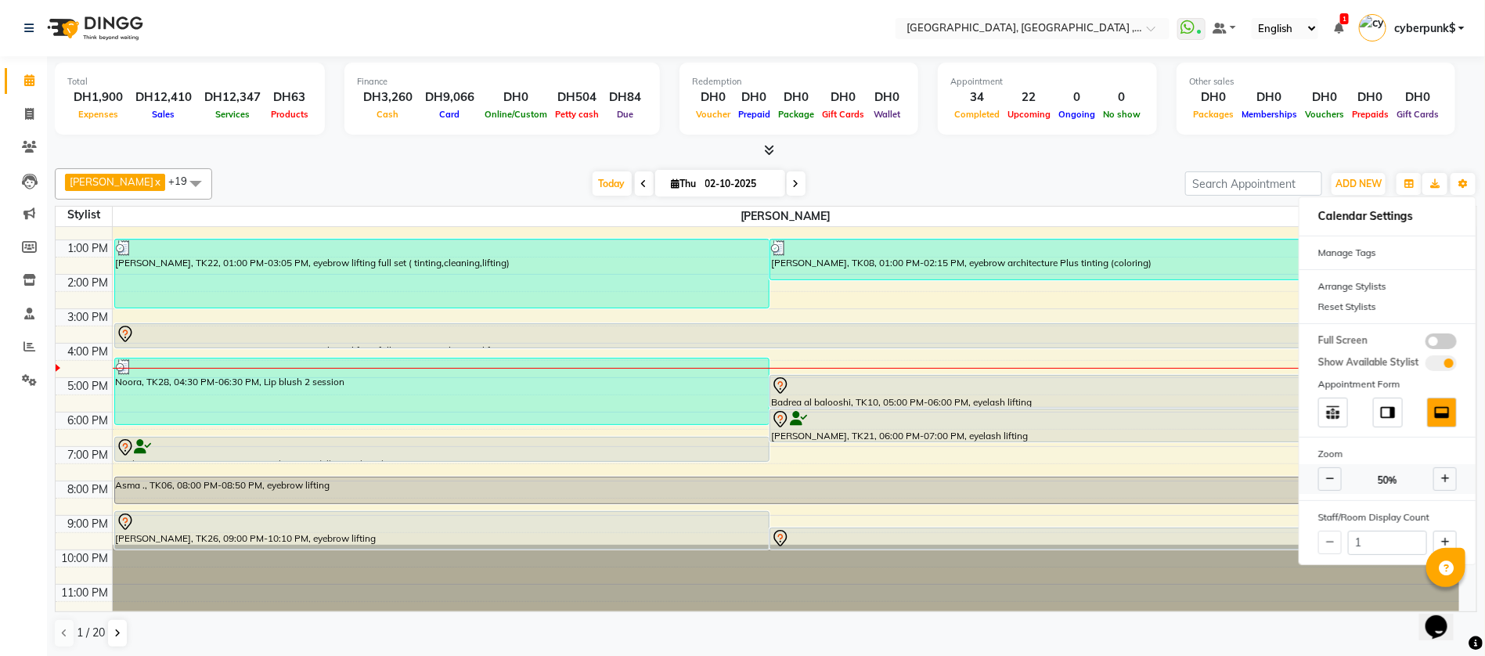
click at [1329, 477] on icon at bounding box center [1330, 478] width 9 height 9
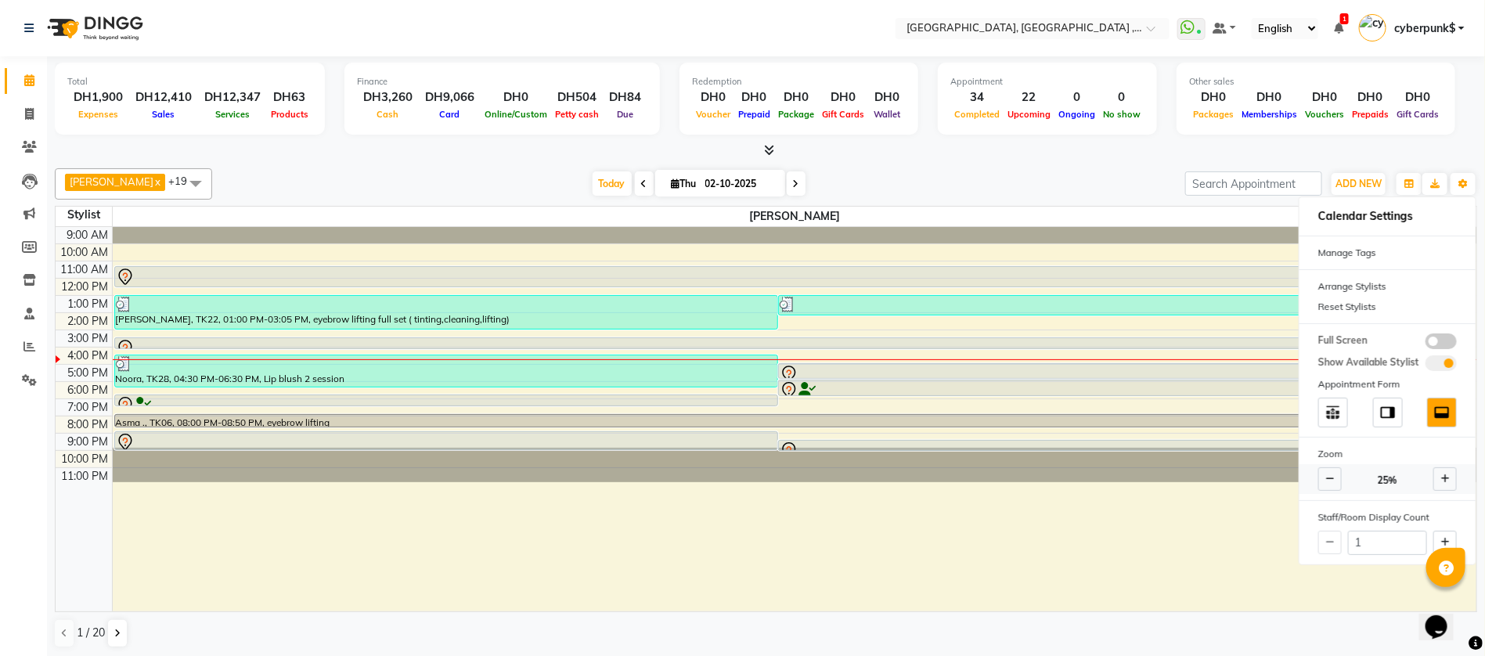
click at [1449, 477] on span at bounding box center [1445, 478] width 23 height 23
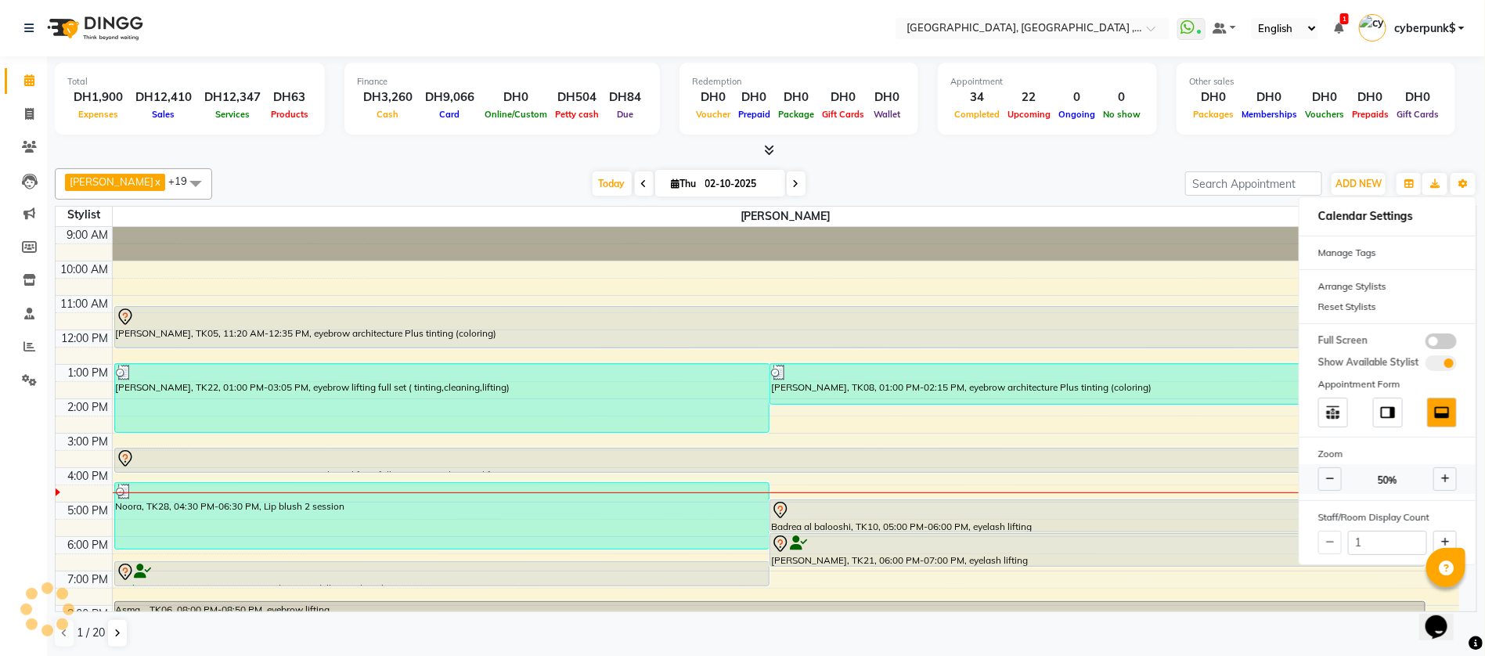
click at [1449, 477] on span at bounding box center [1445, 478] width 23 height 23
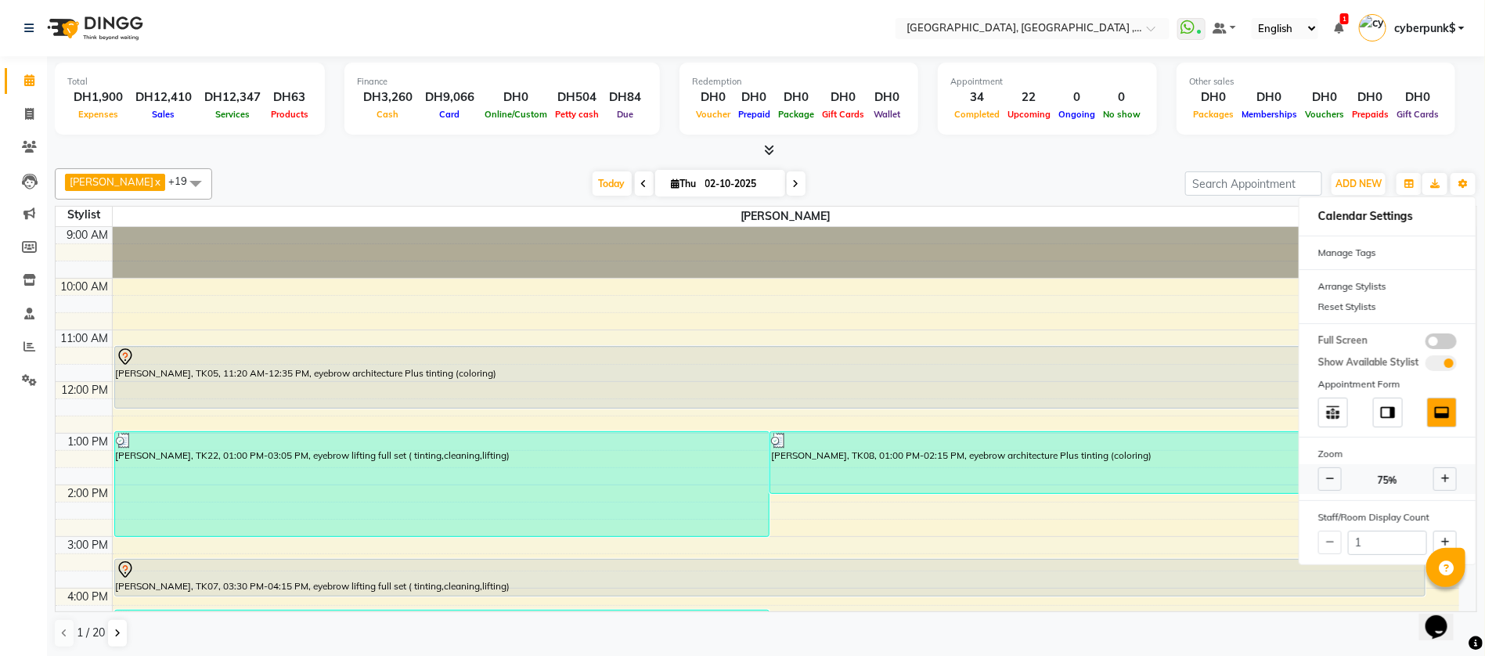
click at [1449, 477] on span at bounding box center [1445, 478] width 23 height 23
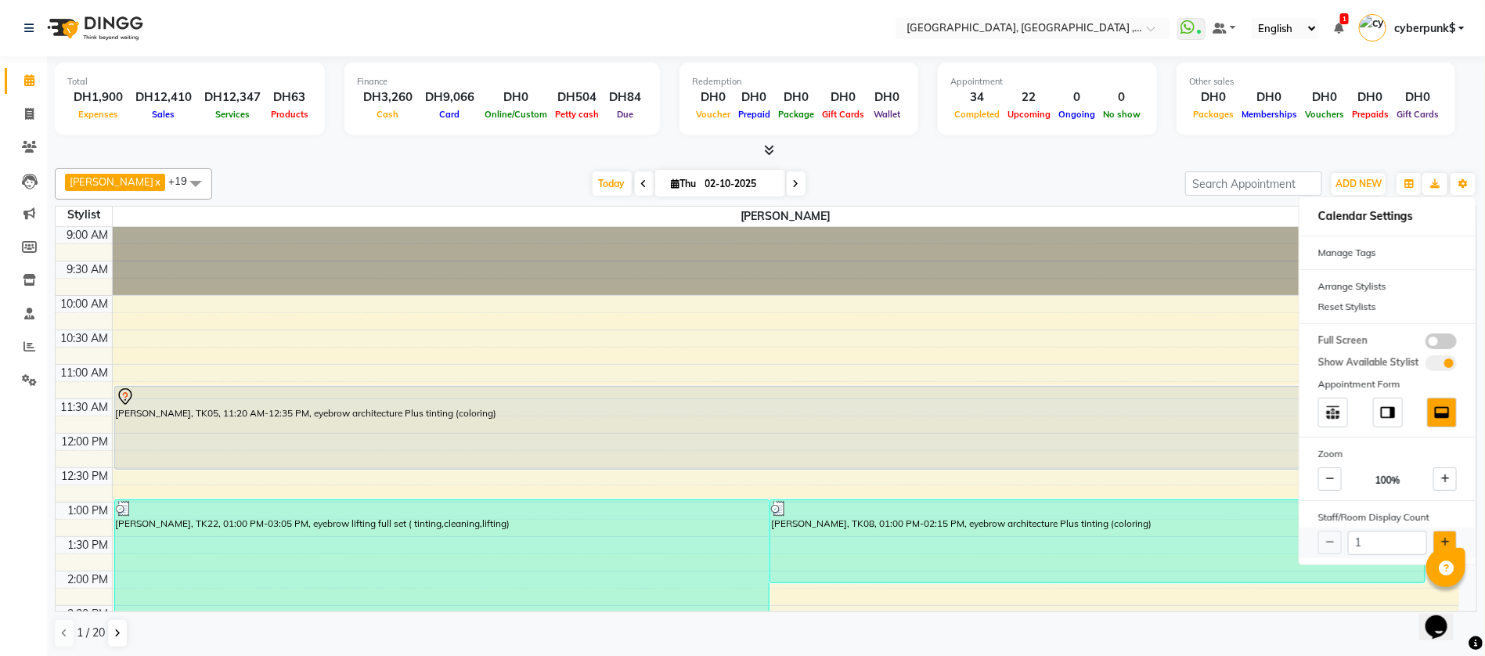
click at [1445, 532] on button at bounding box center [1445, 542] width 23 height 23
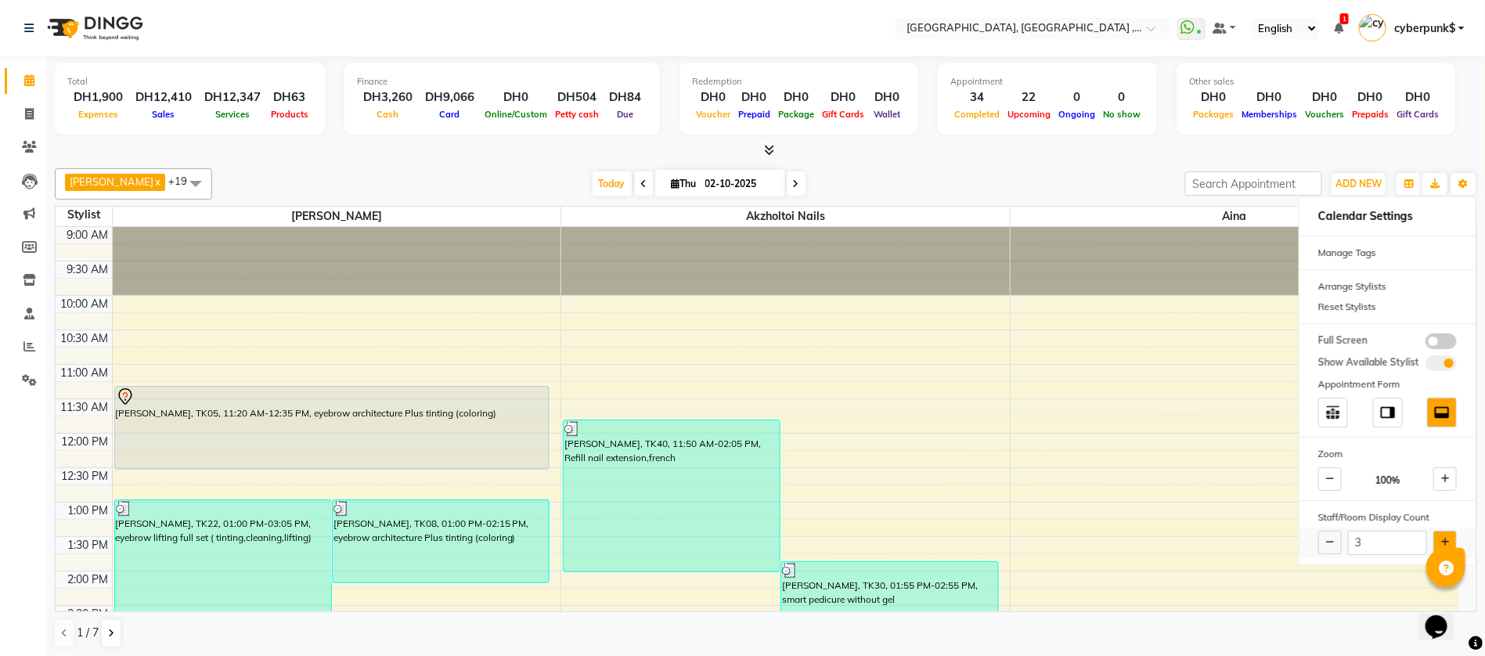
click at [1445, 532] on button at bounding box center [1445, 542] width 23 height 23
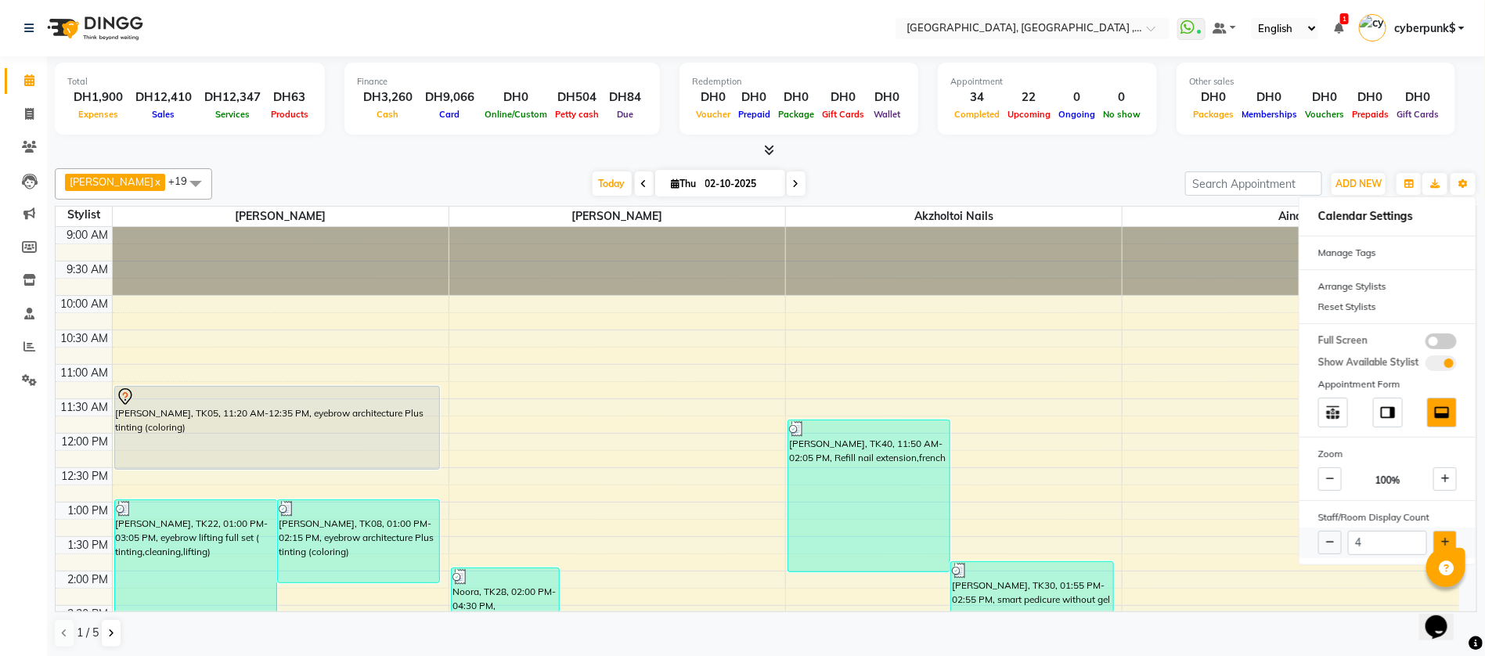
click at [1445, 532] on button at bounding box center [1445, 542] width 23 height 23
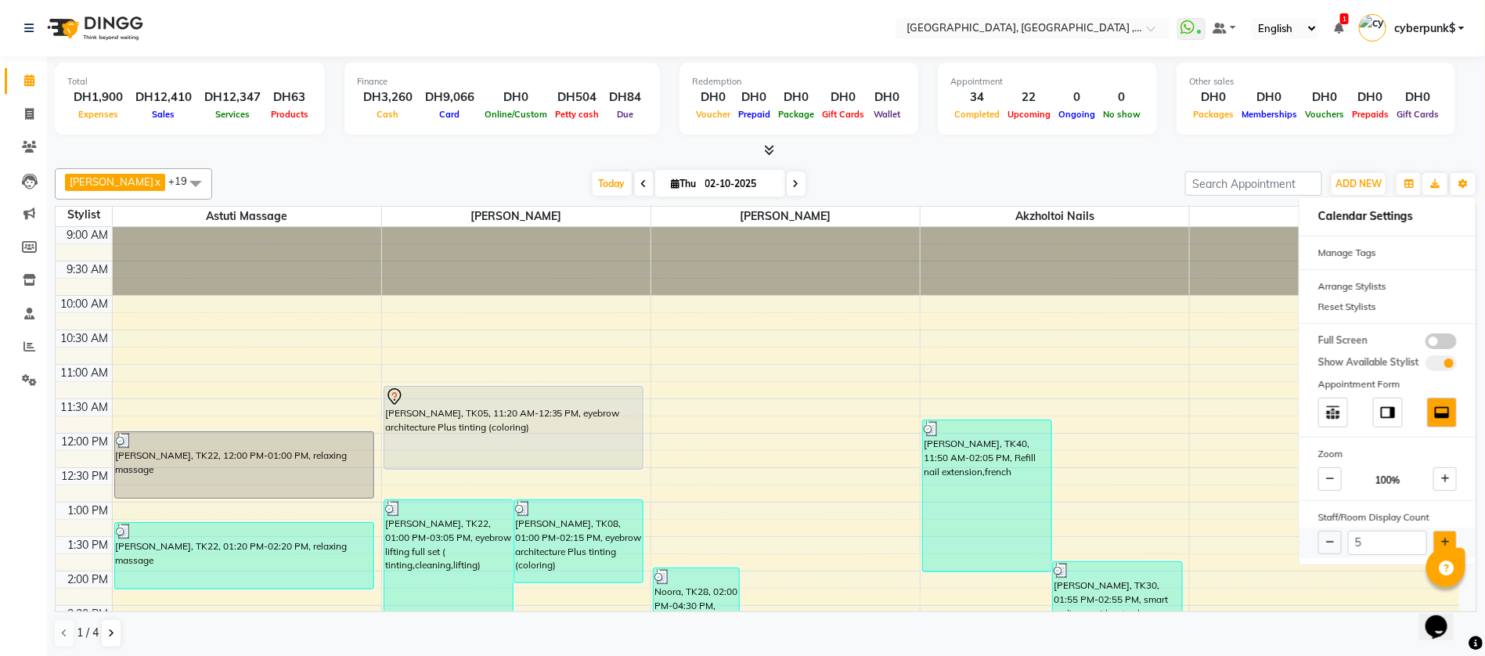
click at [1445, 532] on button at bounding box center [1445, 542] width 23 height 23
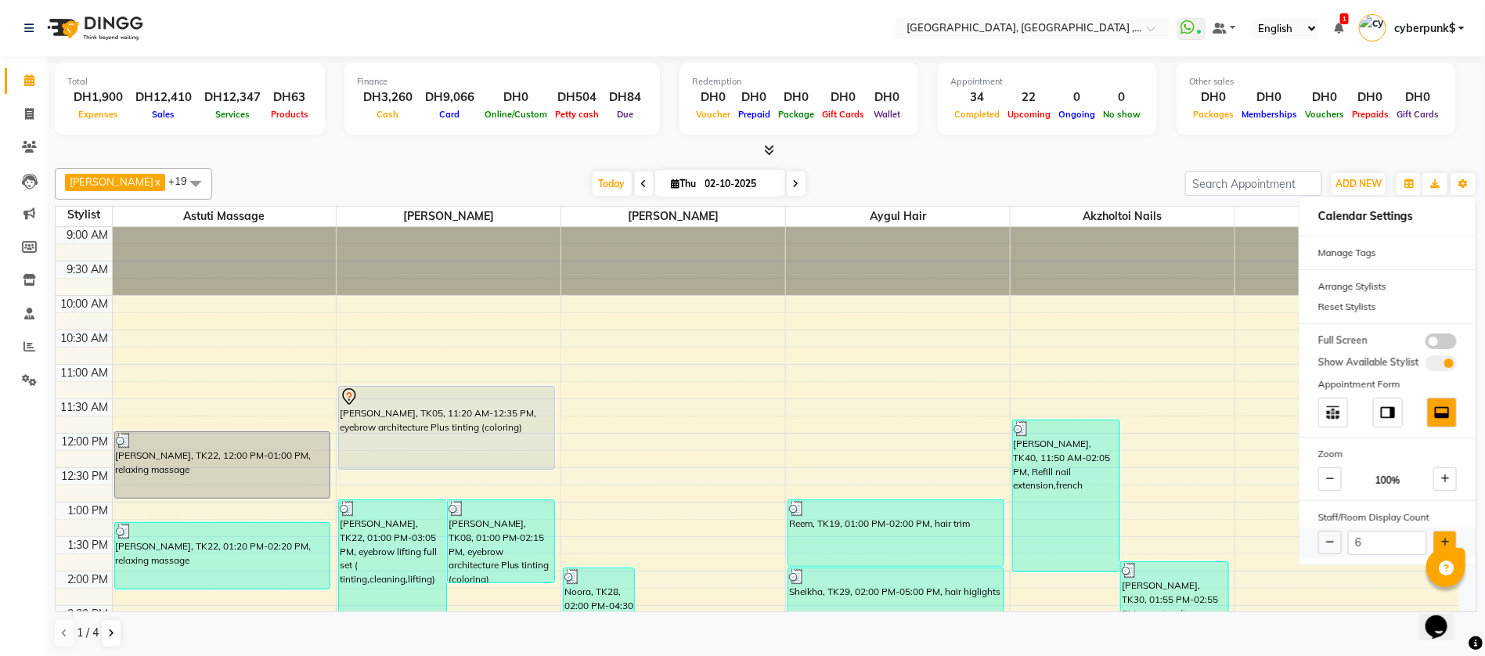
click at [1445, 532] on button at bounding box center [1445, 542] width 23 height 23
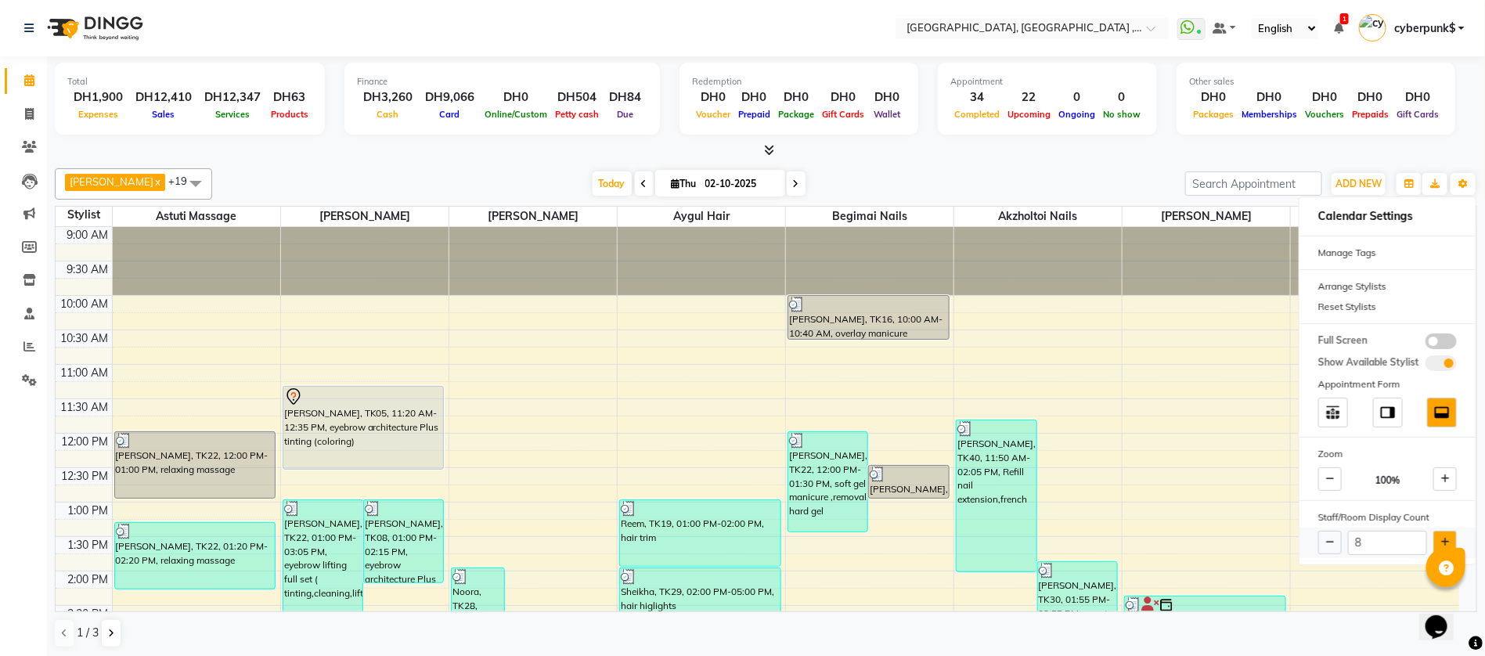
click at [1445, 532] on button at bounding box center [1445, 542] width 23 height 23
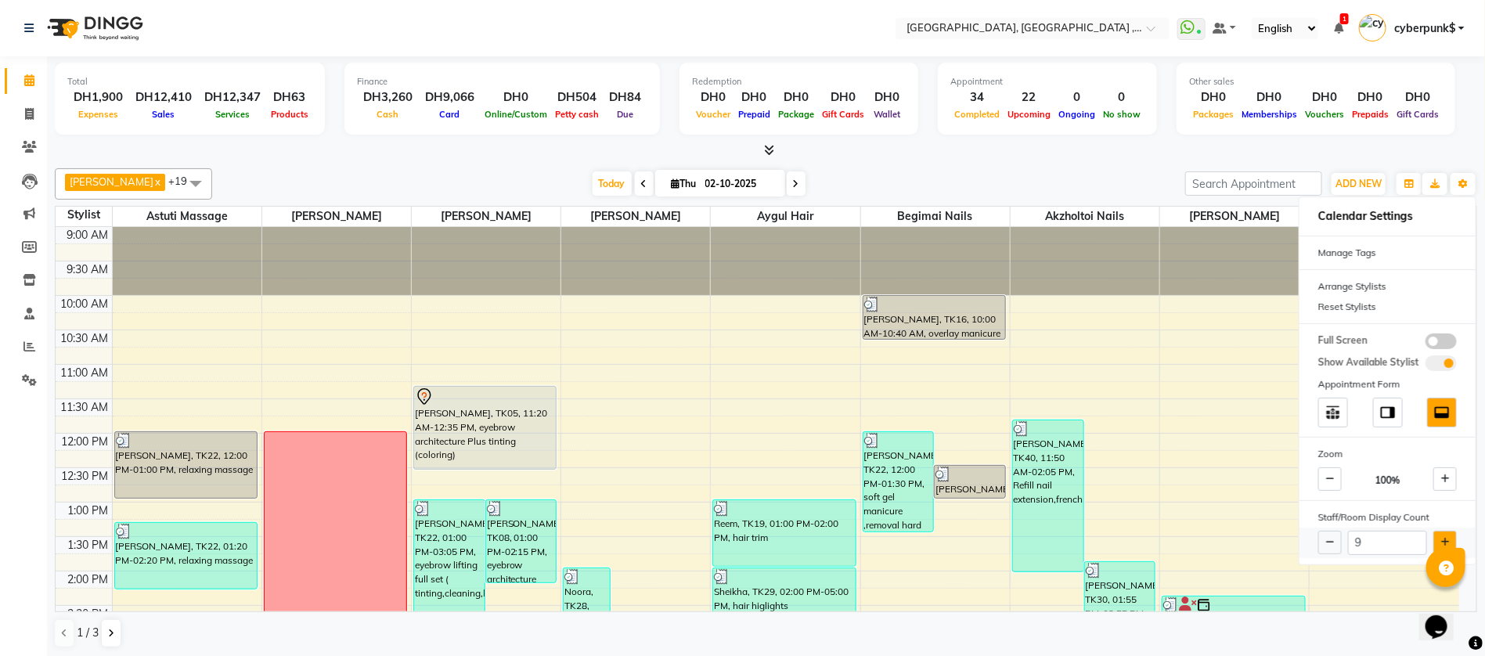
click at [1445, 532] on button at bounding box center [1445, 542] width 23 height 23
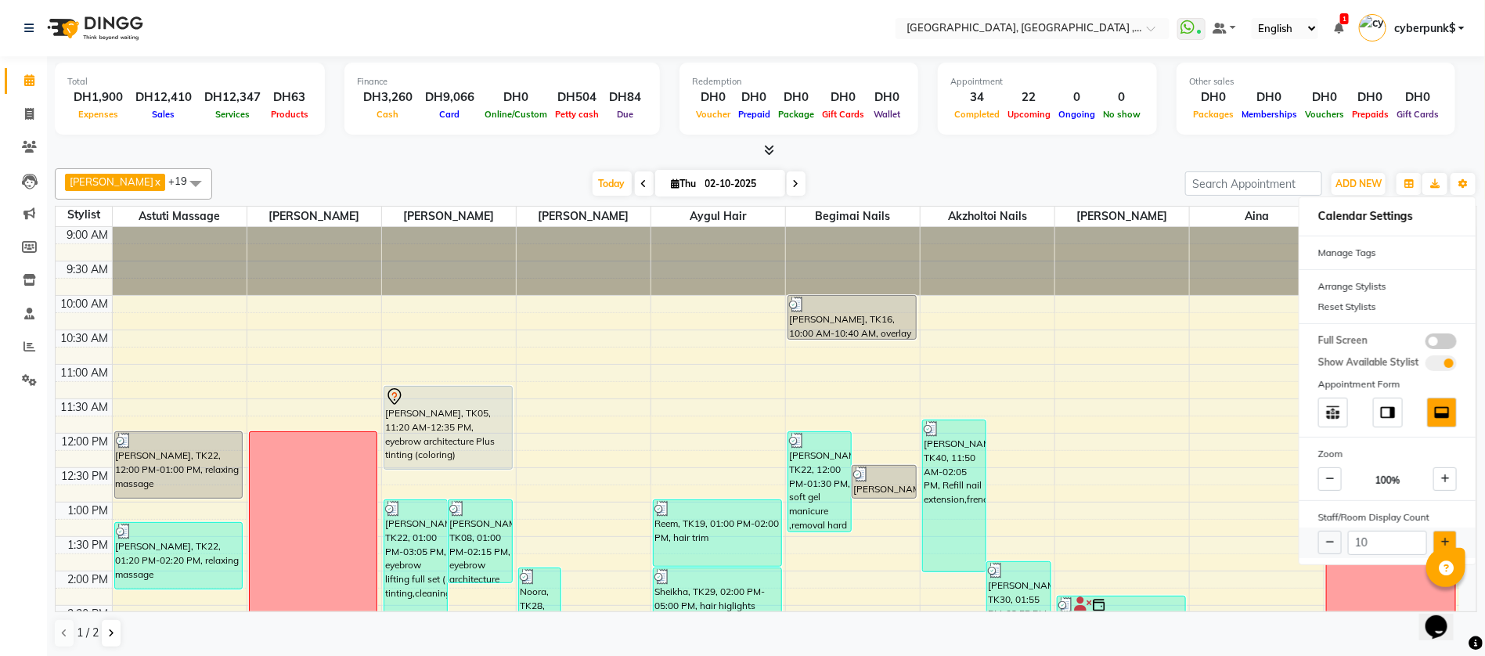
click at [1445, 532] on button at bounding box center [1445, 542] width 23 height 23
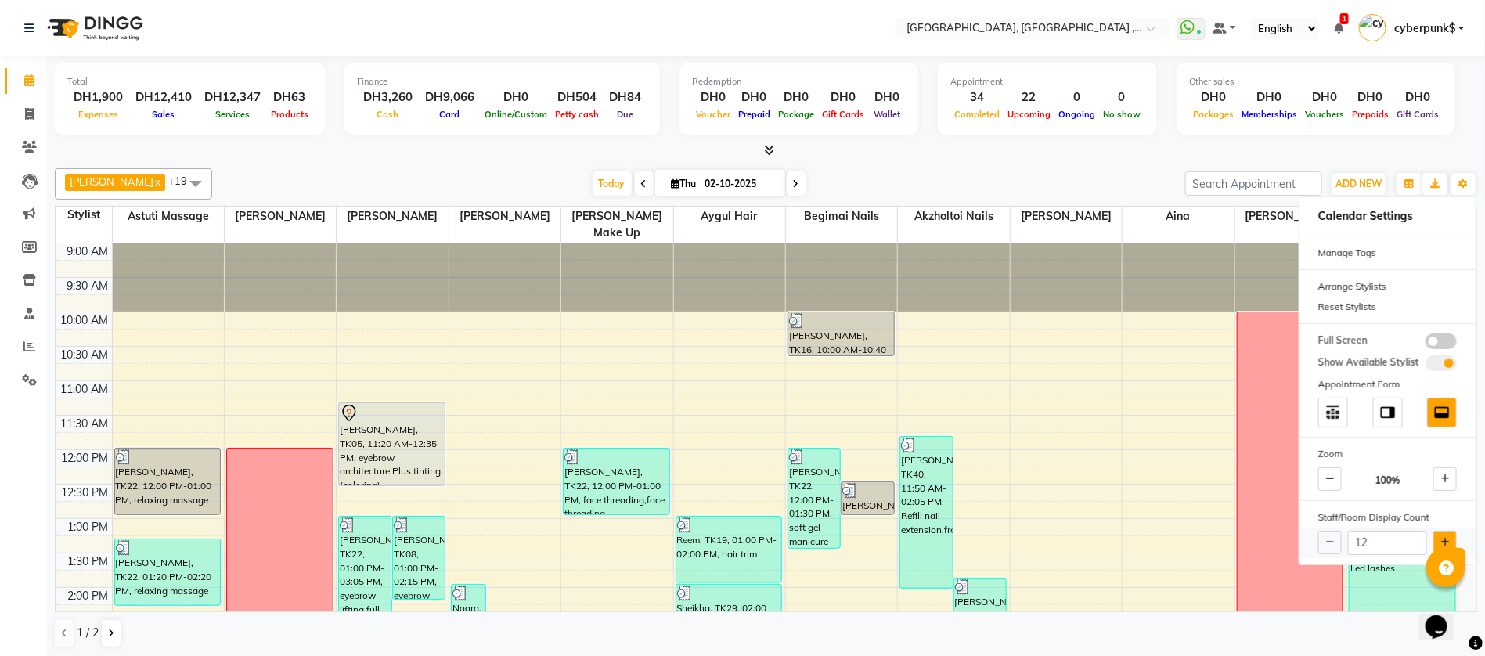
click at [1445, 532] on button at bounding box center [1445, 542] width 23 height 23
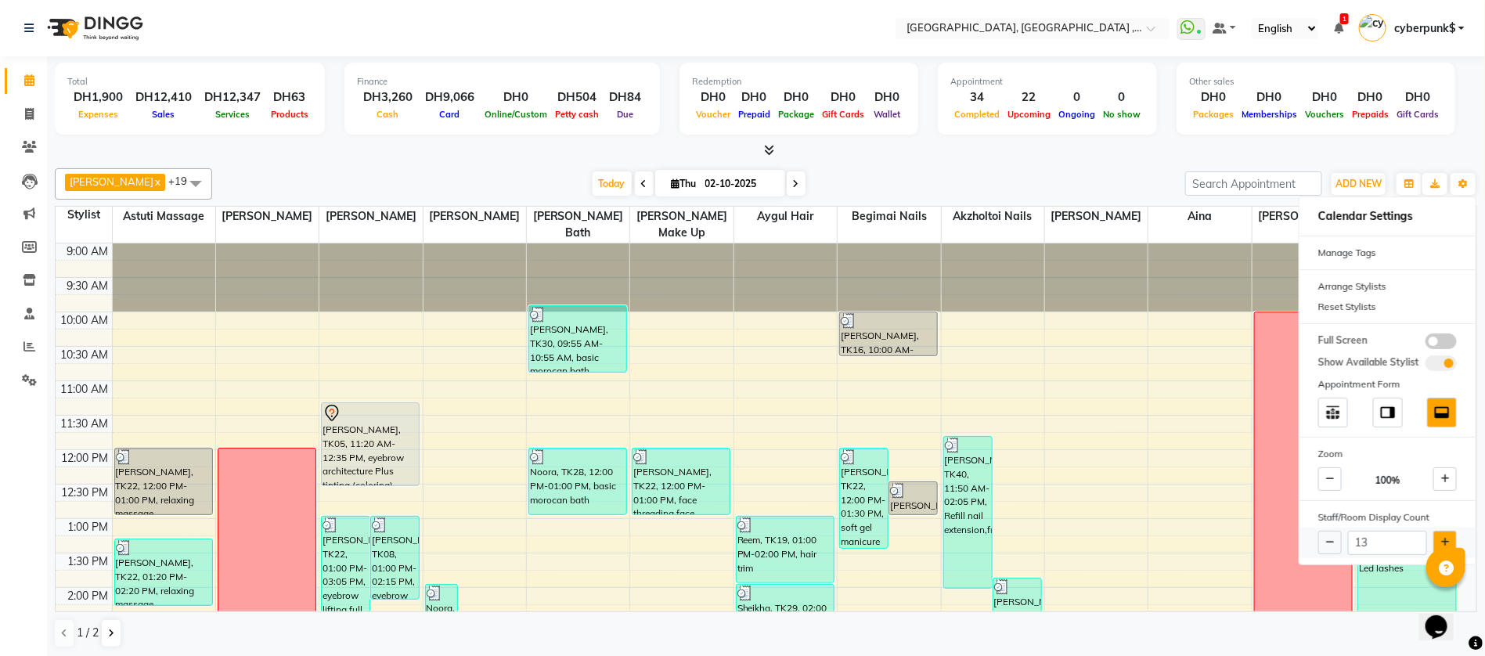
click at [1445, 532] on button at bounding box center [1445, 542] width 23 height 23
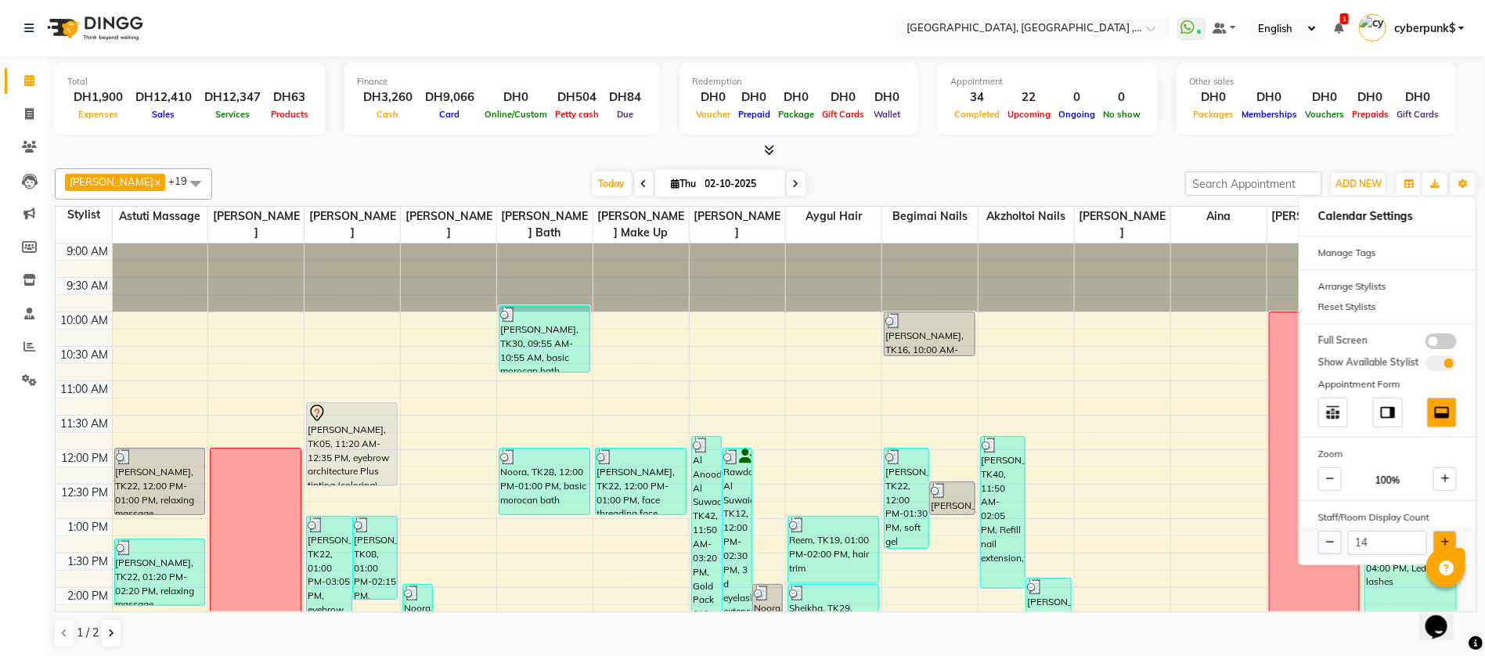
click at [1445, 532] on button at bounding box center [1445, 542] width 23 height 23
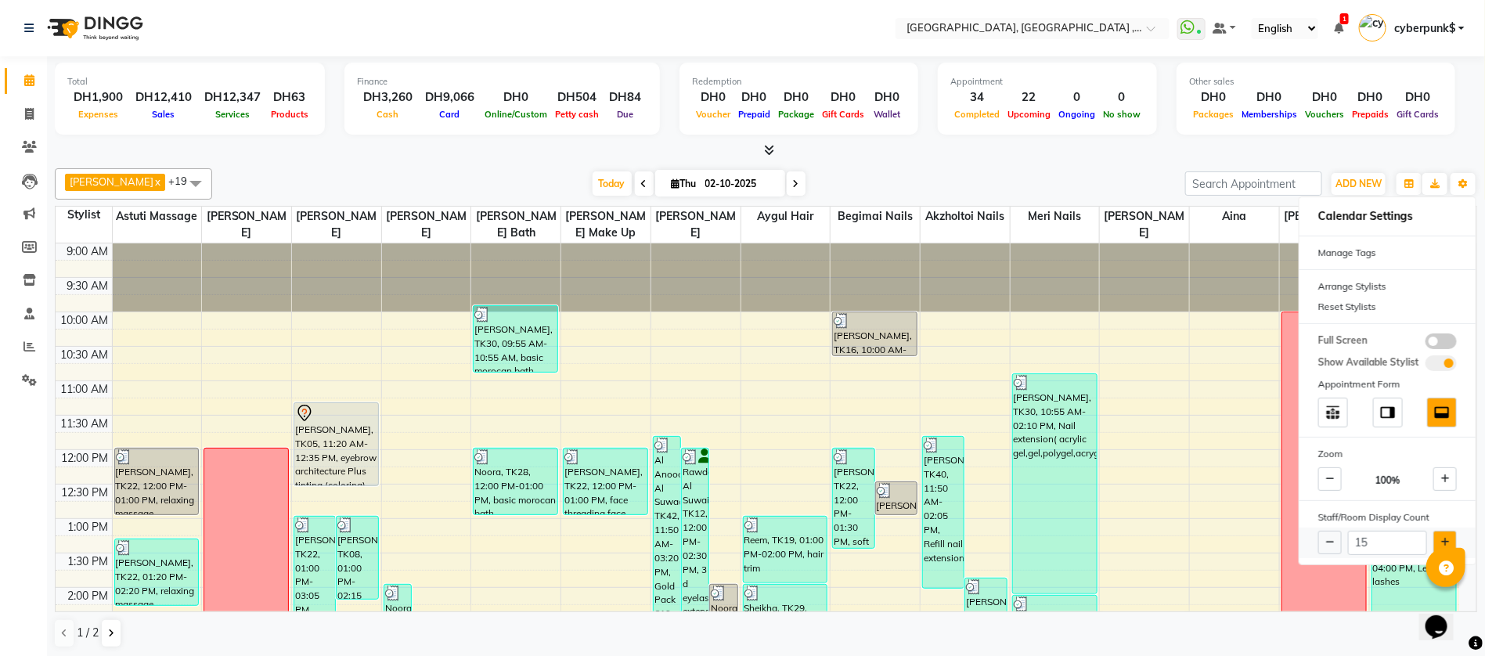
click at [1445, 532] on button at bounding box center [1445, 542] width 23 height 23
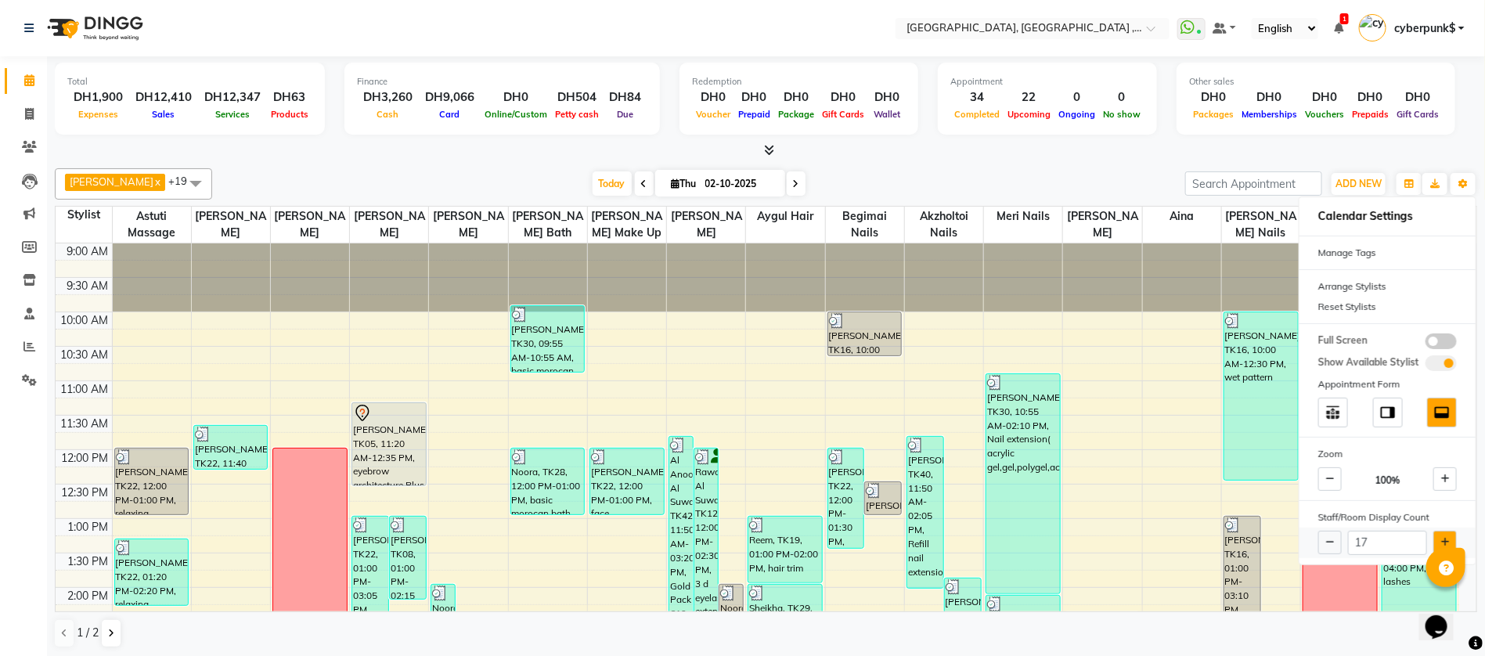
click at [1445, 532] on button at bounding box center [1445, 542] width 23 height 23
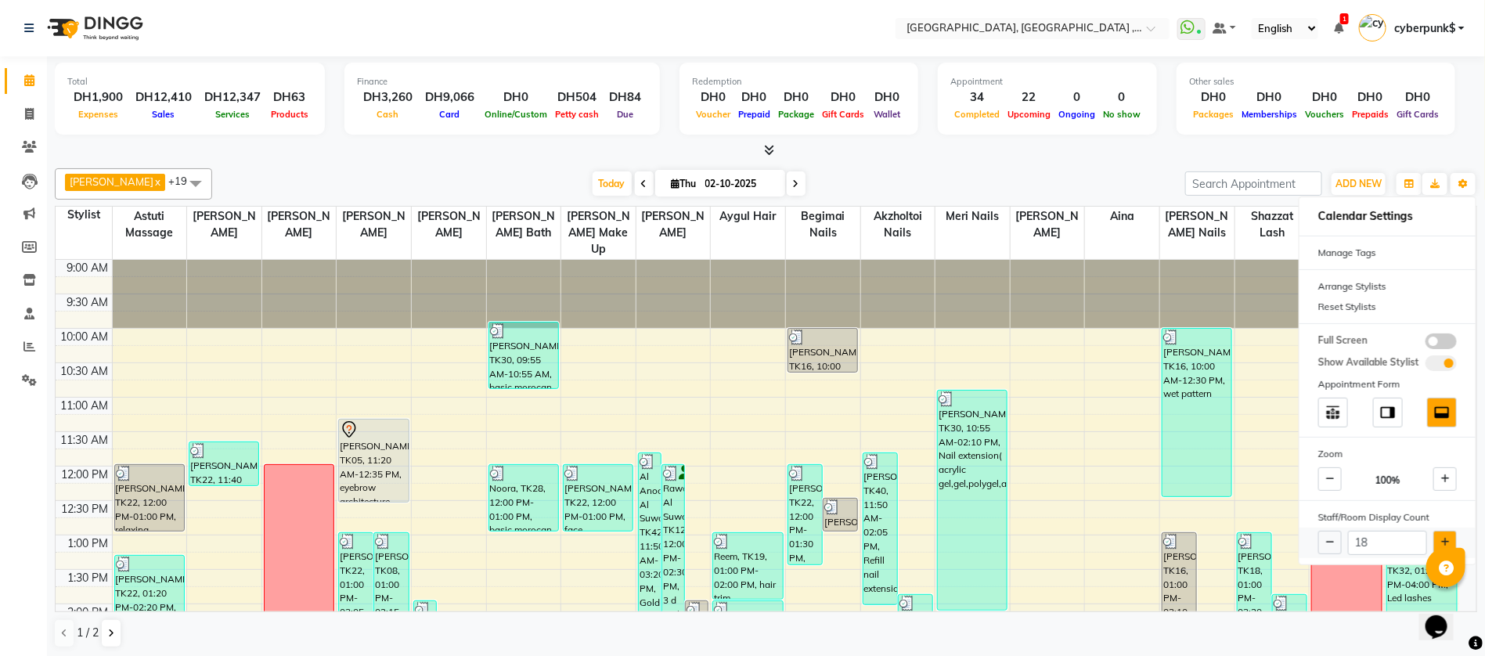
click at [1445, 532] on button at bounding box center [1445, 542] width 23 height 23
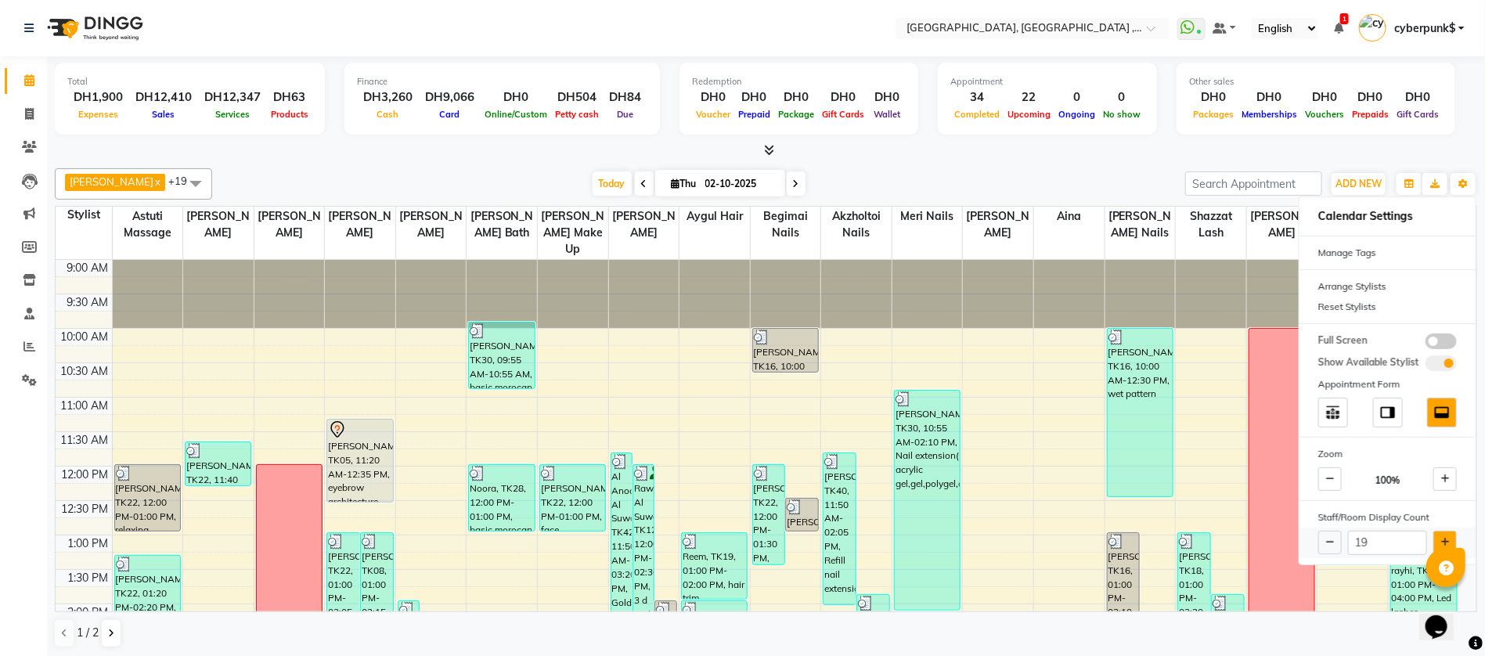
click at [1445, 532] on button at bounding box center [1445, 542] width 23 height 23
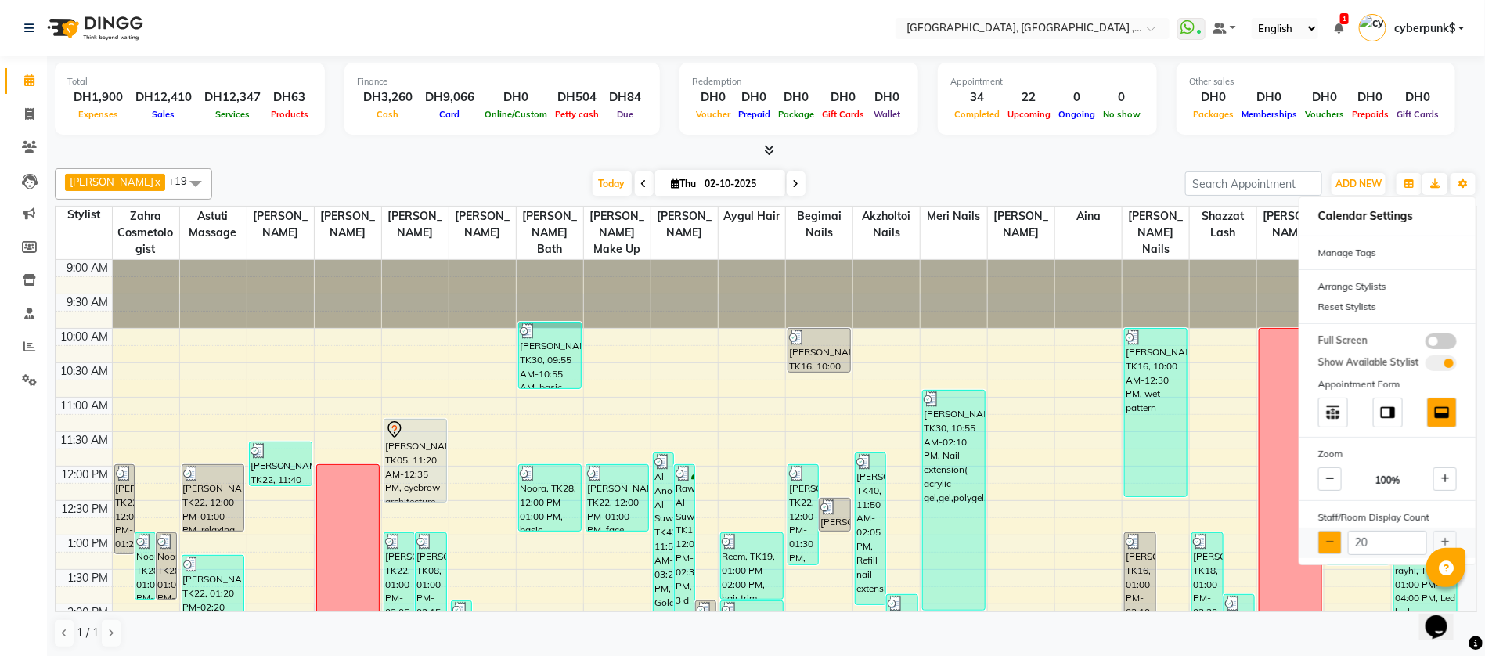
click at [1333, 544] on icon at bounding box center [1330, 542] width 9 height 9
type input "19"
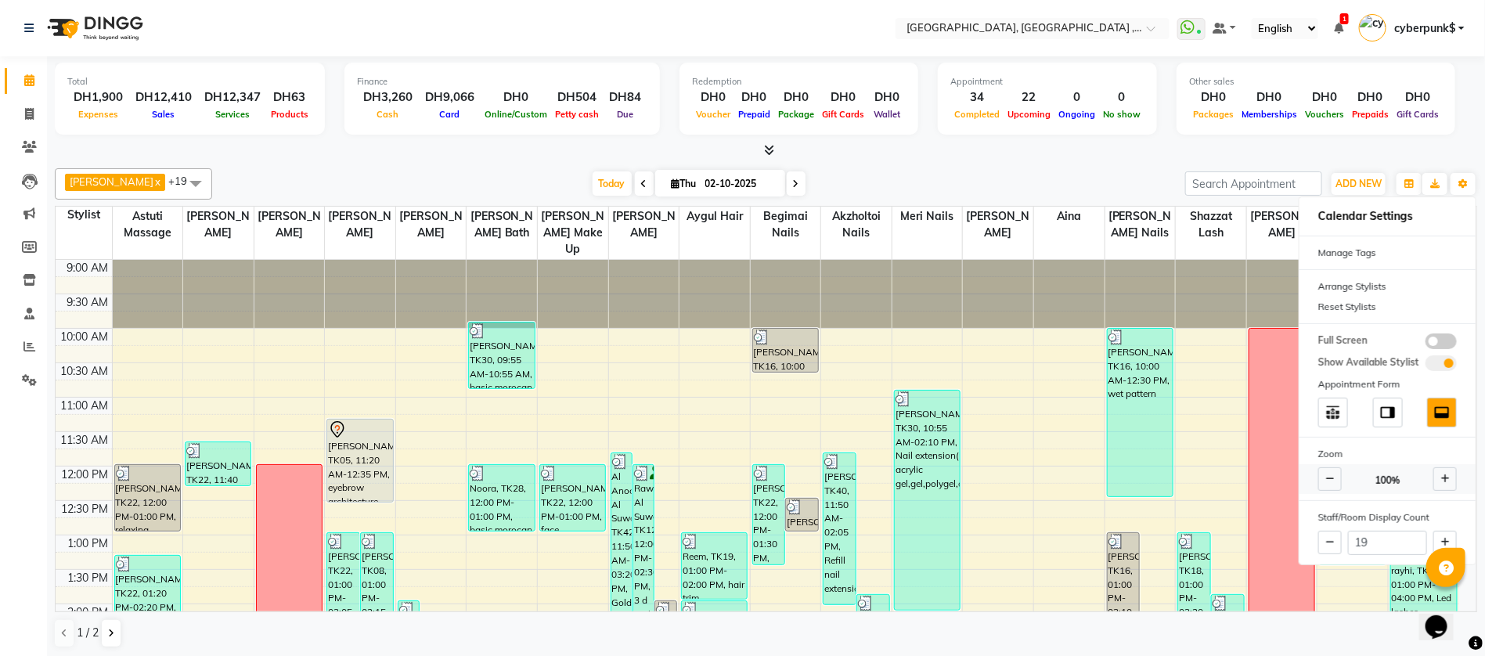
click at [1329, 467] on span at bounding box center [1330, 478] width 23 height 23
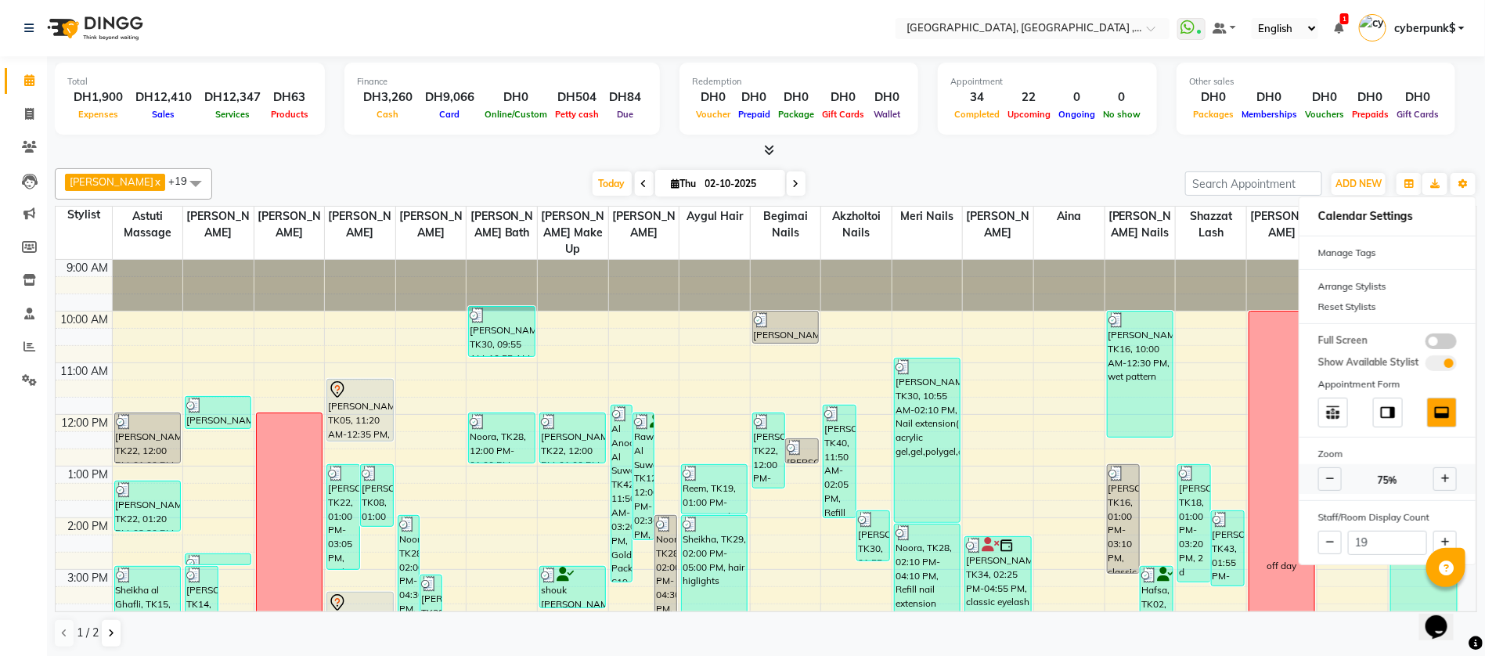
click at [1329, 470] on span at bounding box center [1330, 478] width 23 height 23
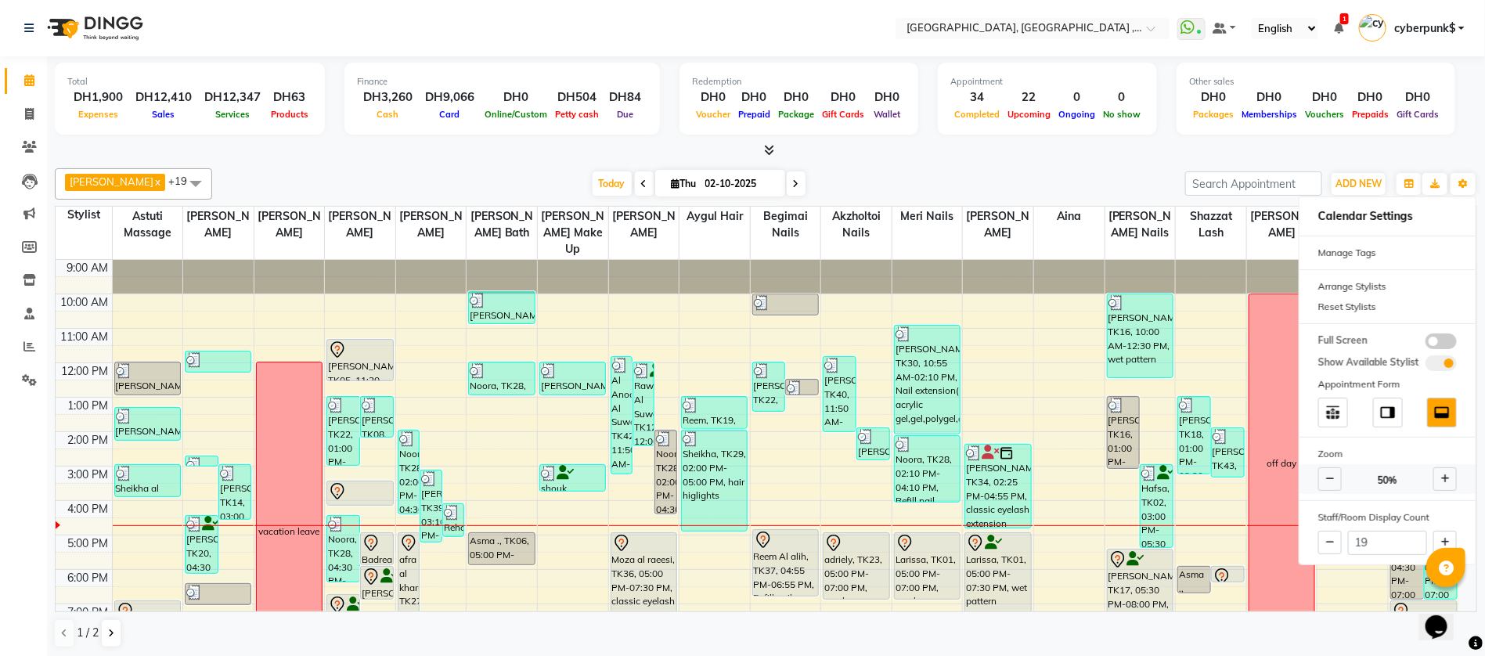
click at [1449, 479] on span at bounding box center [1445, 478] width 23 height 23
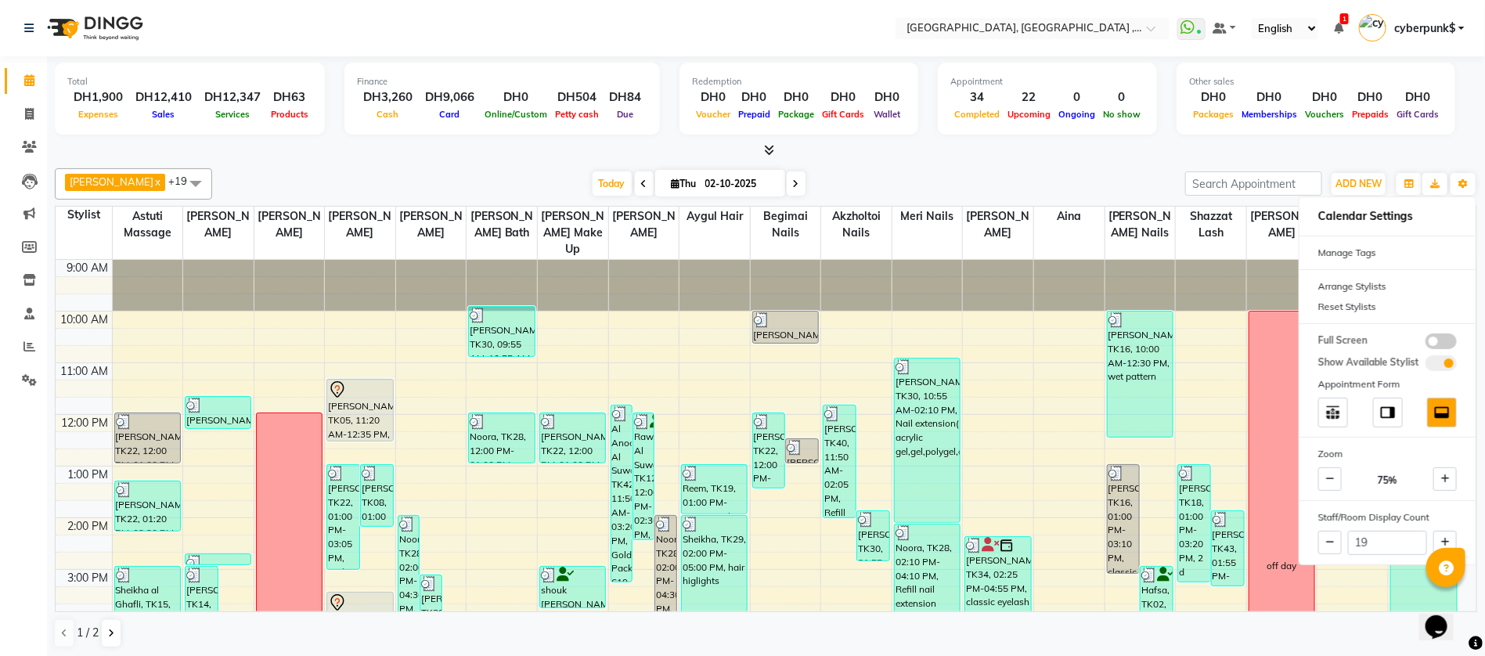
click at [986, 182] on div "[DATE] [DATE]" at bounding box center [699, 183] width 958 height 23
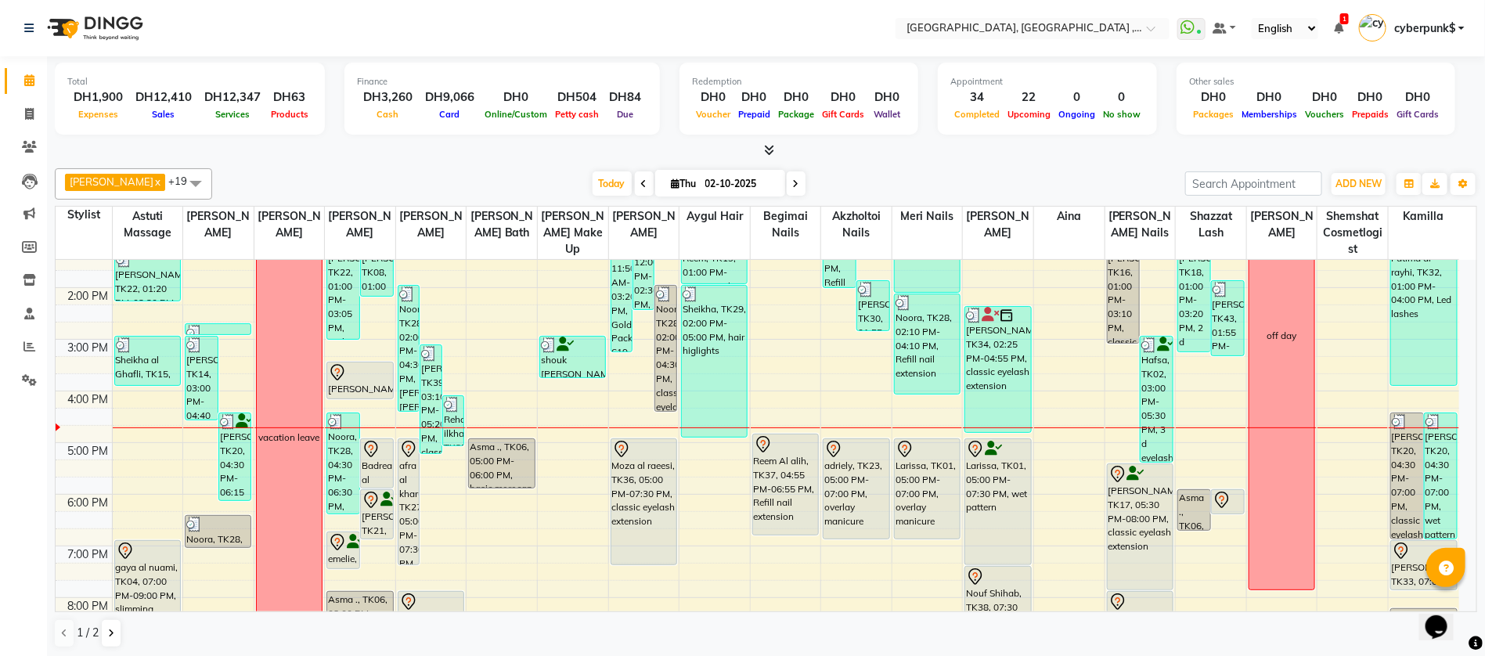
scroll to position [247, 0]
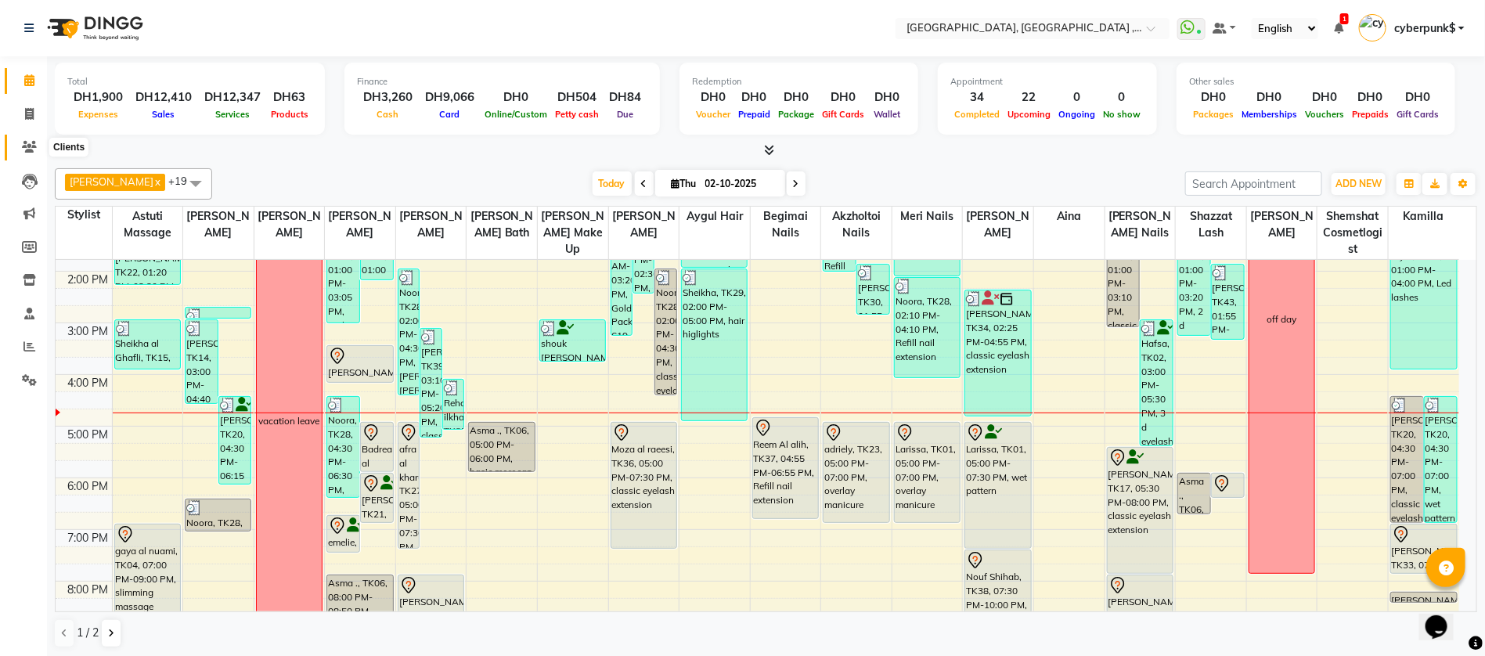
click at [31, 147] on icon at bounding box center [29, 147] width 15 height 12
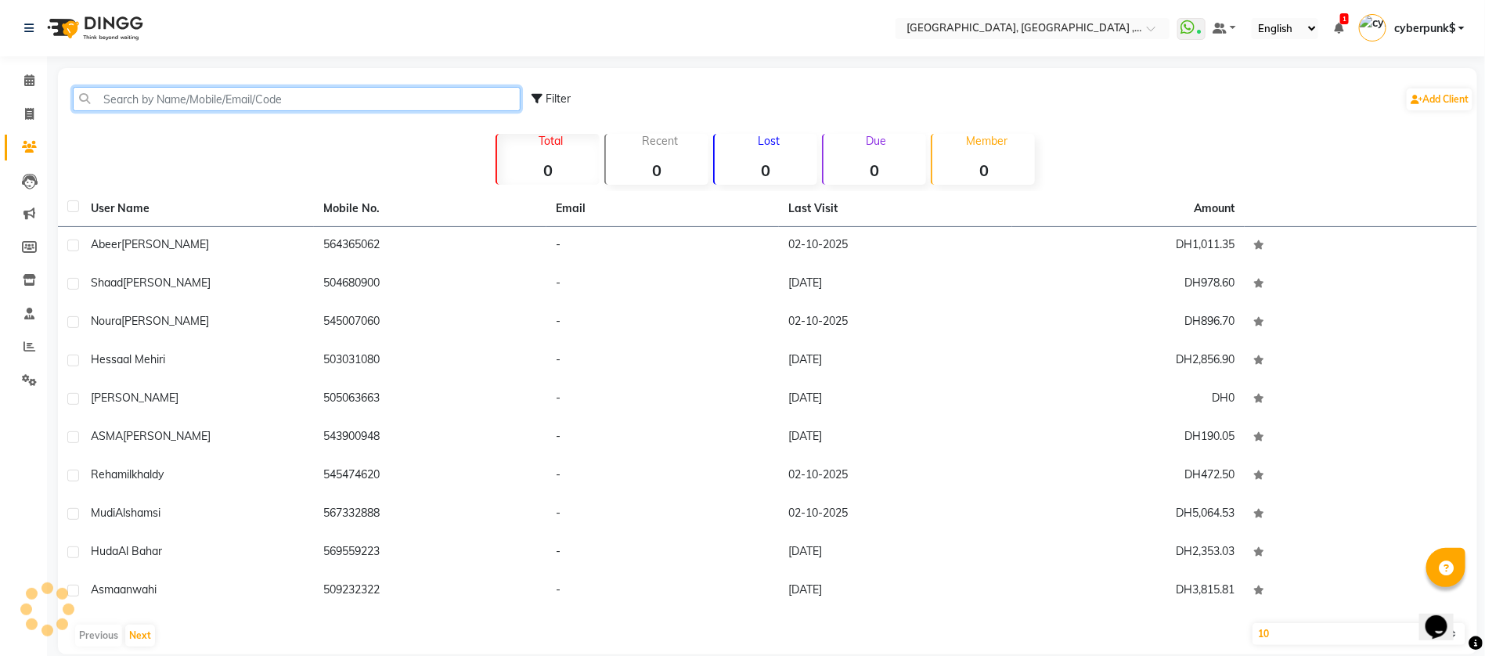
click at [249, 95] on input "text" at bounding box center [297, 99] width 448 height 24
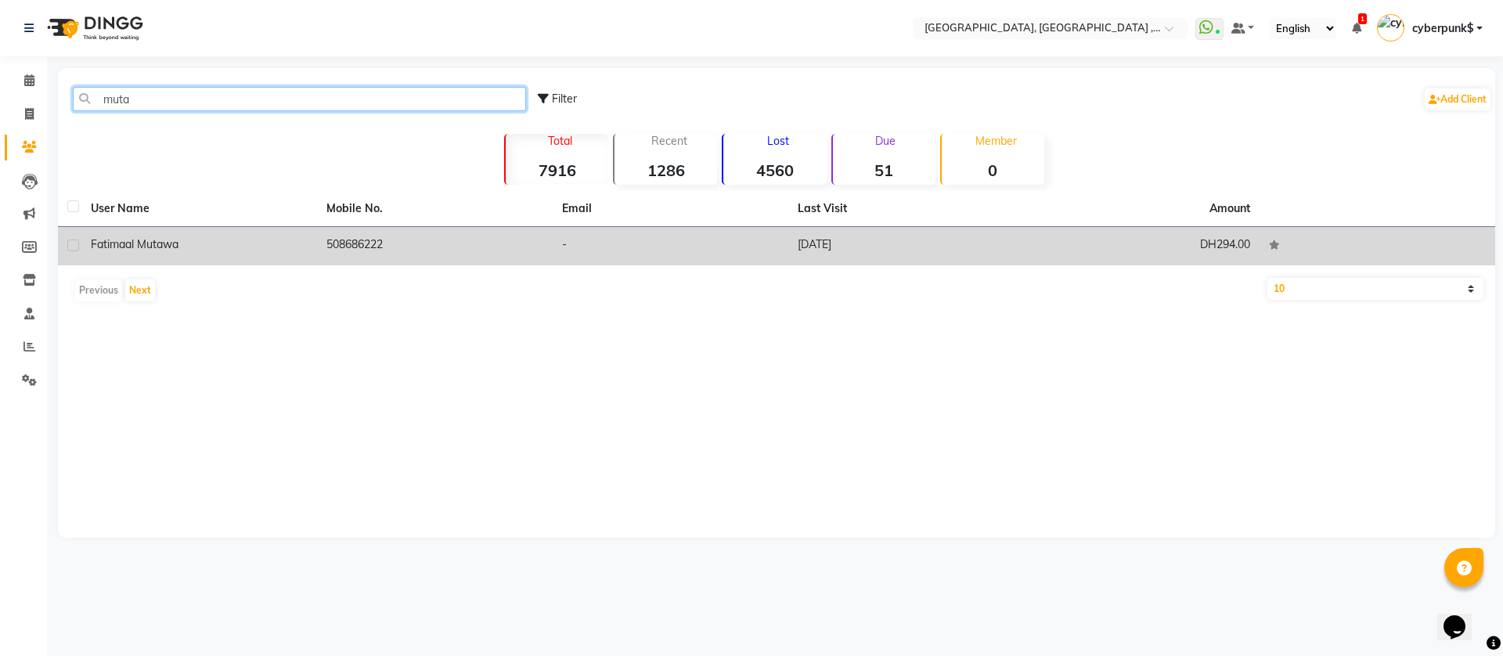
type input "muta"
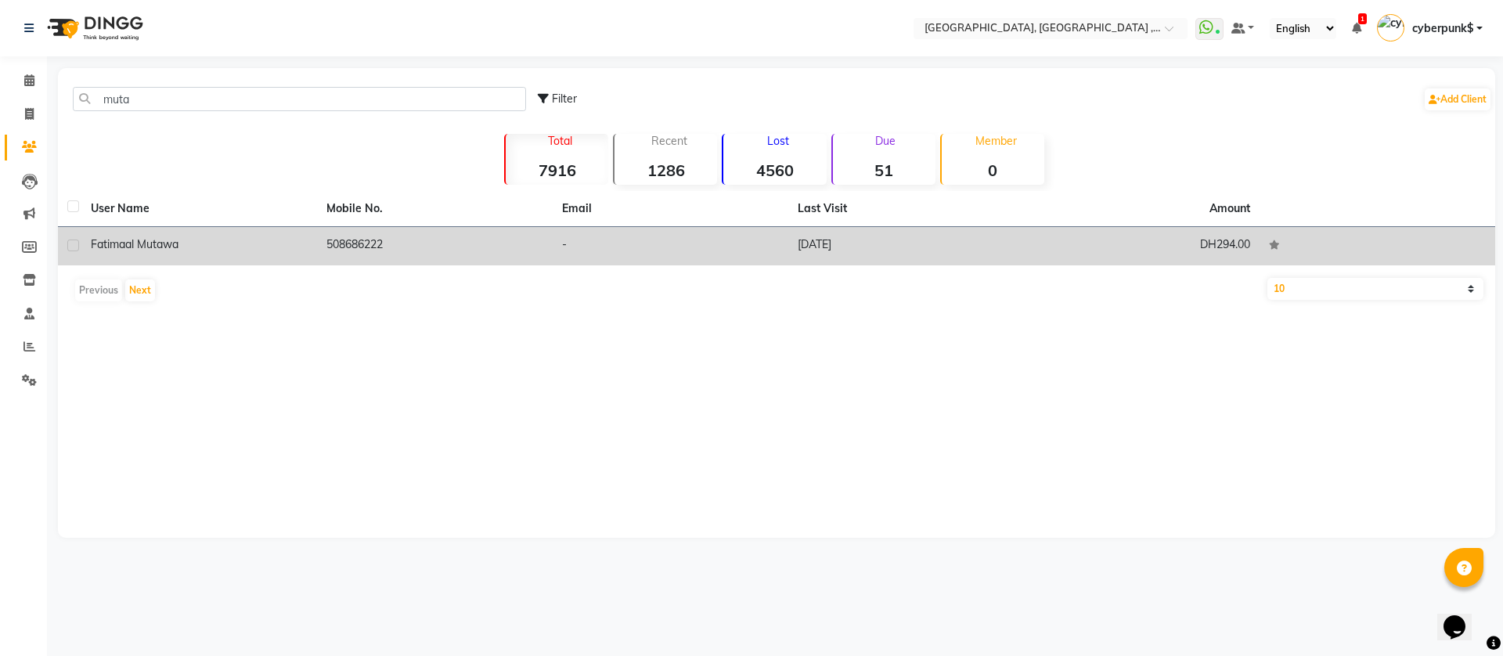
click at [242, 249] on div "Fatima al mutawa" at bounding box center [199, 244] width 217 height 16
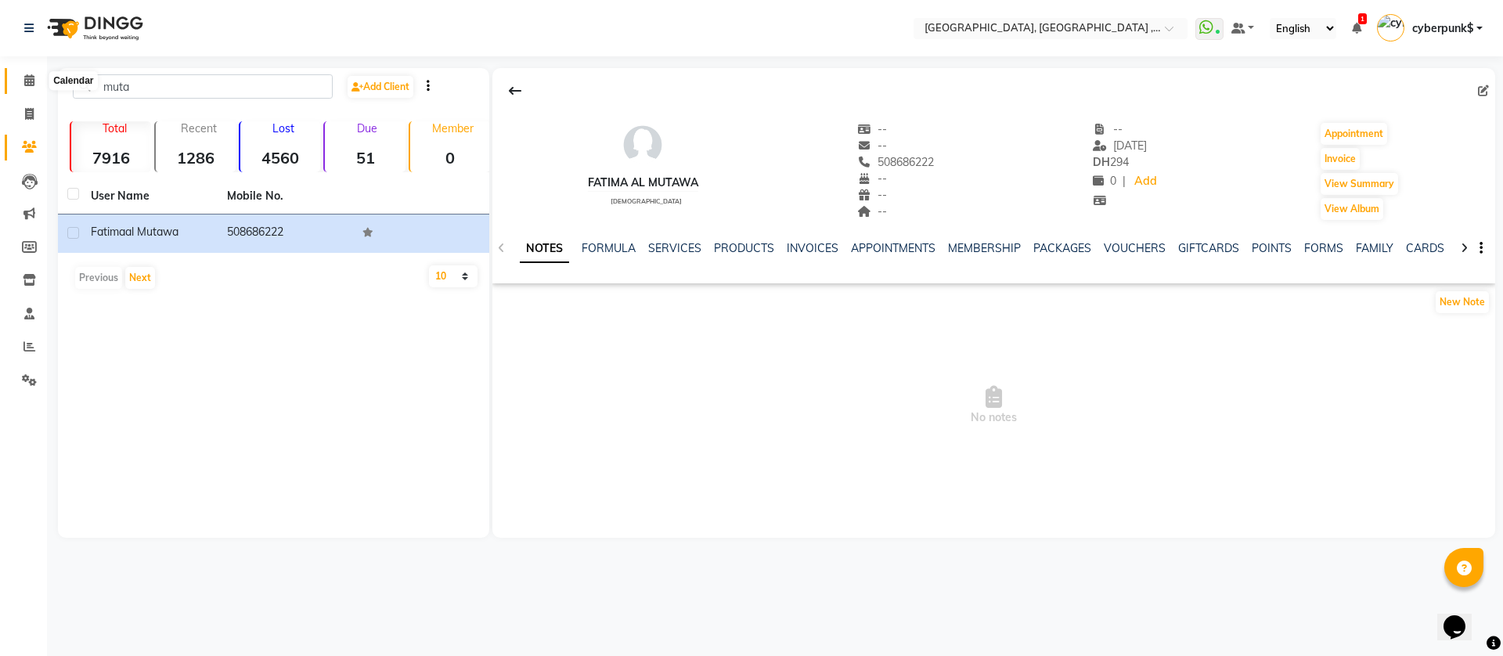
click at [40, 85] on span at bounding box center [29, 81] width 27 height 18
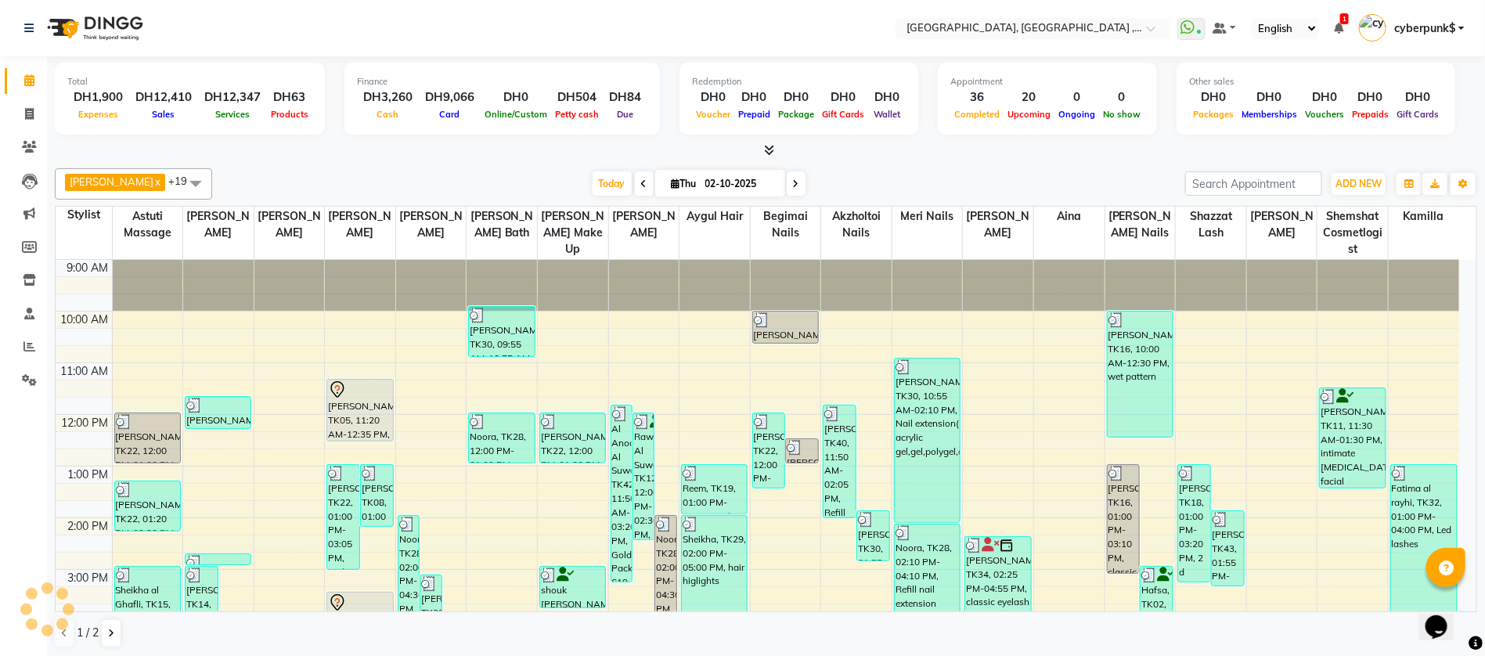
scroll to position [359, 0]
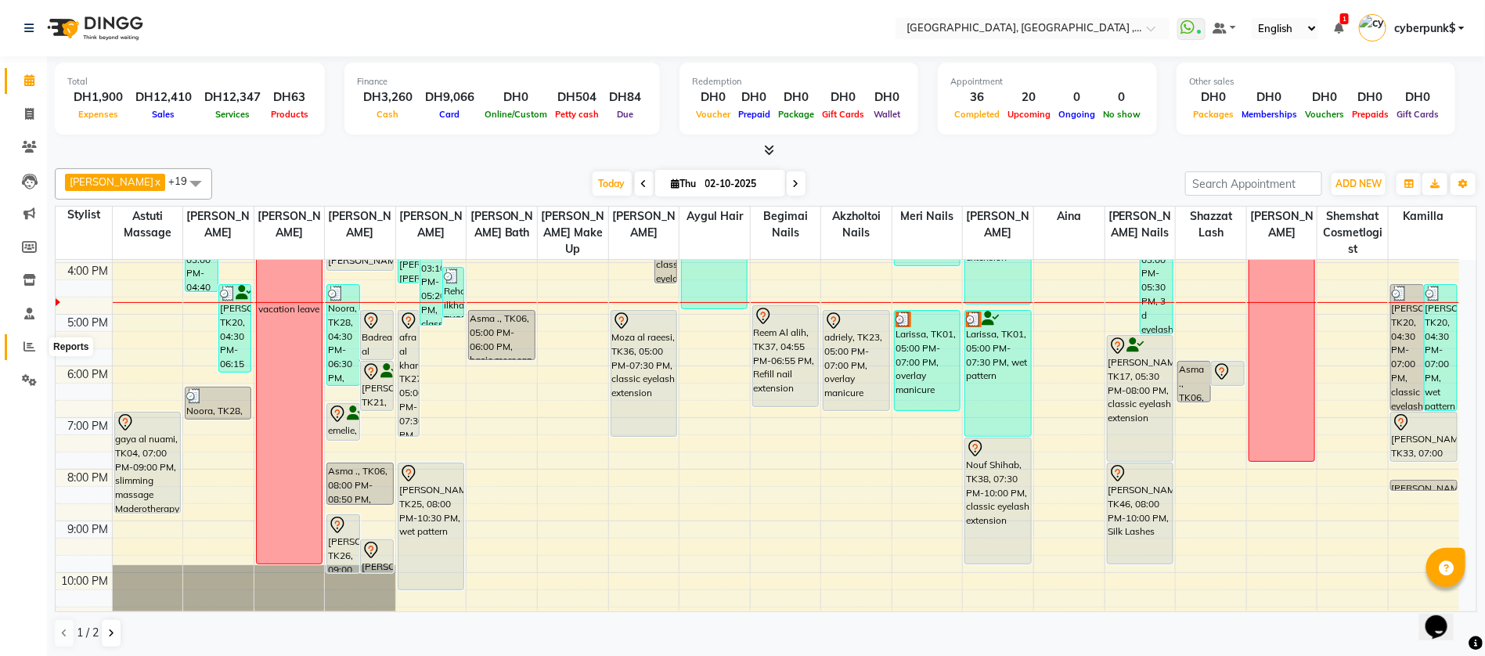
click at [39, 345] on span at bounding box center [29, 347] width 27 height 18
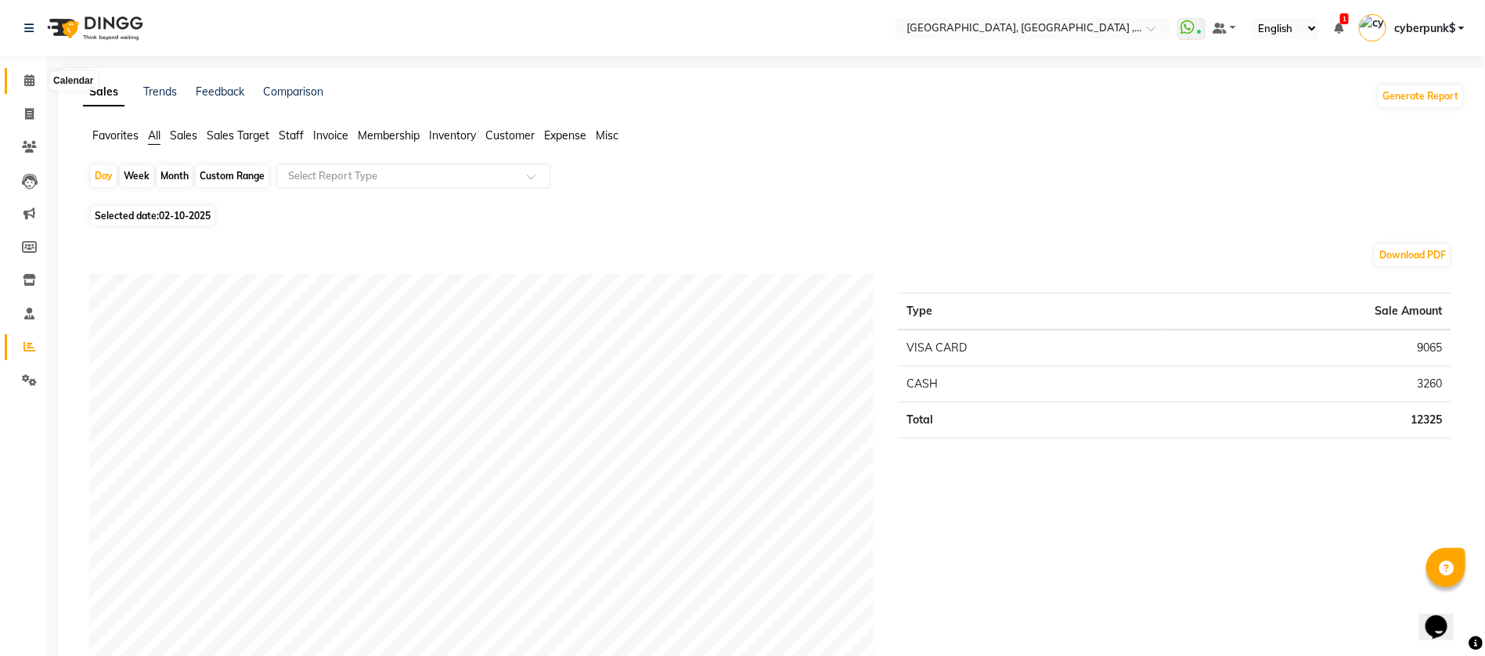
click at [29, 82] on icon at bounding box center [29, 80] width 10 height 12
